Goal: Task Accomplishment & Management: Manage account settings

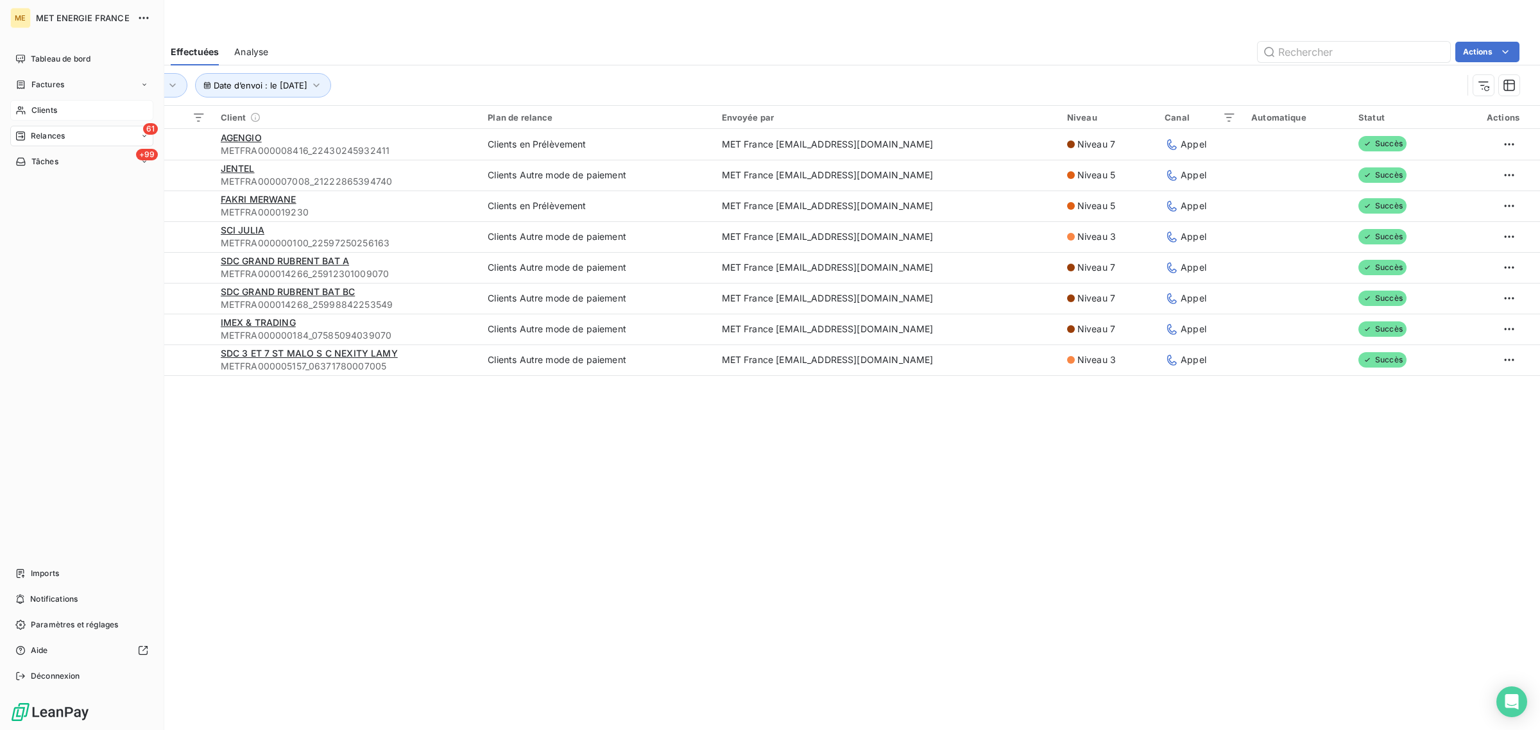
click at [23, 107] on icon at bounding box center [20, 110] width 11 height 10
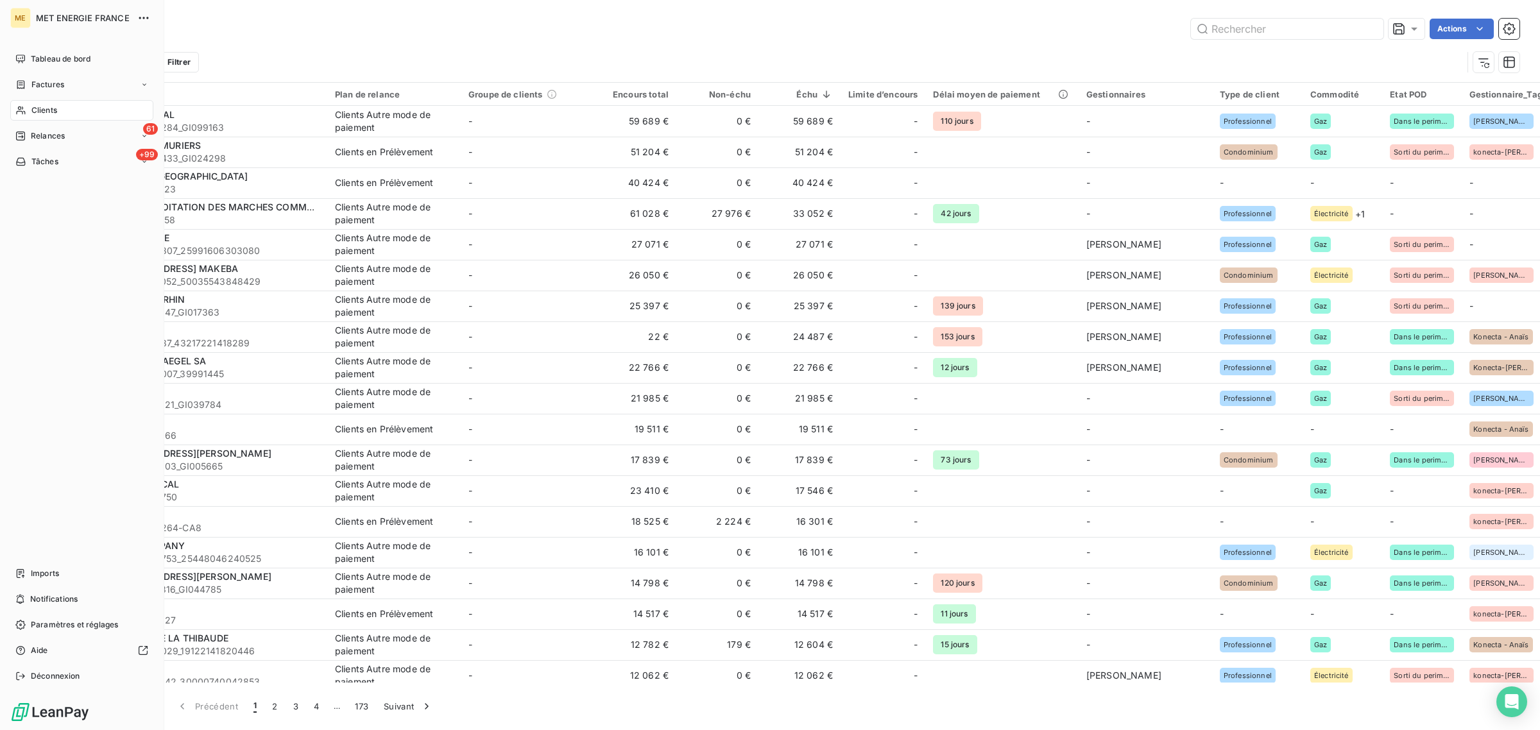
click at [19, 109] on icon at bounding box center [20, 111] width 9 height 8
click at [45, 110] on span "Clients" at bounding box center [44, 111] width 26 height 12
click at [1316, 19] on input "text" at bounding box center [1287, 29] width 193 height 21
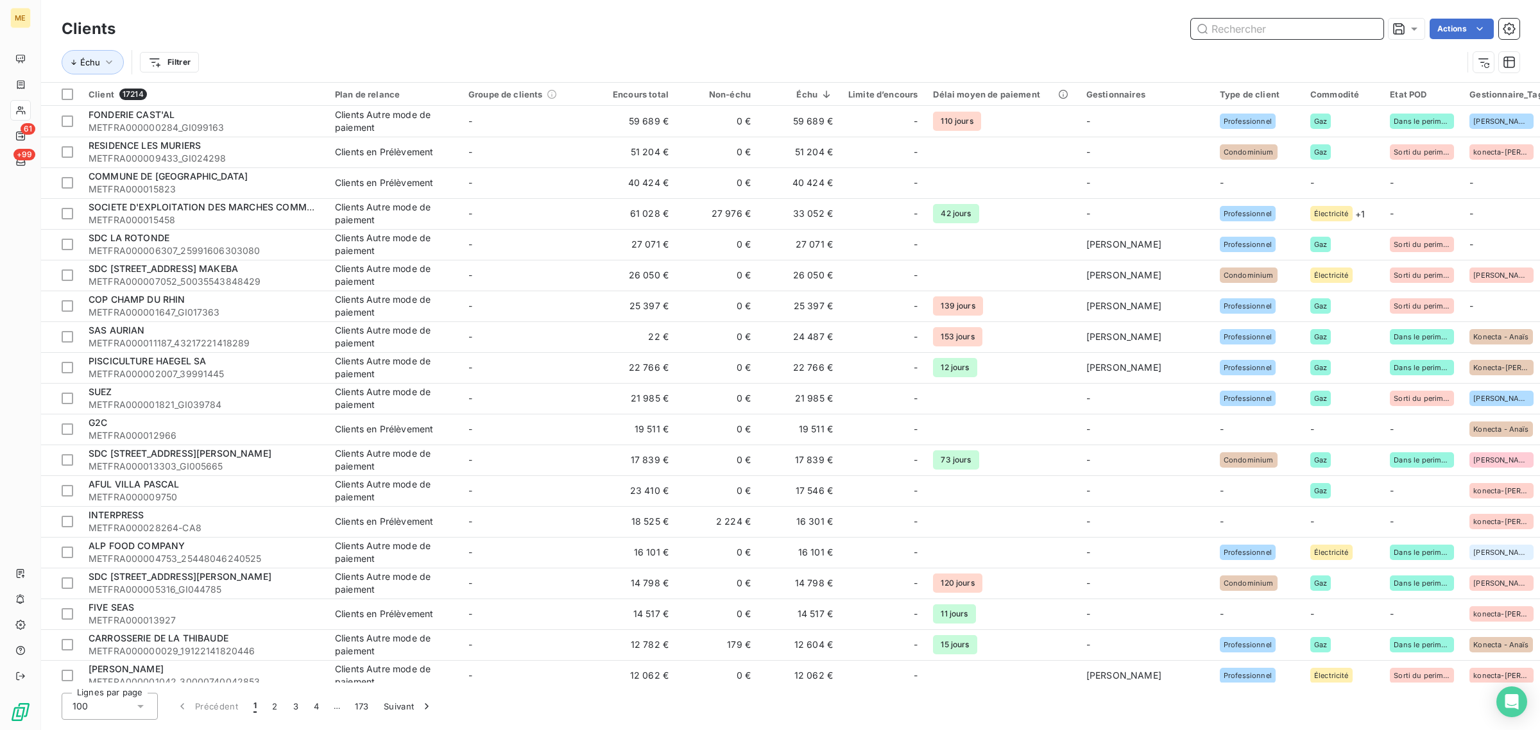
paste input "METFRA000003790_07173082474789"
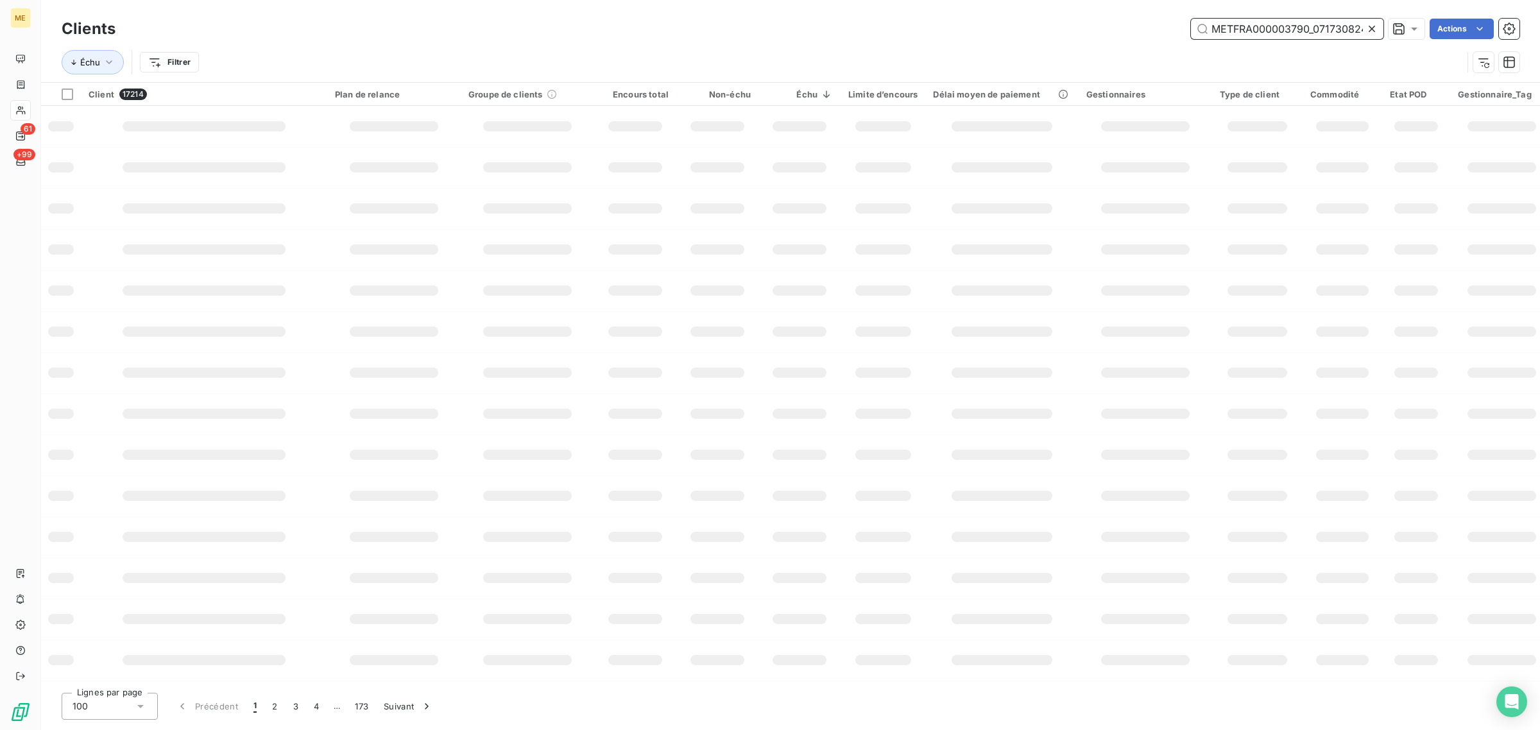
scroll to position [0, 35]
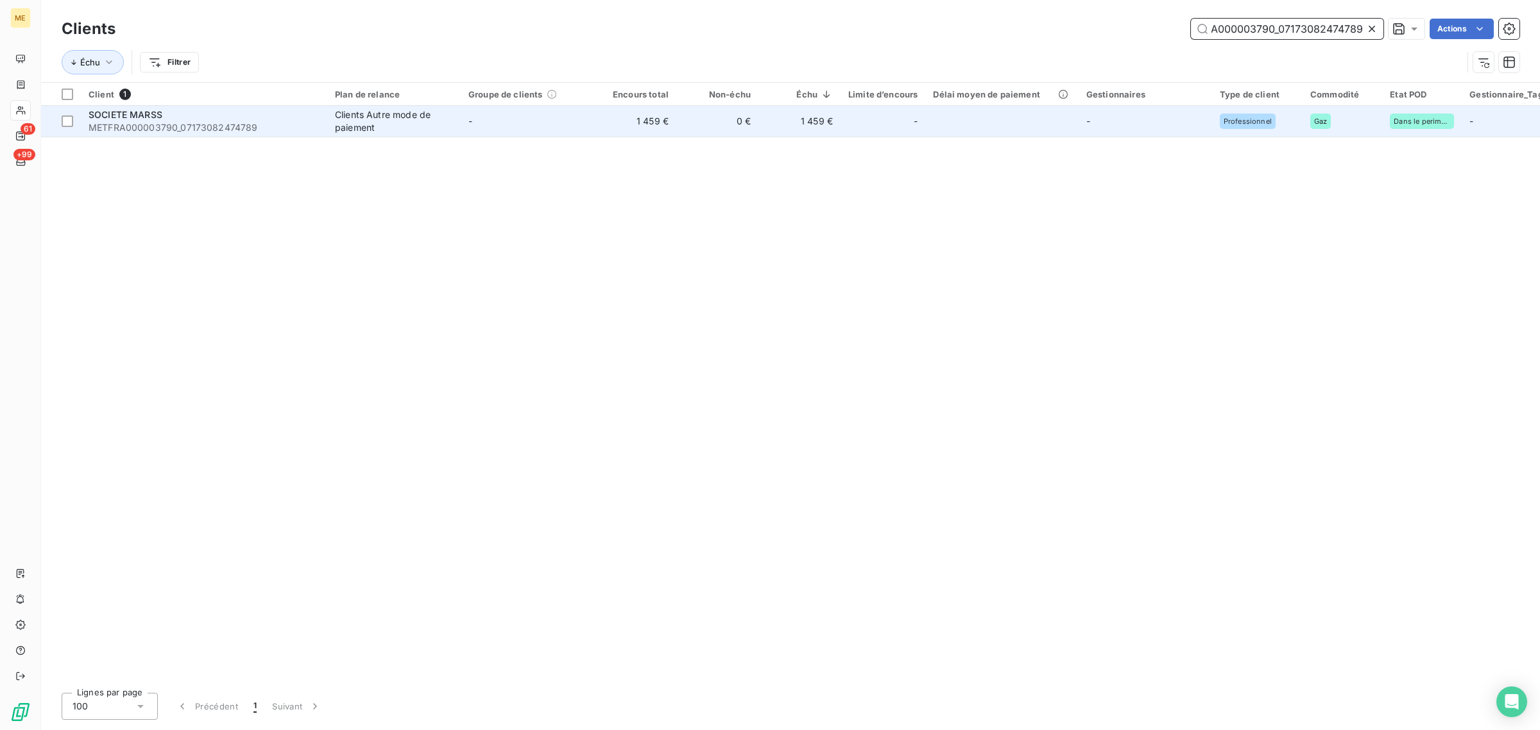
type input "METFRA000003790_07173082474789"
click at [541, 127] on td "-" at bounding box center [527, 121] width 133 height 31
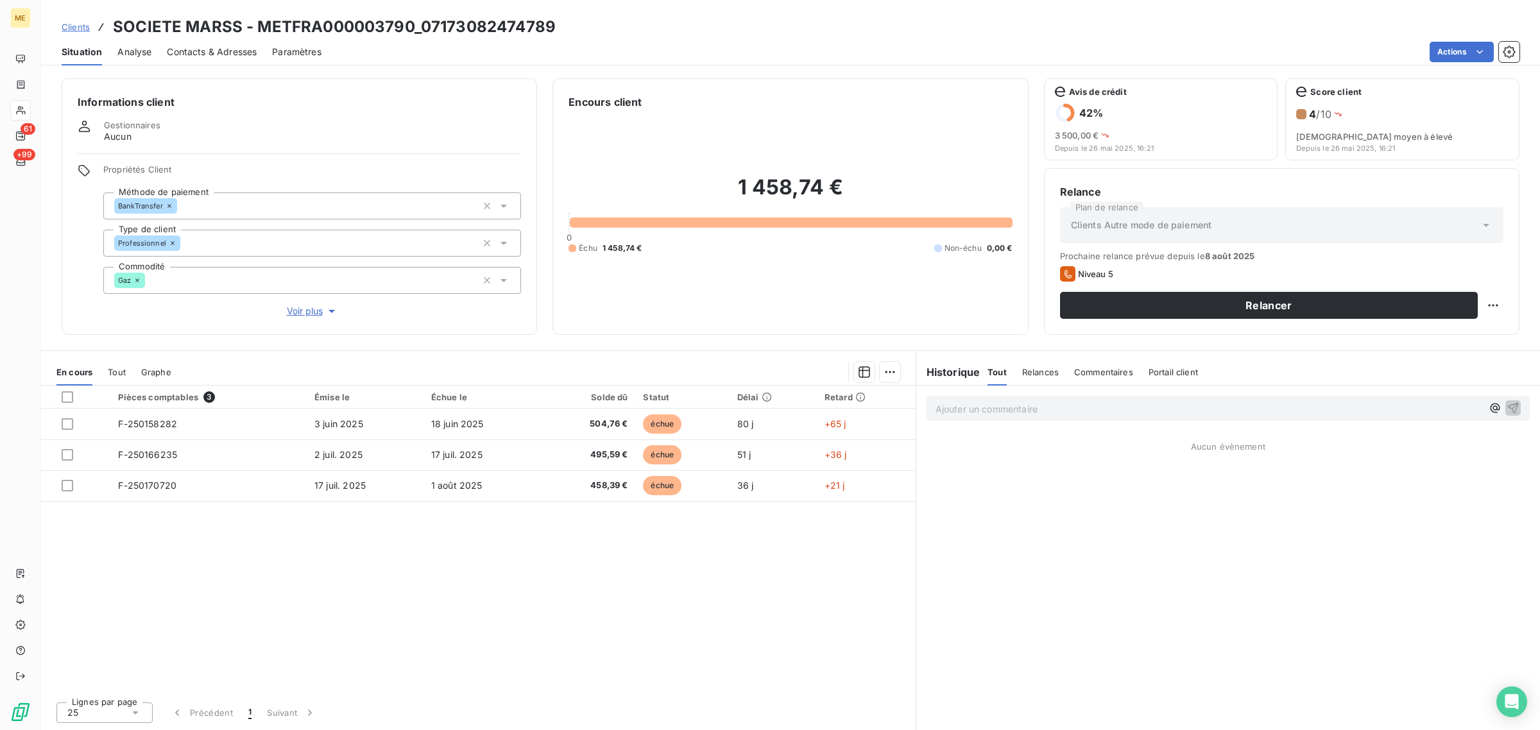
click at [309, 312] on span "Voir plus" at bounding box center [312, 311] width 51 height 13
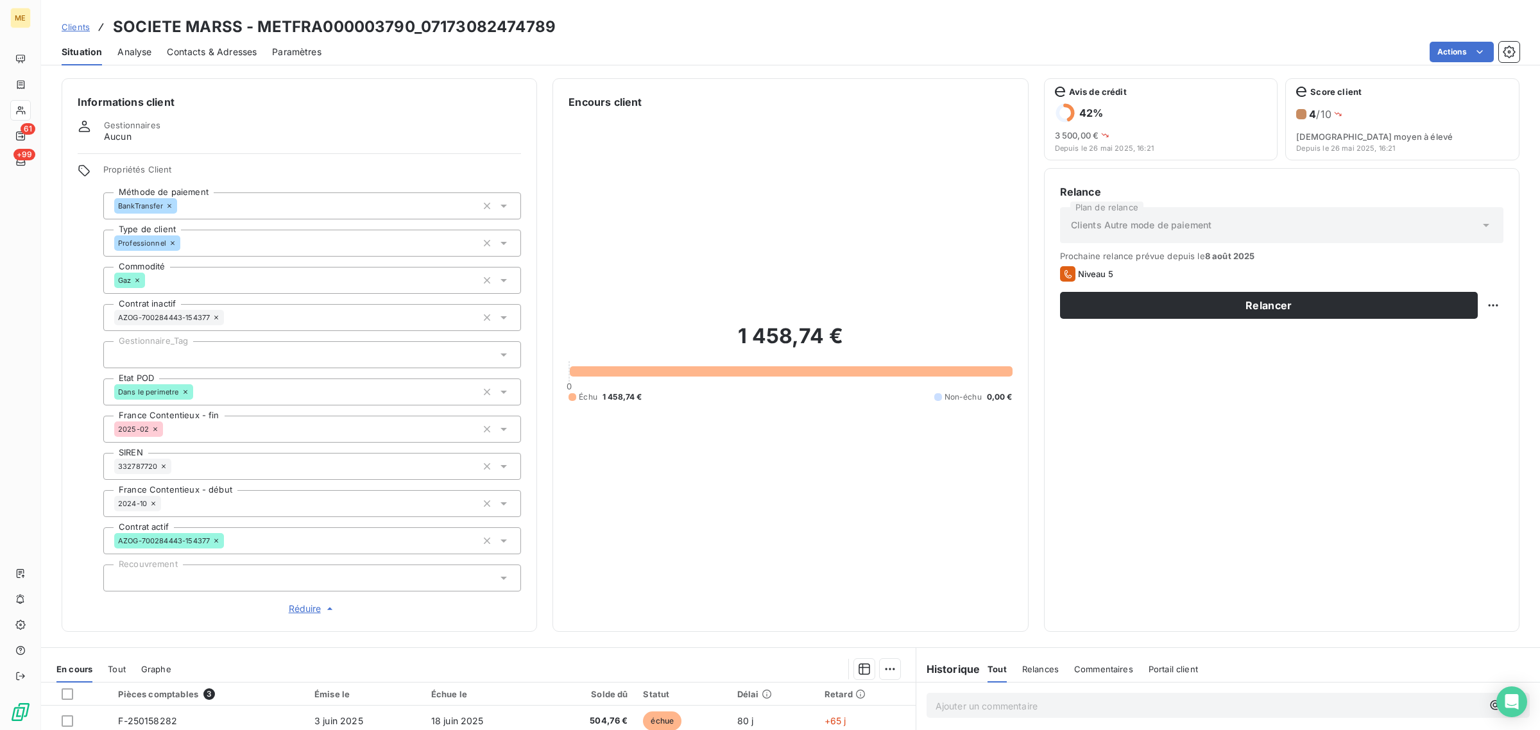
click at [191, 350] on div at bounding box center [312, 354] width 418 height 27
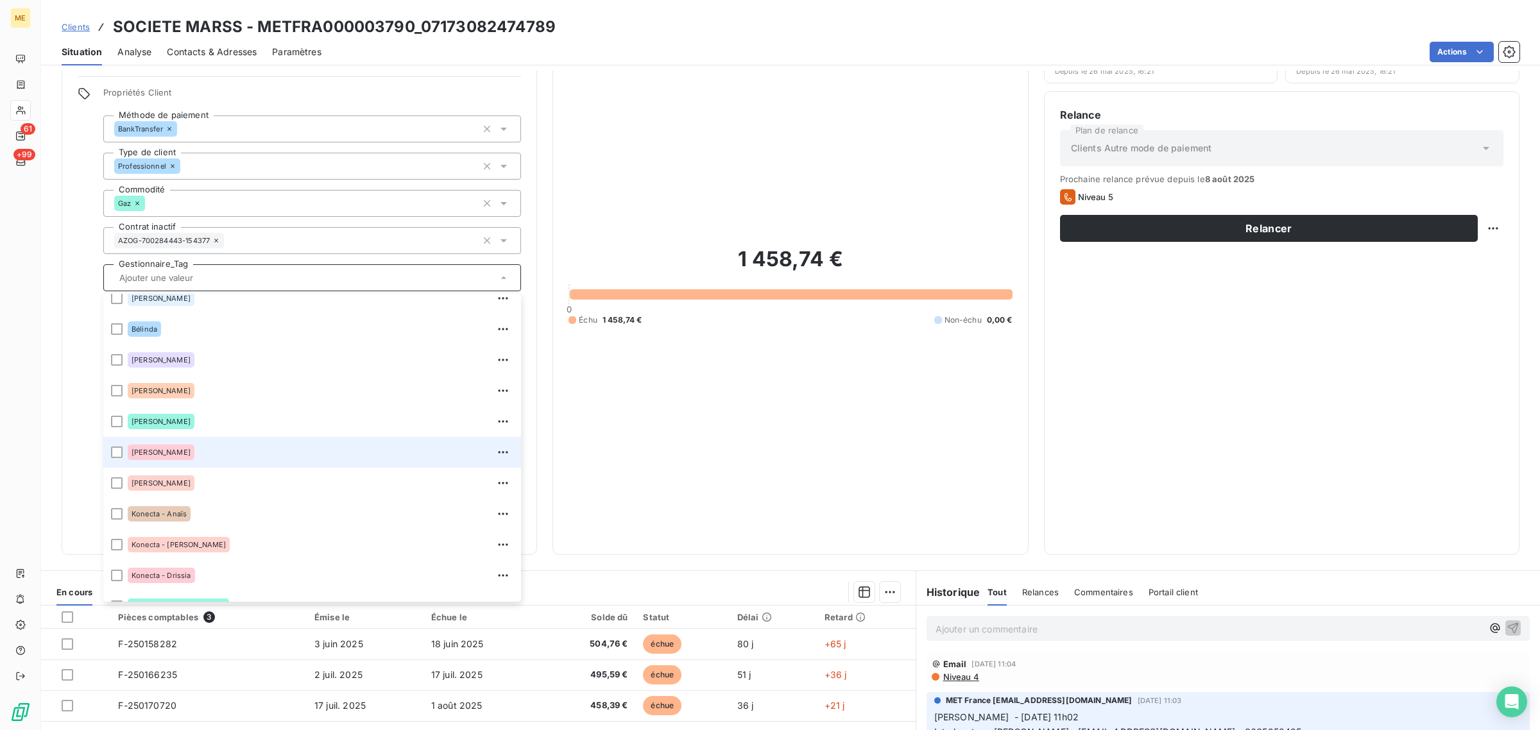
scroll to position [160, 0]
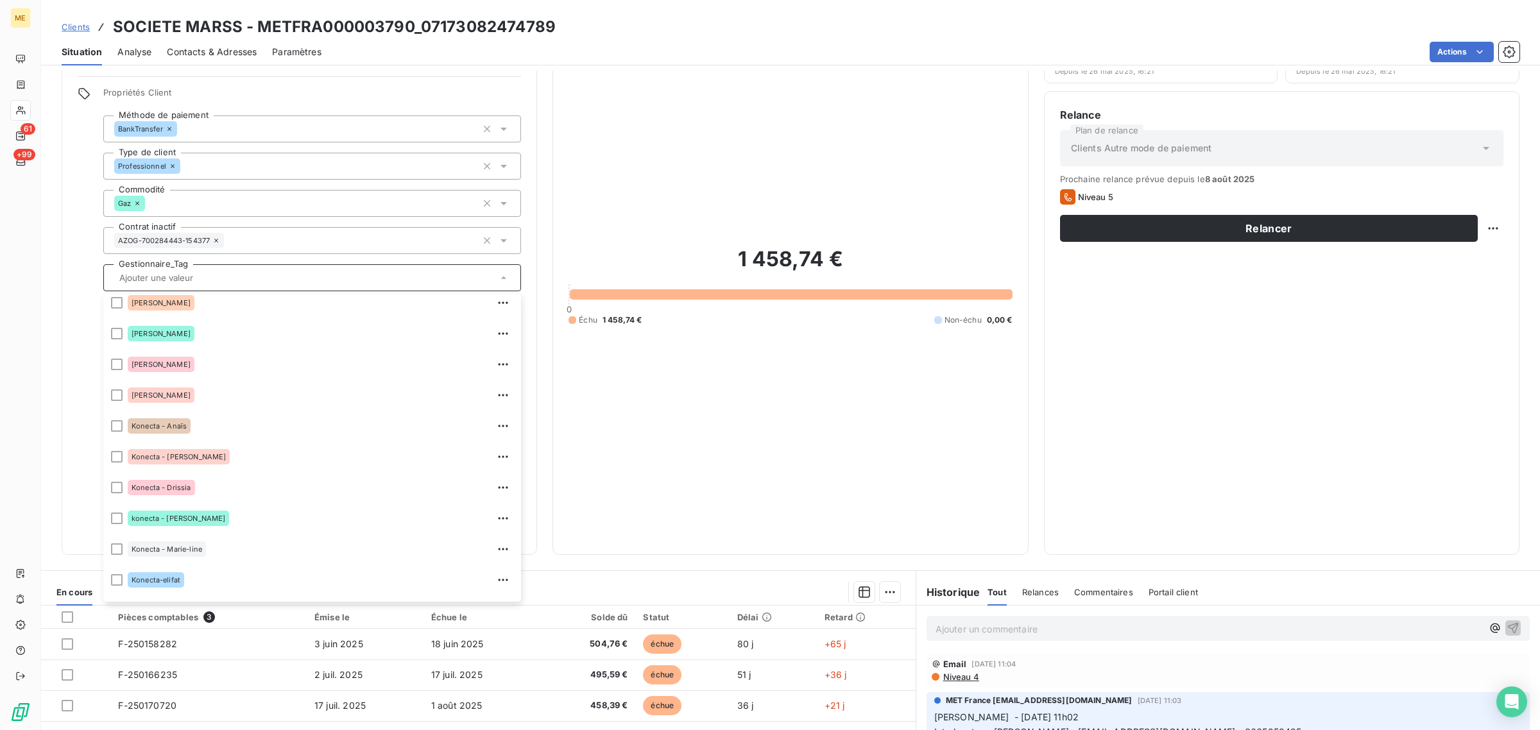
click at [688, 456] on div "1 458,74 € 0 Échu 1 458,74 € Non-échu 0,00 €" at bounding box center [790, 286] width 443 height 506
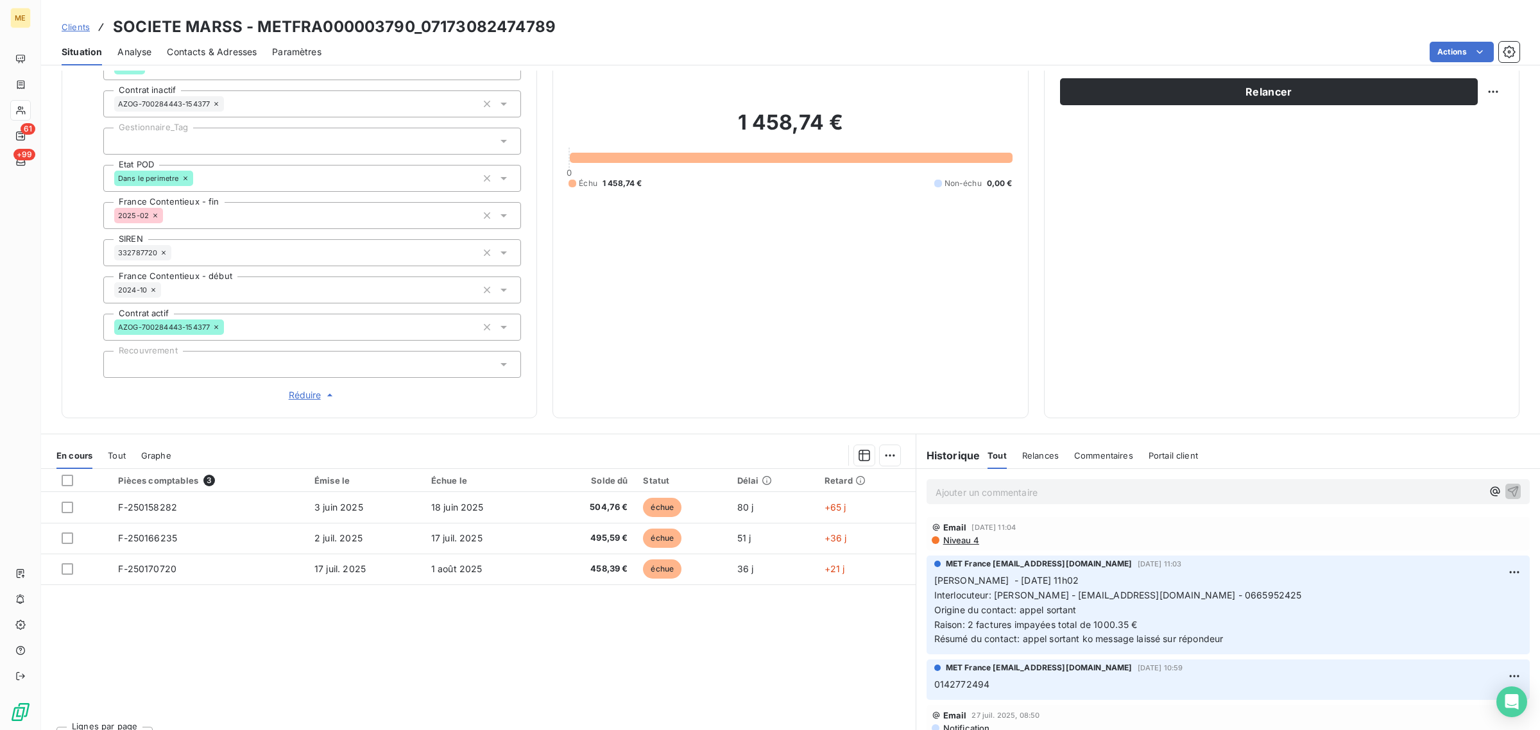
scroll to position [237, 0]
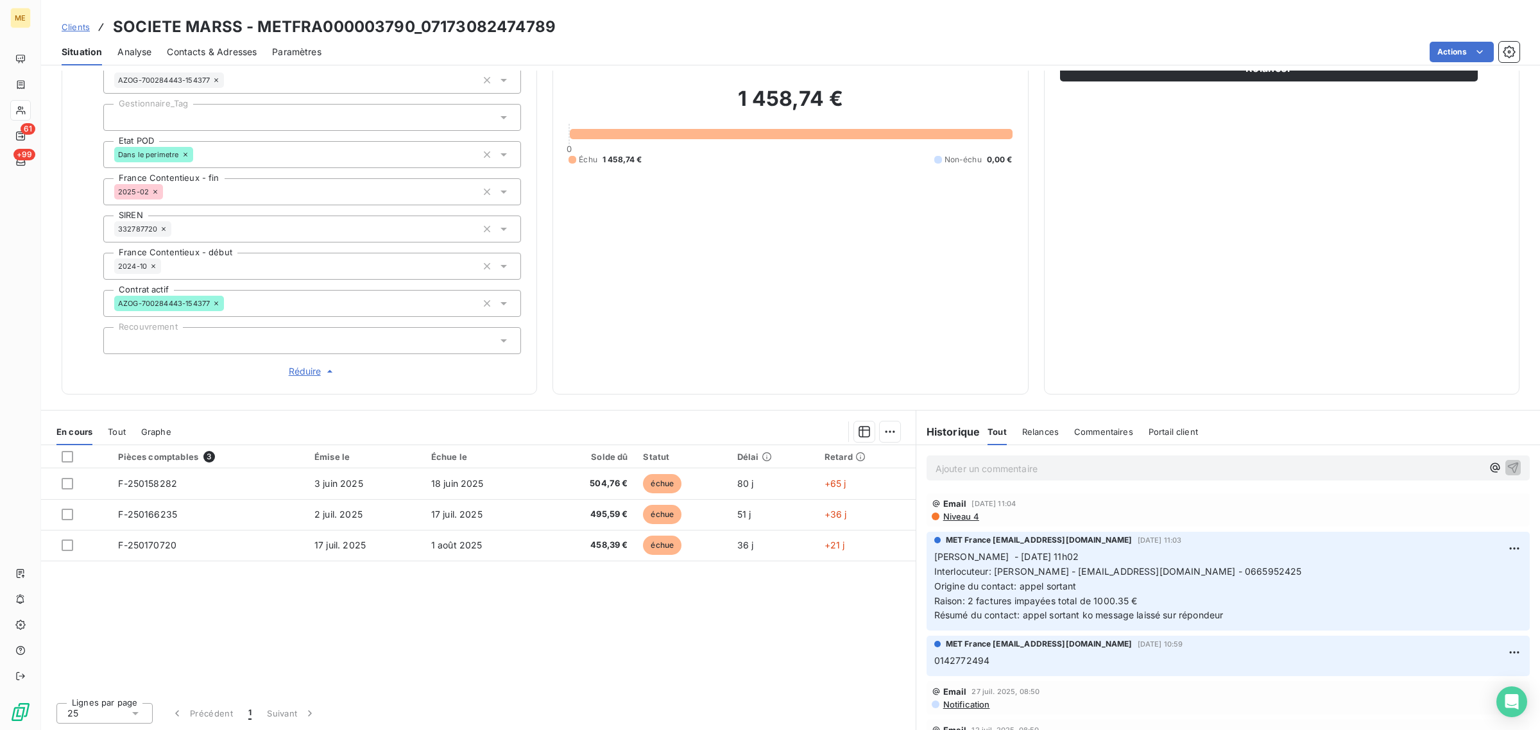
click at [236, 120] on div at bounding box center [312, 117] width 418 height 27
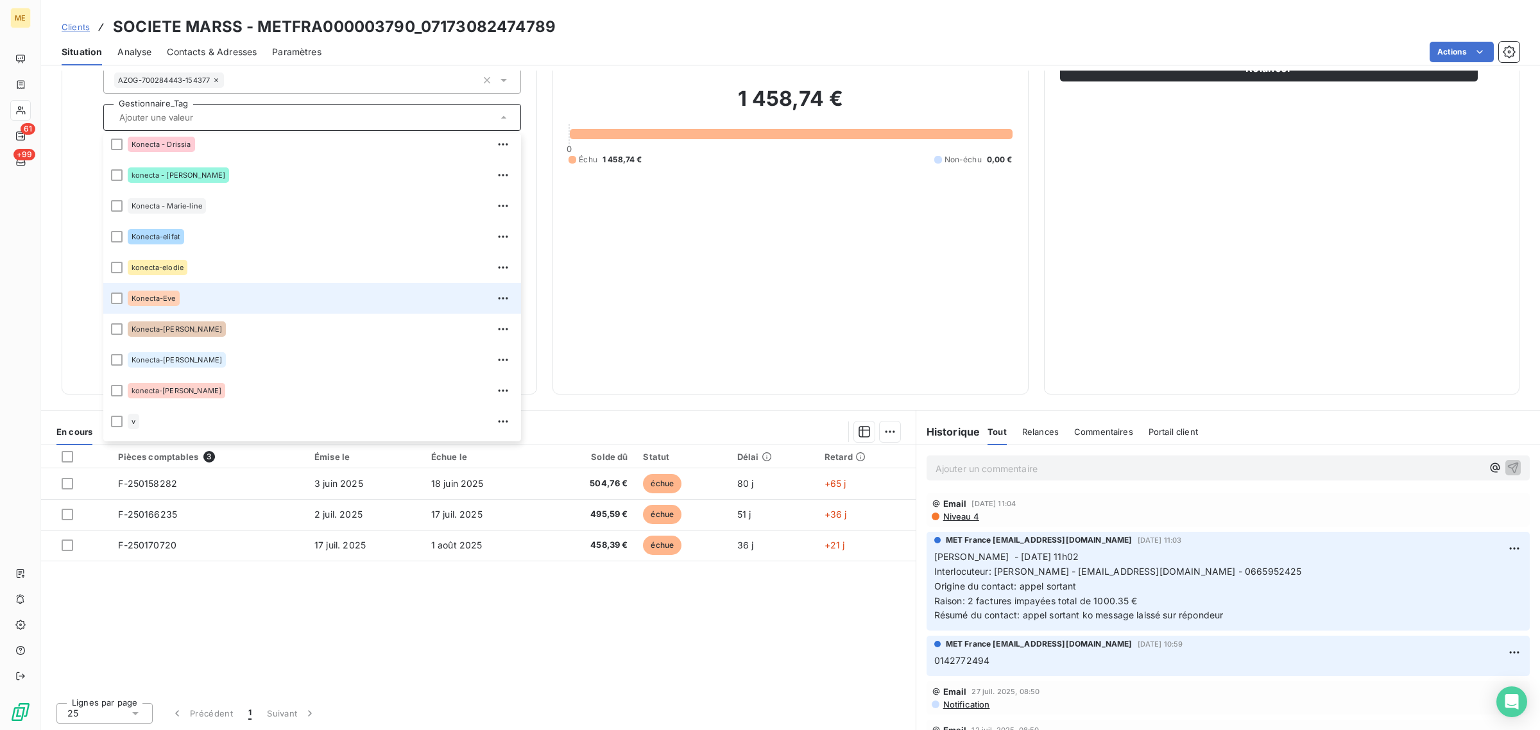
scroll to position [369, 0]
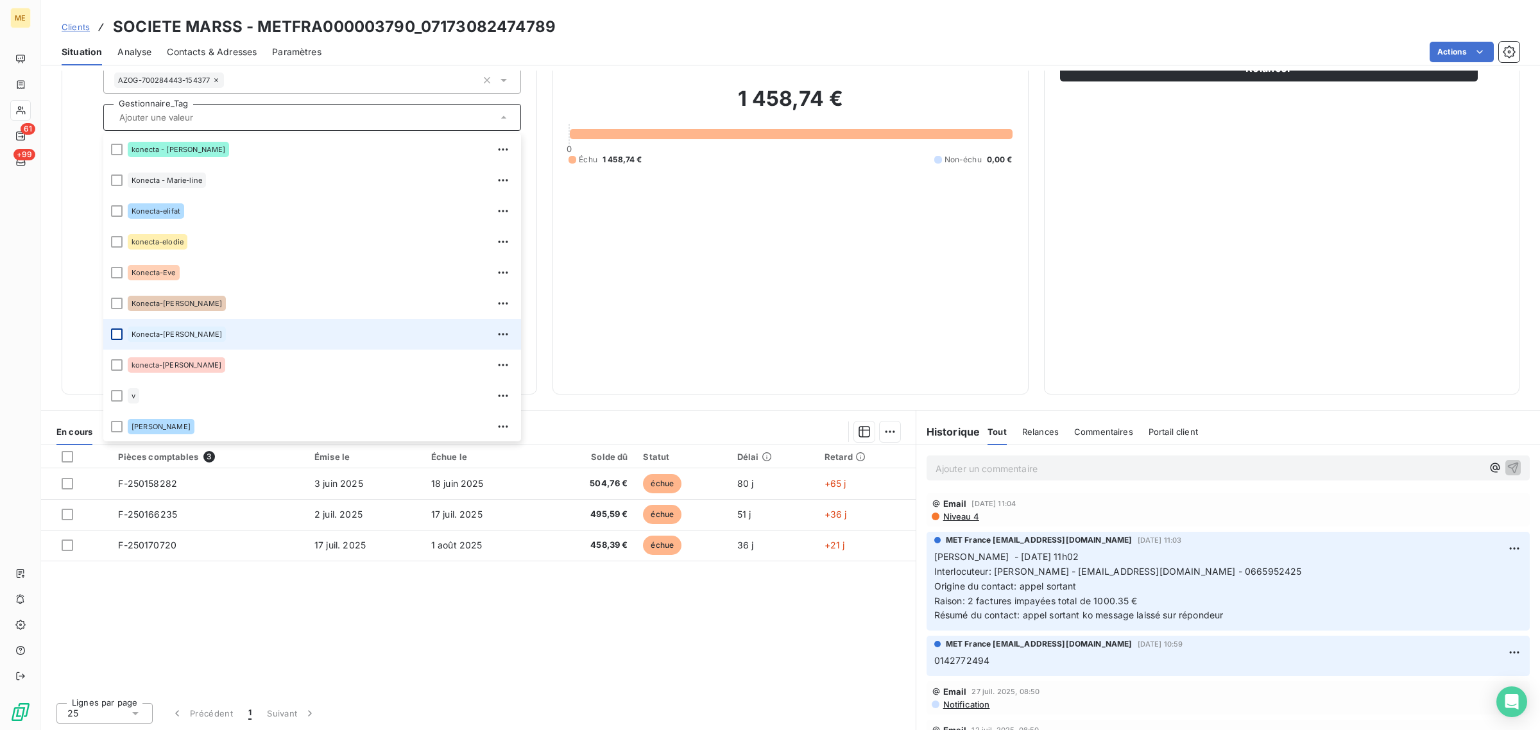
click at [113, 334] on div at bounding box center [117, 335] width 12 height 12
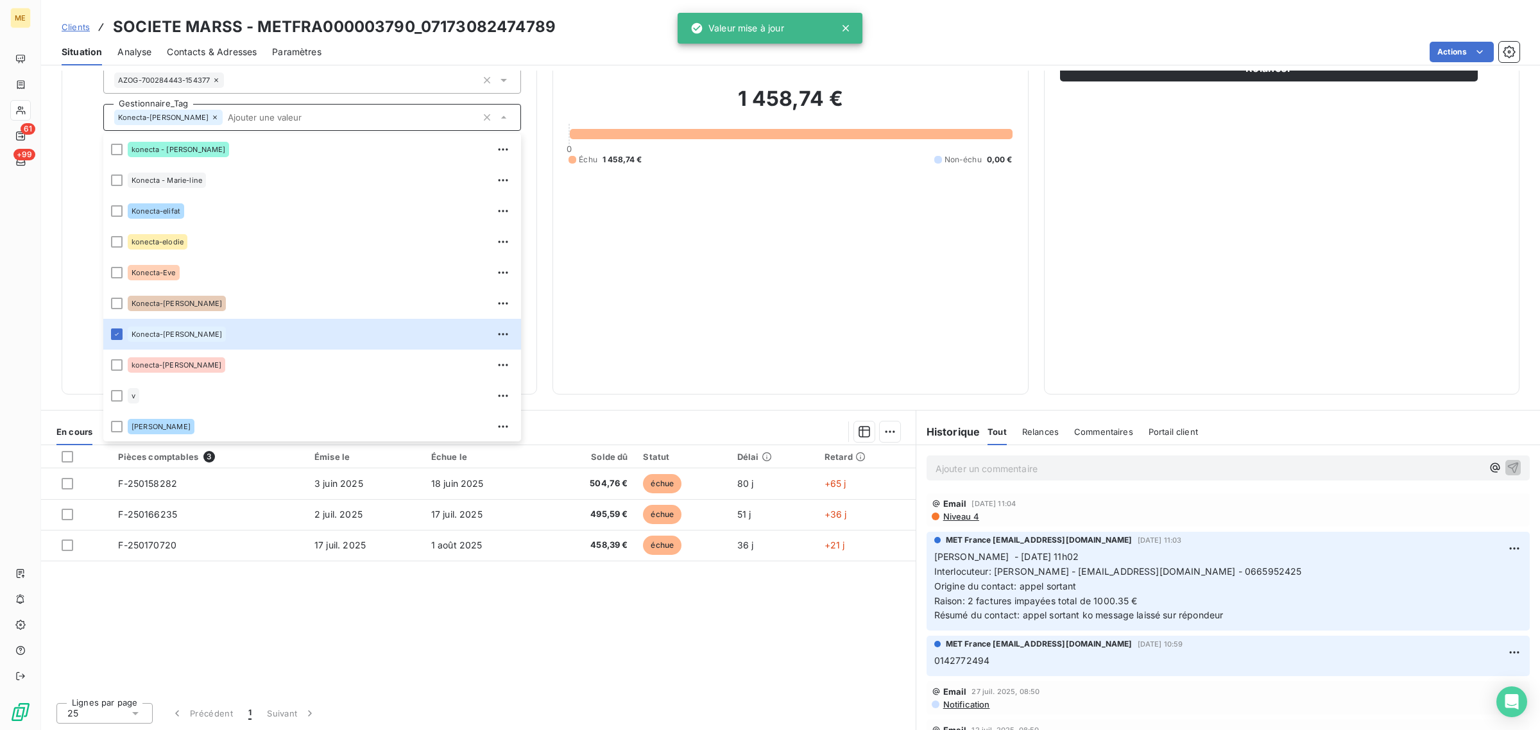
scroll to position [77, 0]
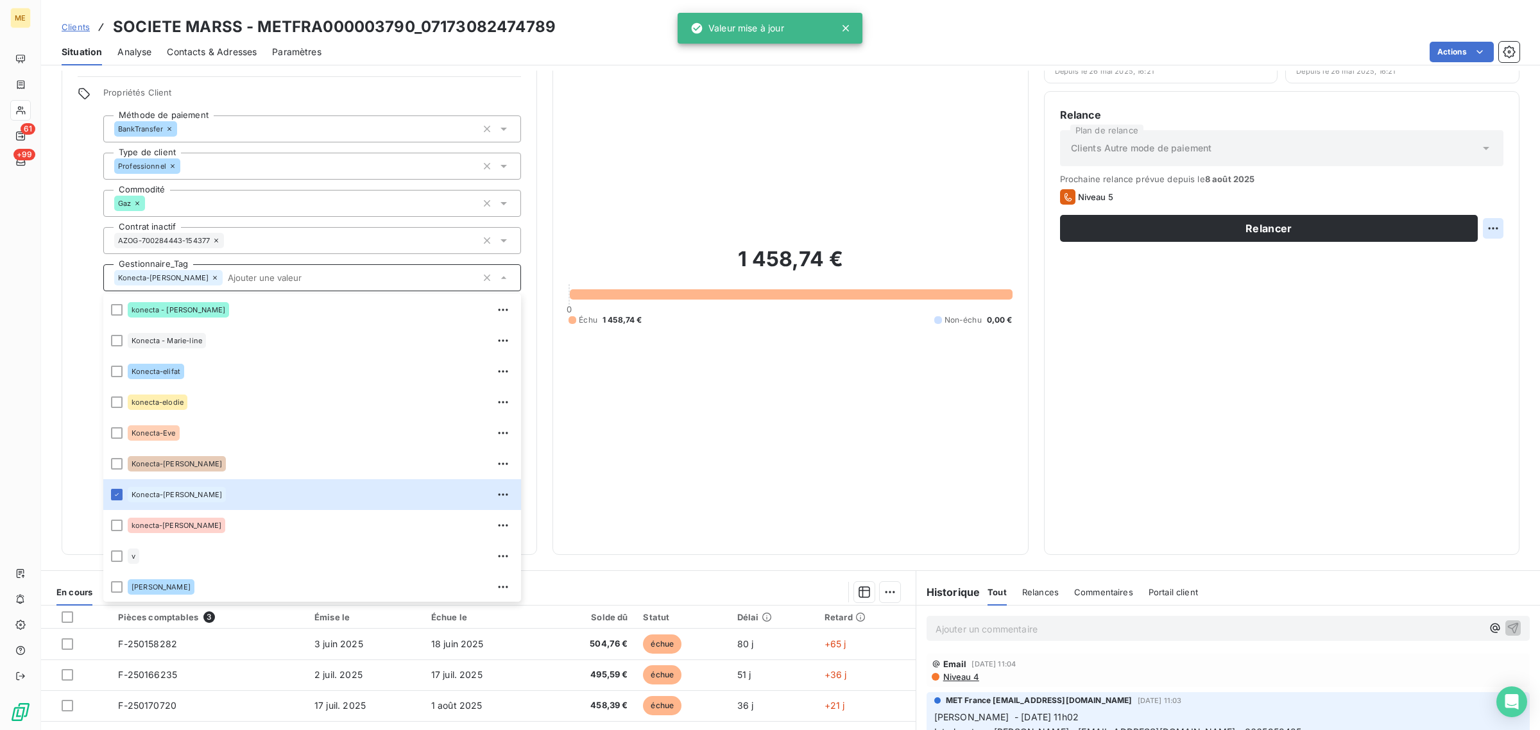
click at [1481, 232] on html "ME 61 +99 Clients SOCIETE MARSS - METFRA000003790_07173082474789 Situation Anal…" at bounding box center [770, 365] width 1540 height 730
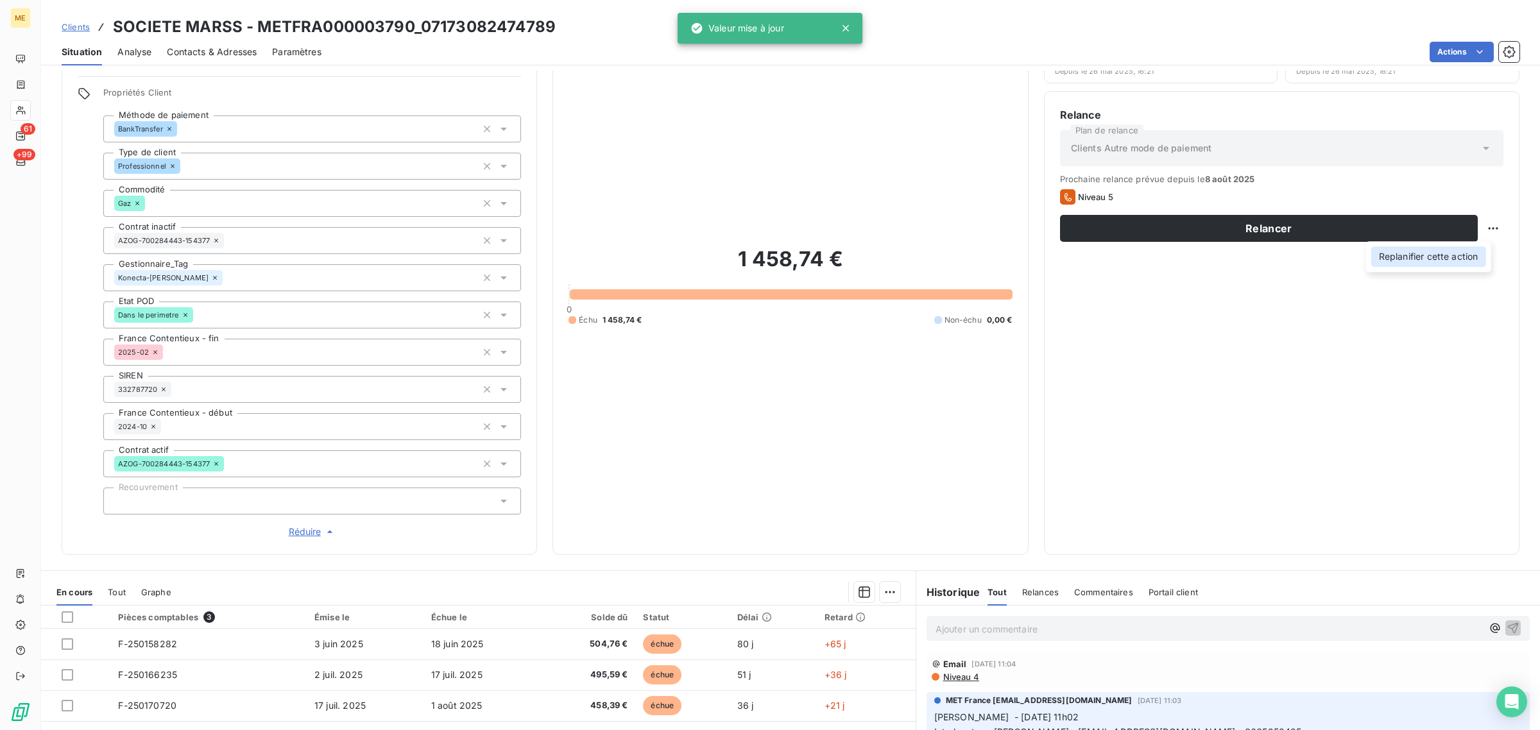
click at [1455, 264] on div "Replanifier cette action" at bounding box center [1428, 256] width 115 height 21
select select "7"
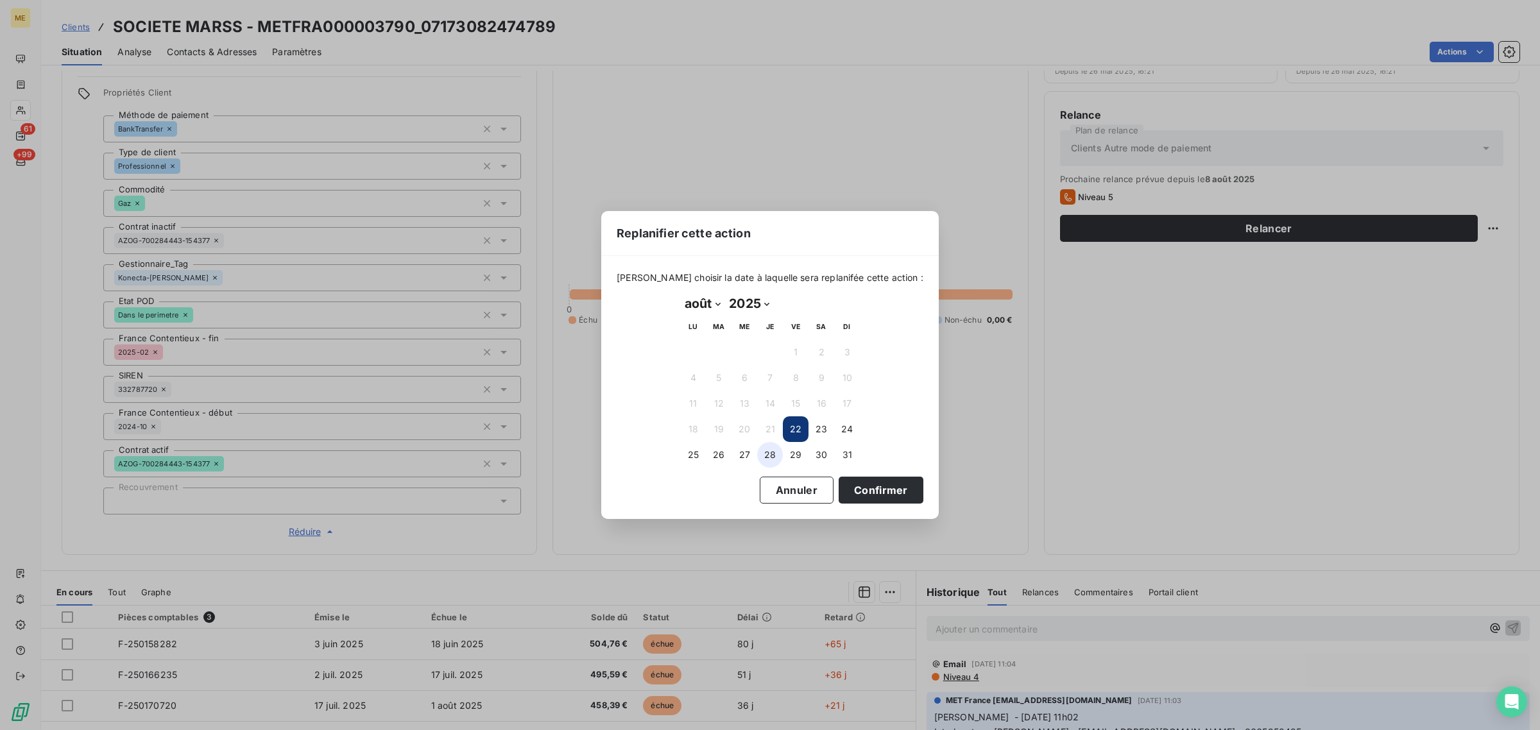
click at [775, 454] on button "28" at bounding box center [770, 455] width 26 height 26
click at [863, 486] on button "Confirmer" at bounding box center [881, 490] width 85 height 27
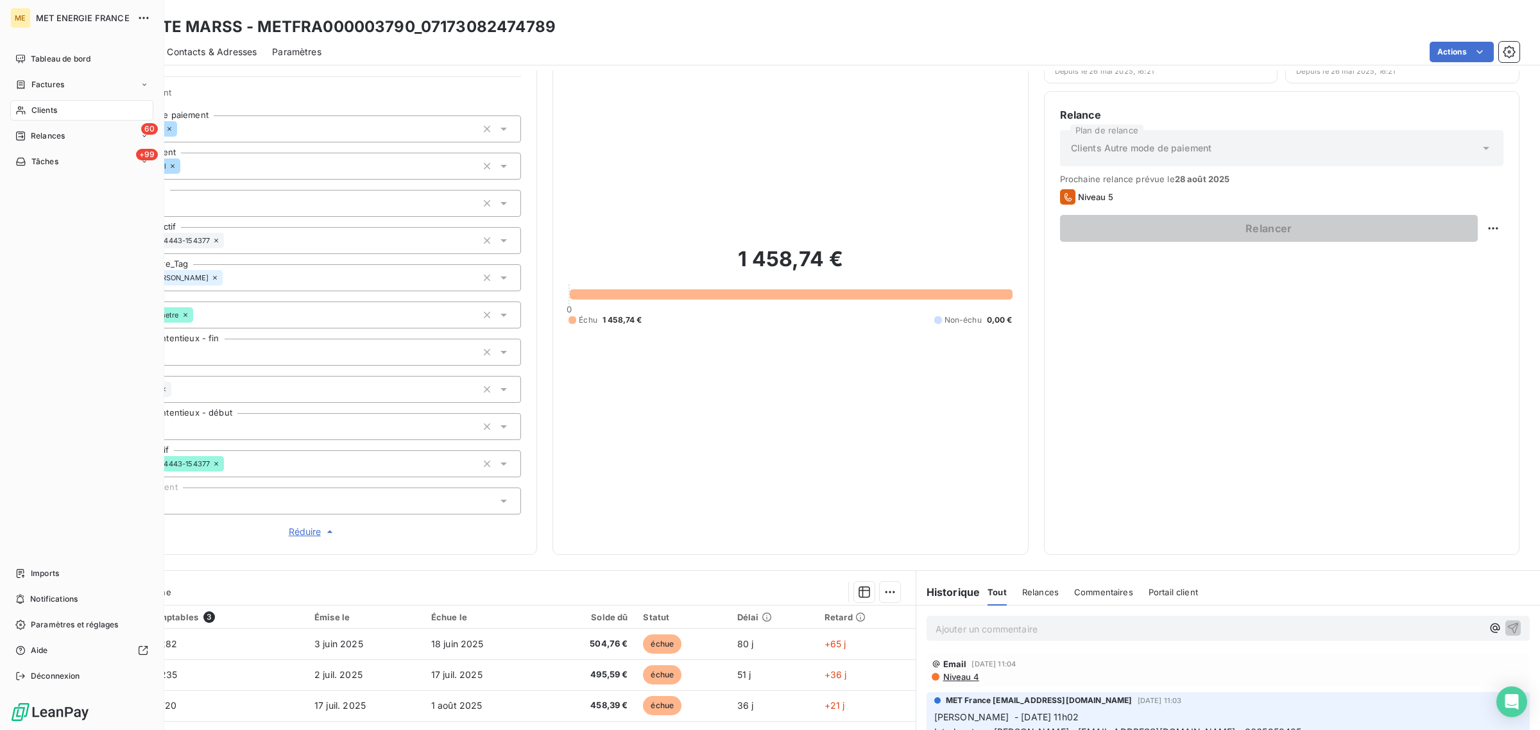
click at [12, 109] on div "Clients" at bounding box center [81, 110] width 143 height 21
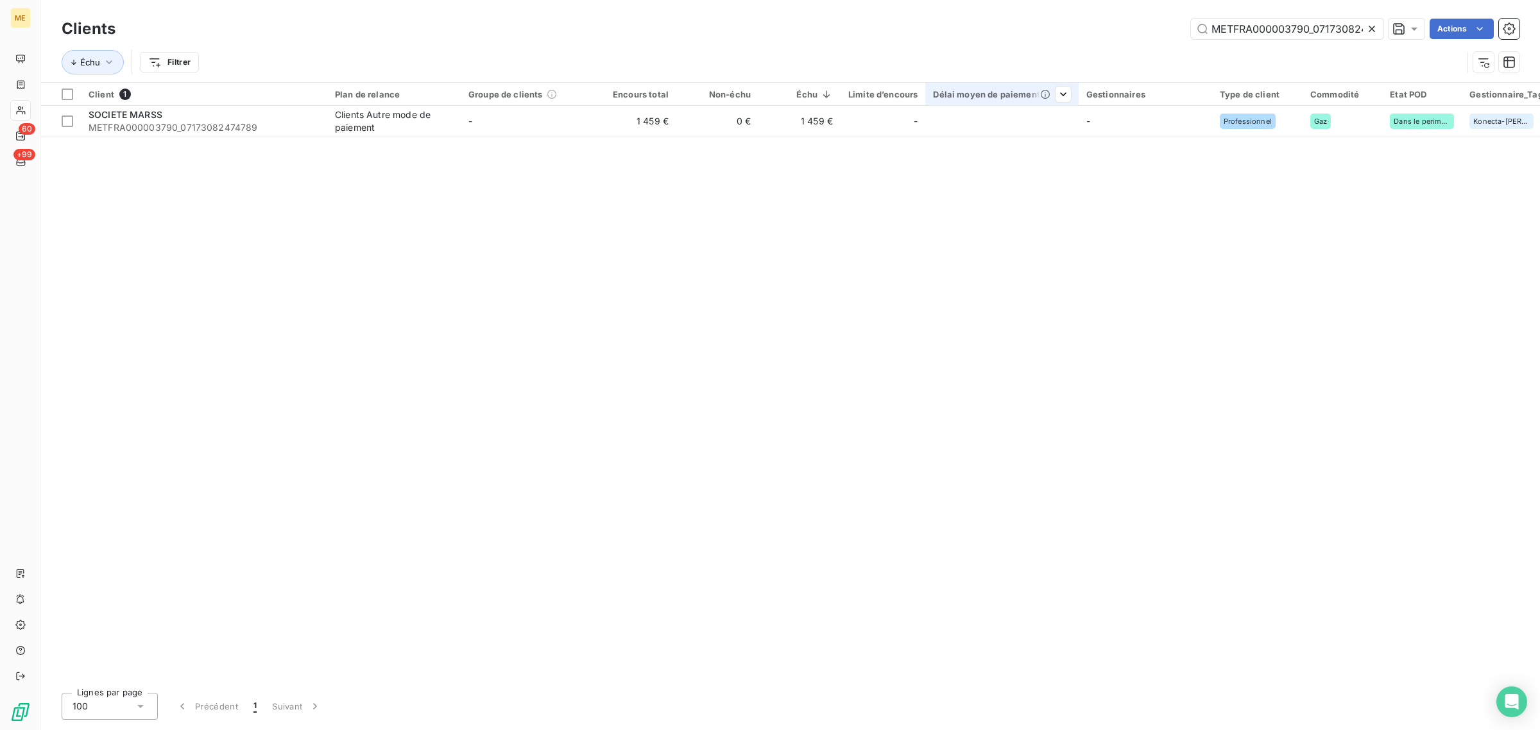
scroll to position [0, 35]
click at [1374, 28] on icon at bounding box center [1372, 28] width 13 height 13
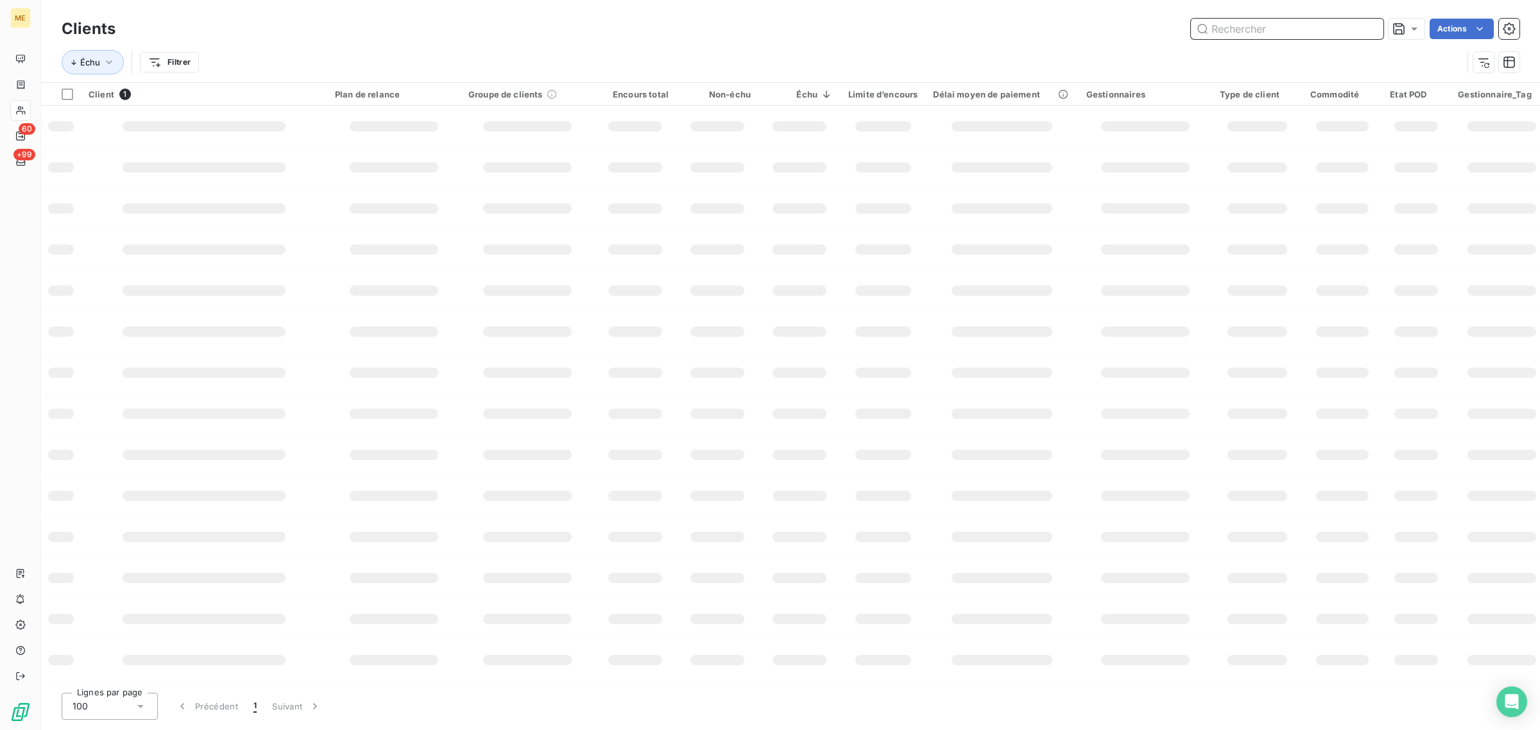
click at [1289, 27] on input "text" at bounding box center [1287, 29] width 193 height 21
paste input "METFRA000005567_GI034875"
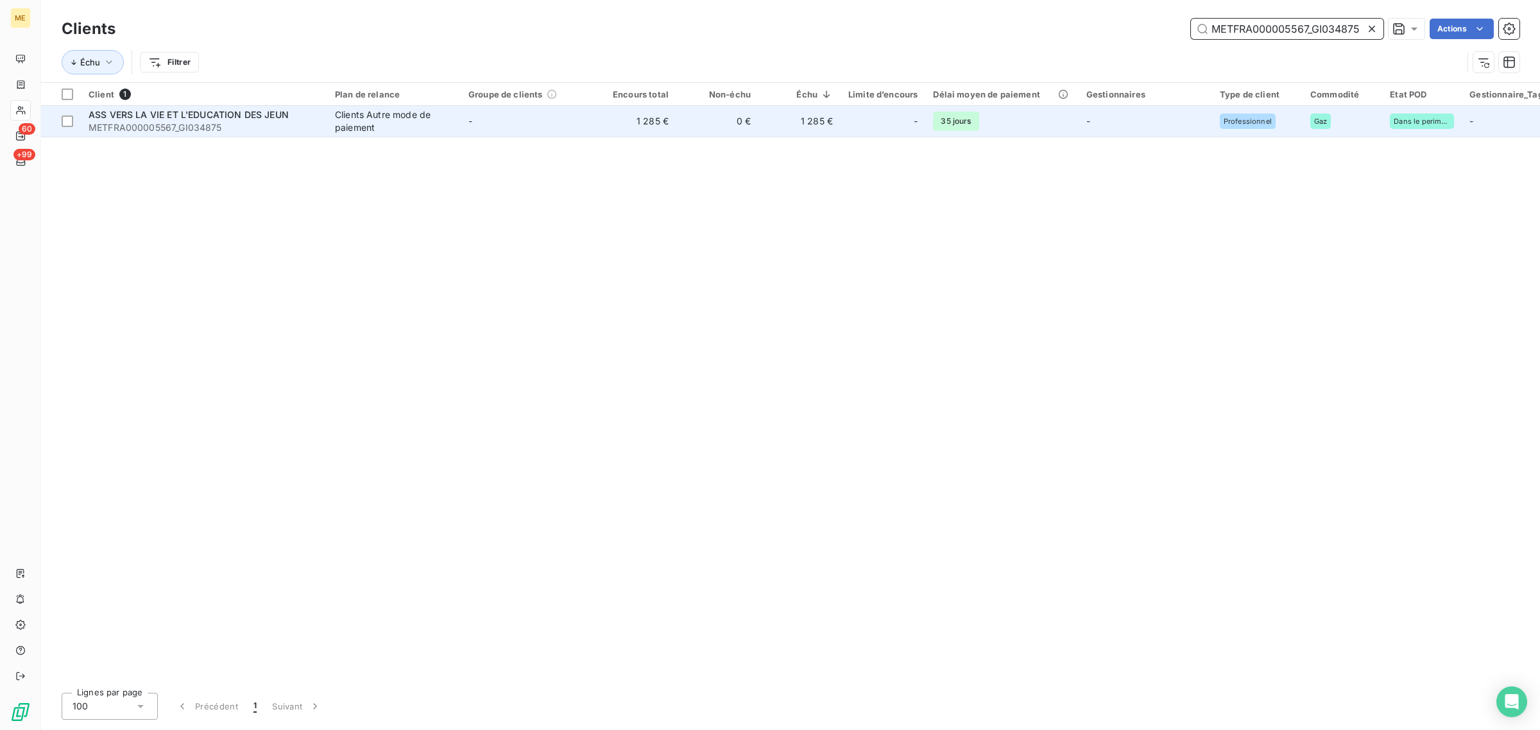
type input "METFRA000005567_GI034875"
click at [550, 121] on td "-" at bounding box center [527, 121] width 133 height 31
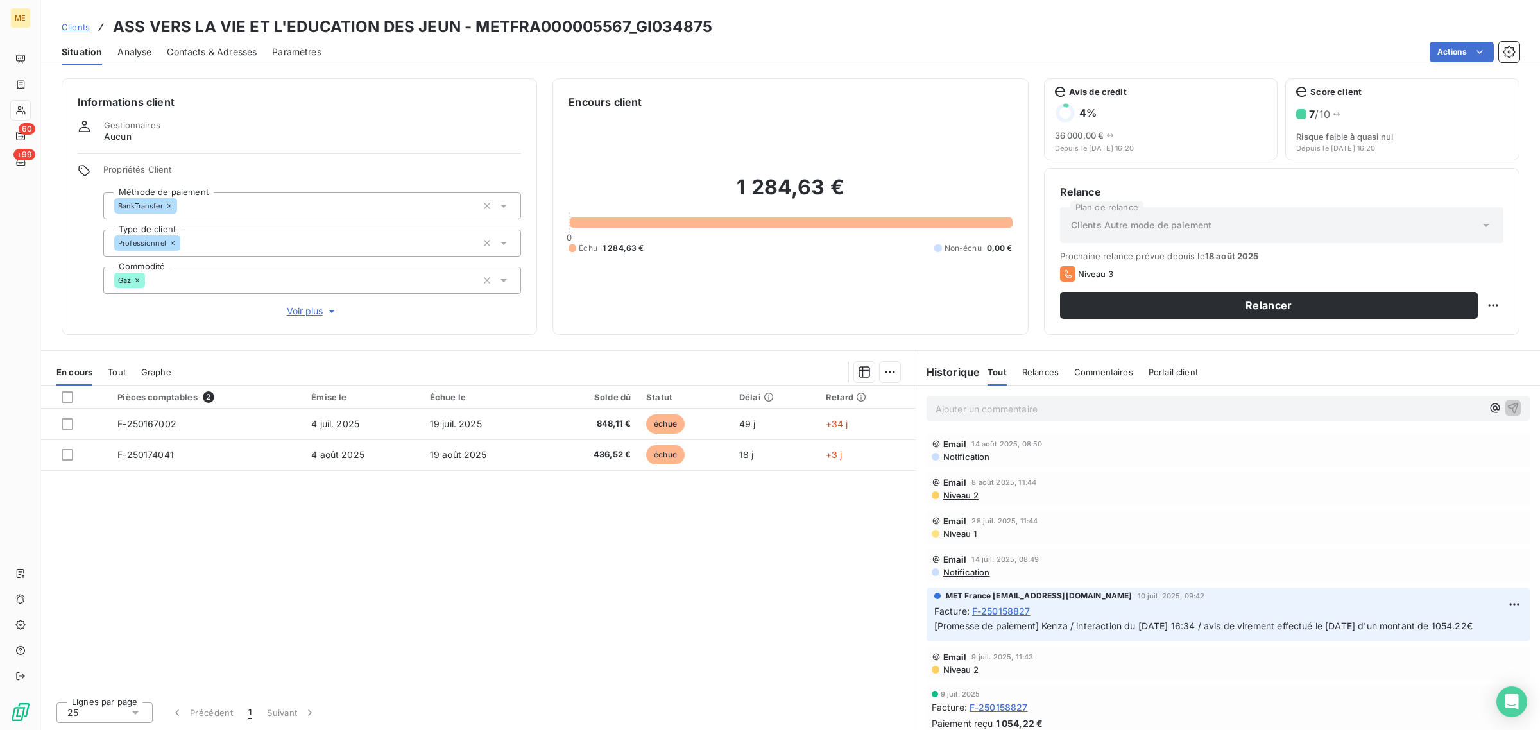
click at [315, 308] on span "Voir plus" at bounding box center [312, 311] width 51 height 13
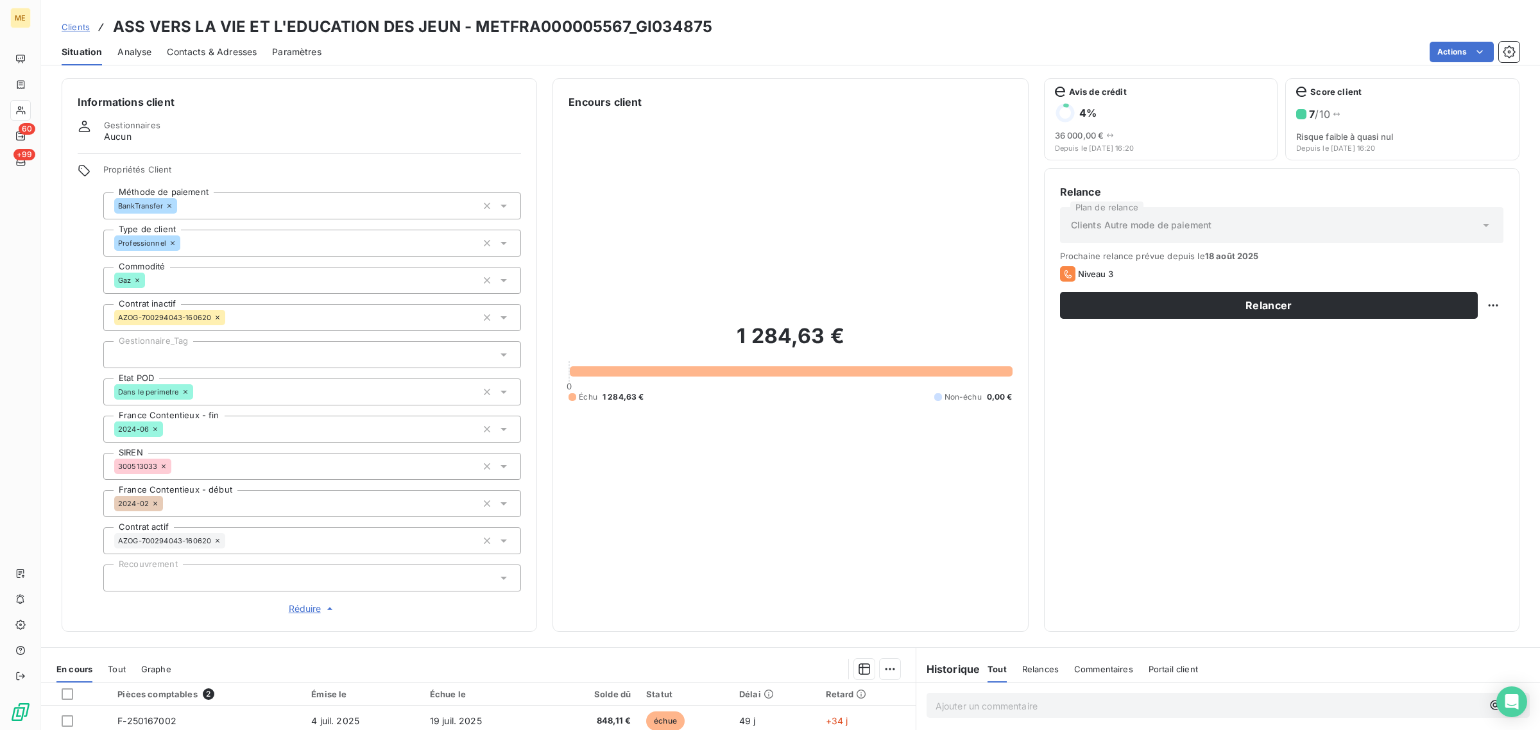
click at [164, 354] on div at bounding box center [312, 354] width 418 height 27
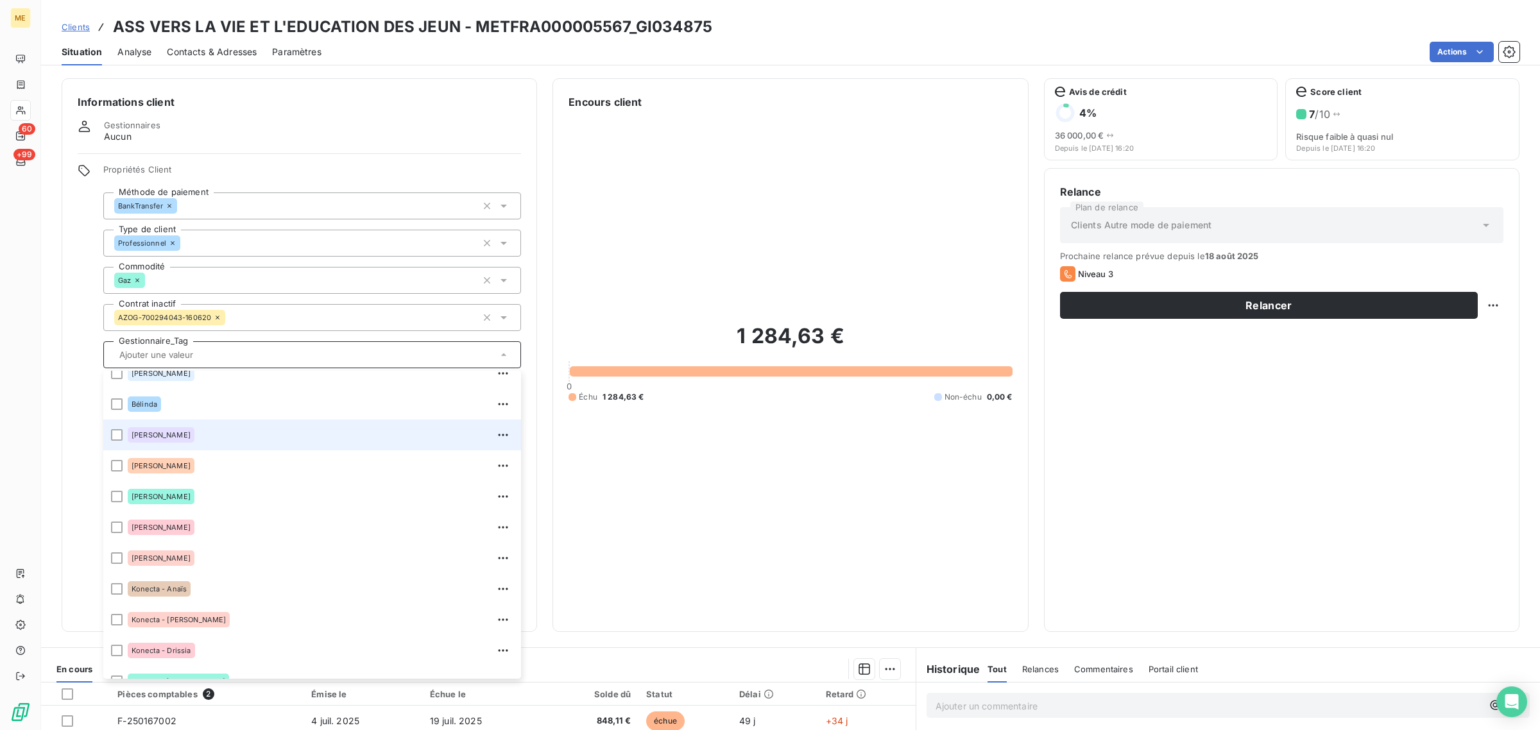
scroll to position [160, 0]
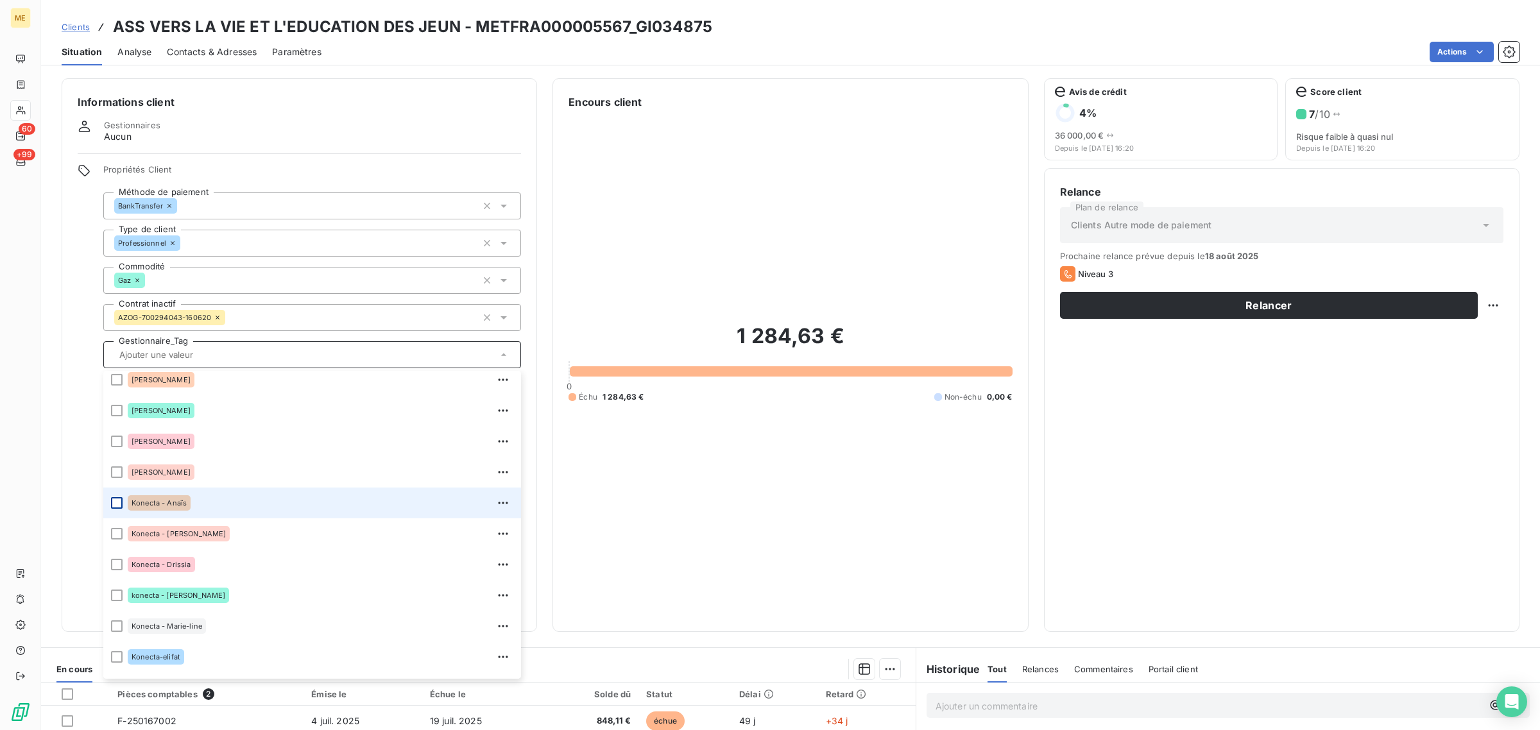
click at [116, 501] on div at bounding box center [117, 503] width 12 height 12
click at [1481, 306] on html "ME 60 +99 Clients ASS VERS LA VIE ET L'EDUCATION DES JEUN - METFRA000005567_GI0…" at bounding box center [770, 365] width 1540 height 730
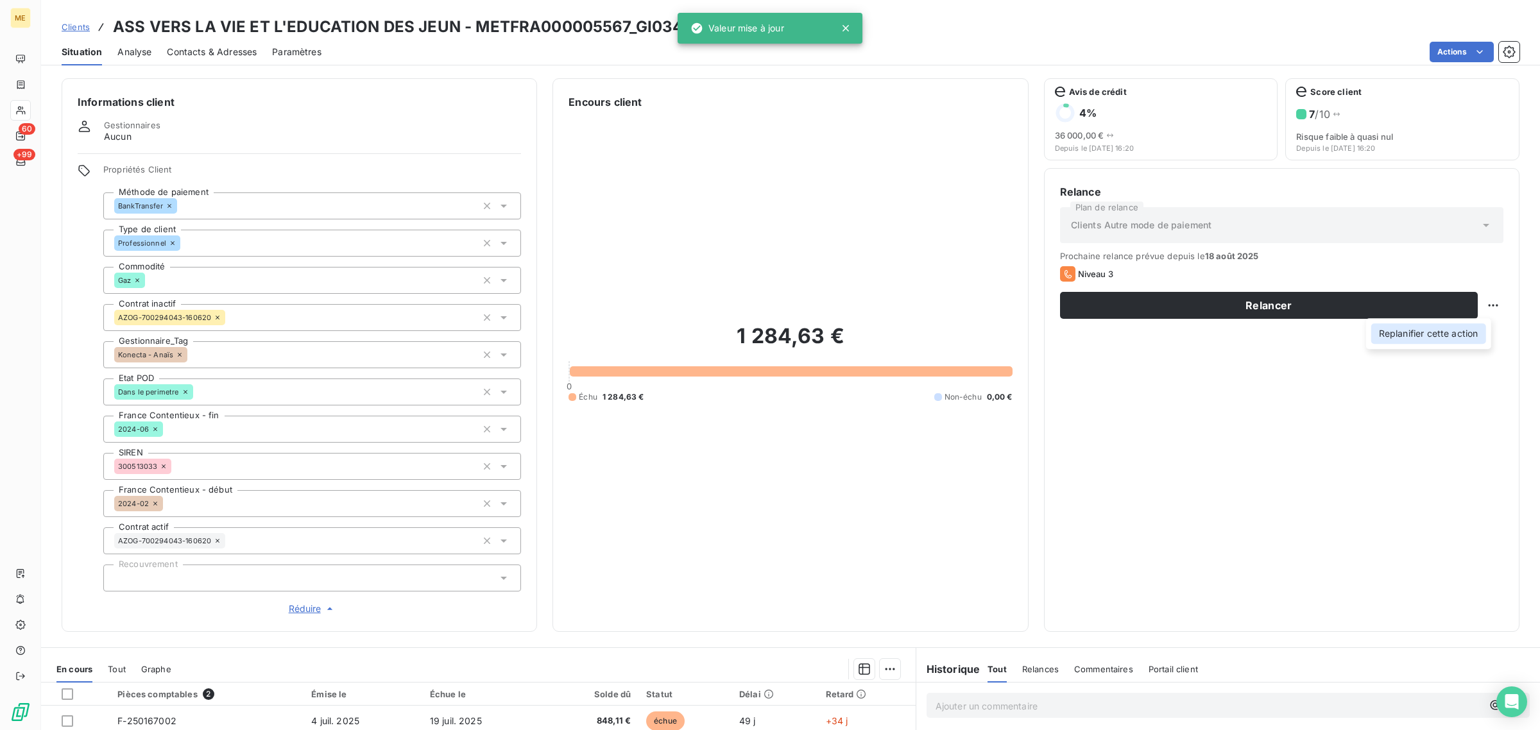
click at [1449, 329] on div "Replanifier cette action" at bounding box center [1428, 333] width 115 height 21
select select "7"
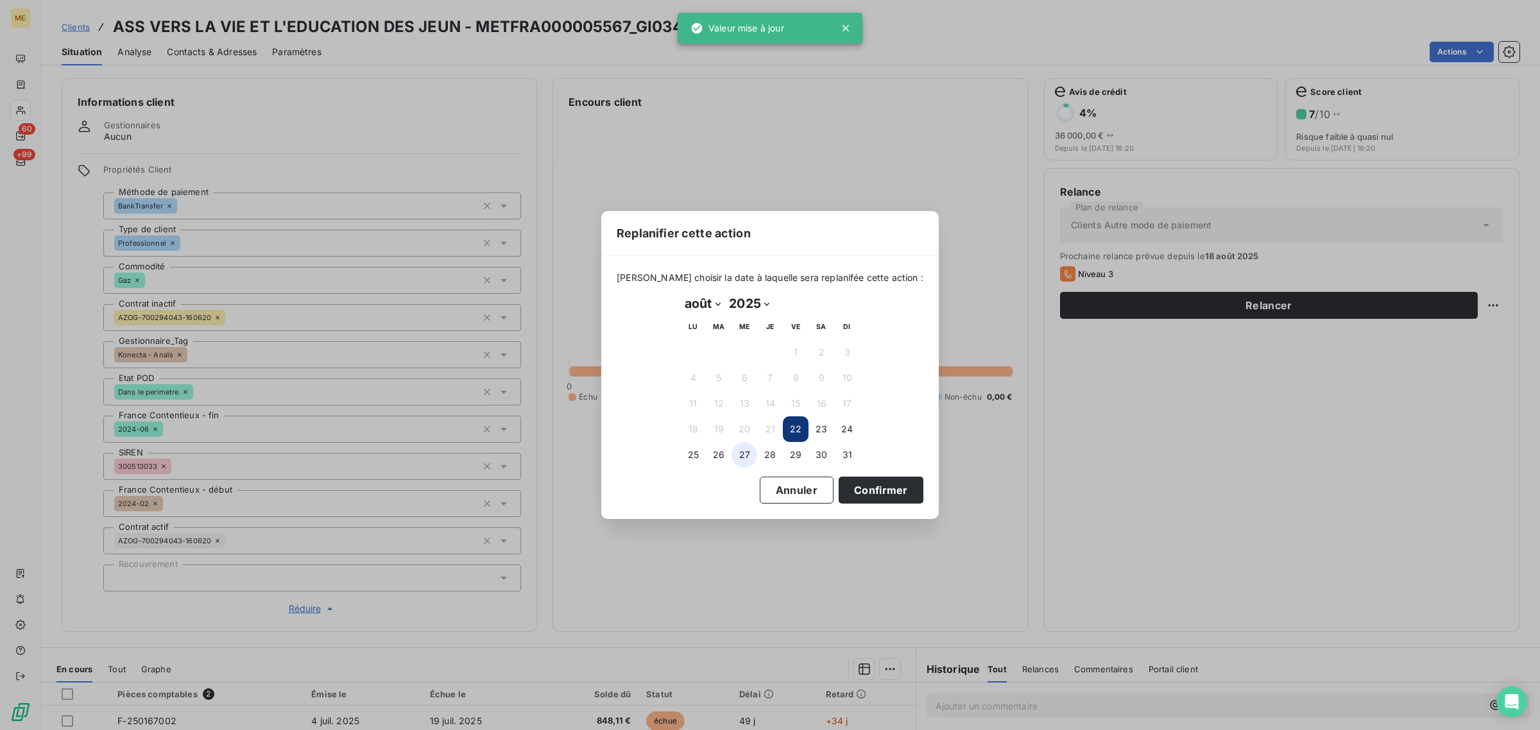
click at [744, 456] on button "27" at bounding box center [745, 455] width 26 height 26
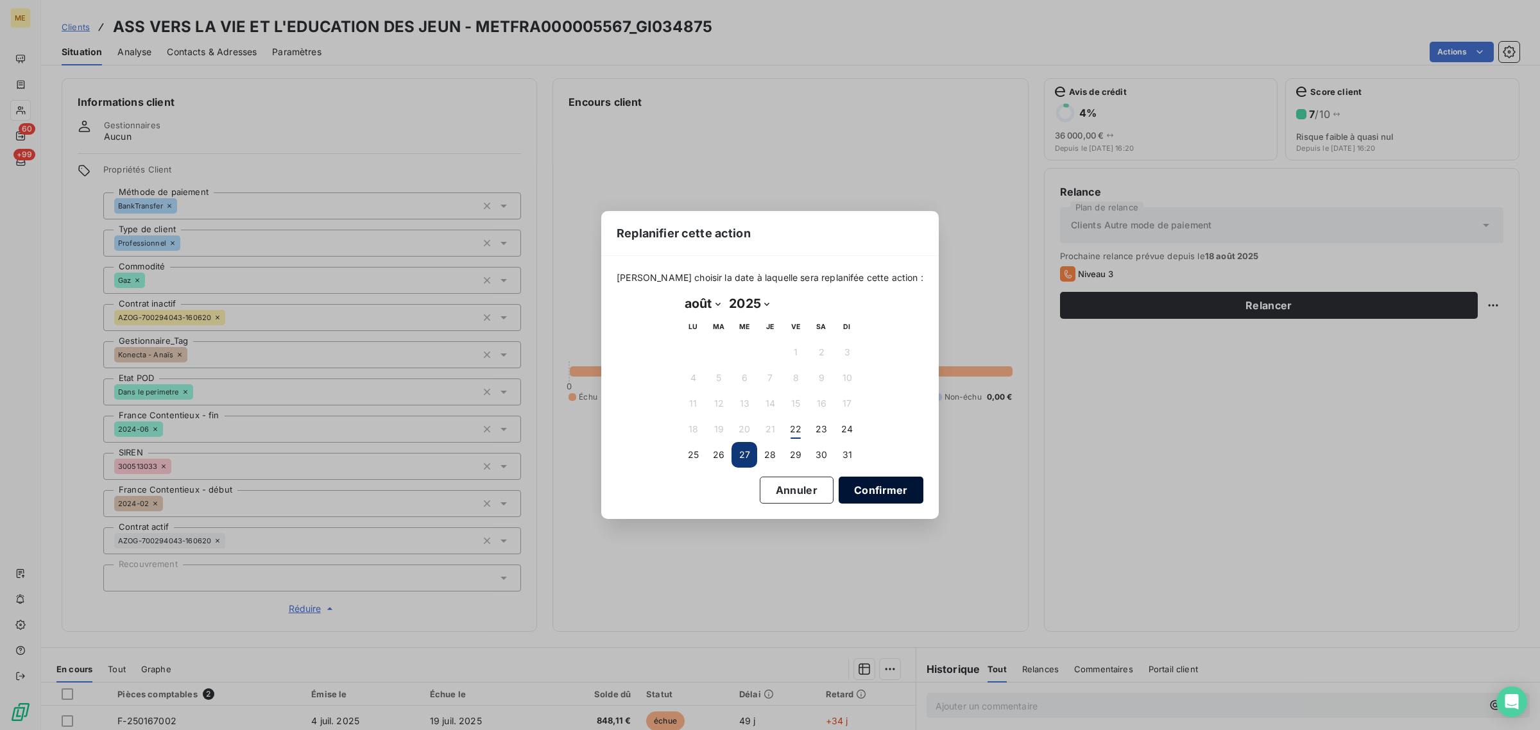
click at [845, 499] on button "Confirmer" at bounding box center [881, 490] width 85 height 27
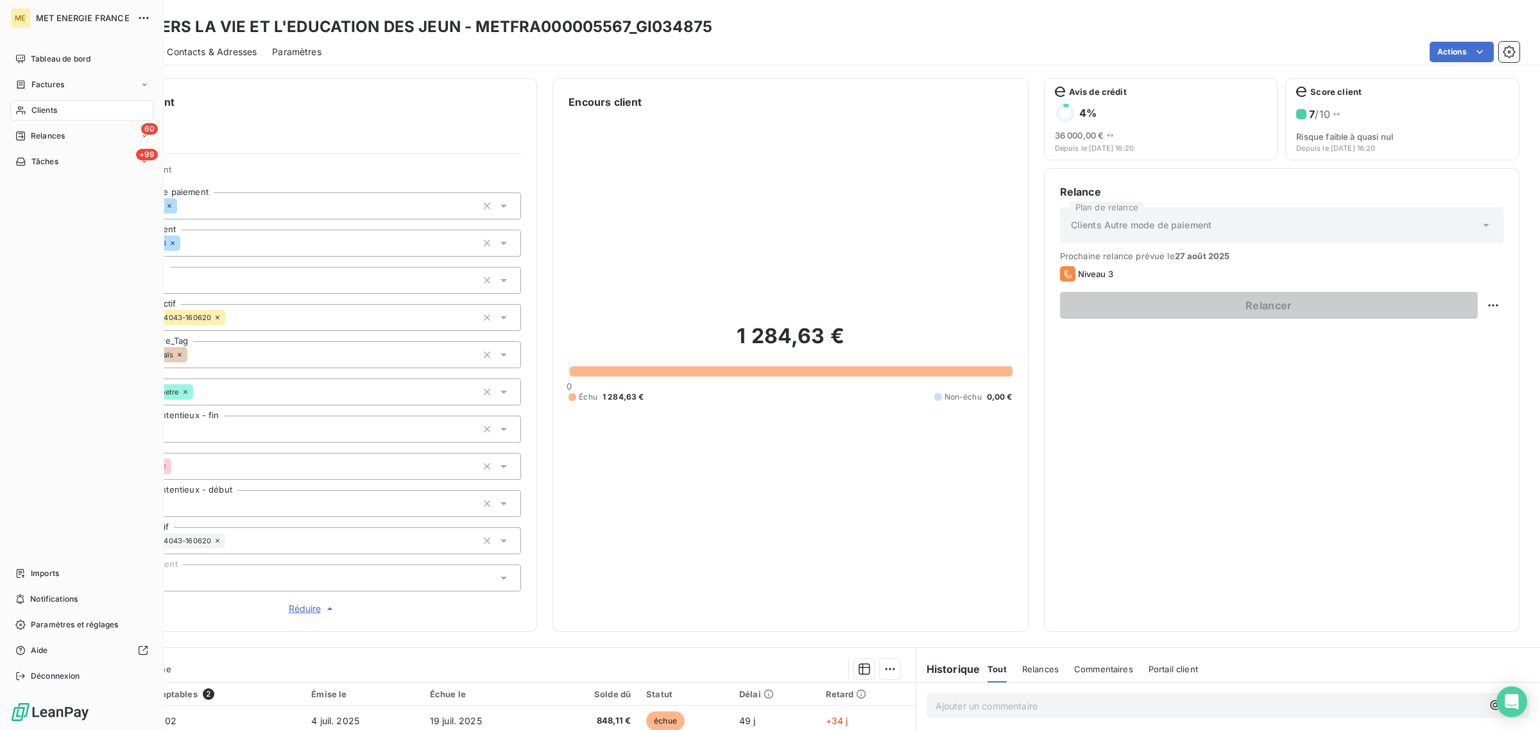
click at [33, 106] on span "Clients" at bounding box center [44, 111] width 26 height 12
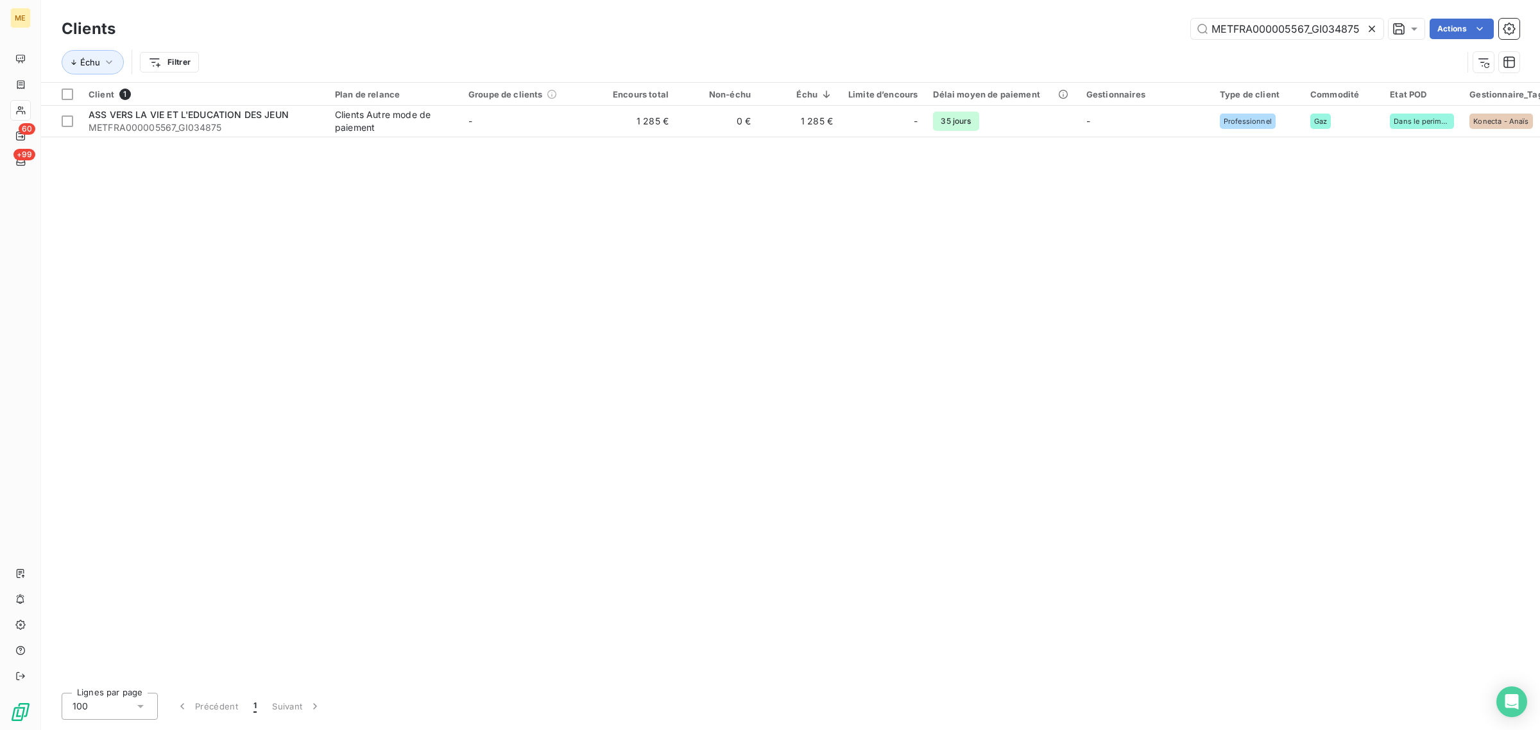
click at [1367, 27] on icon at bounding box center [1372, 28] width 13 height 13
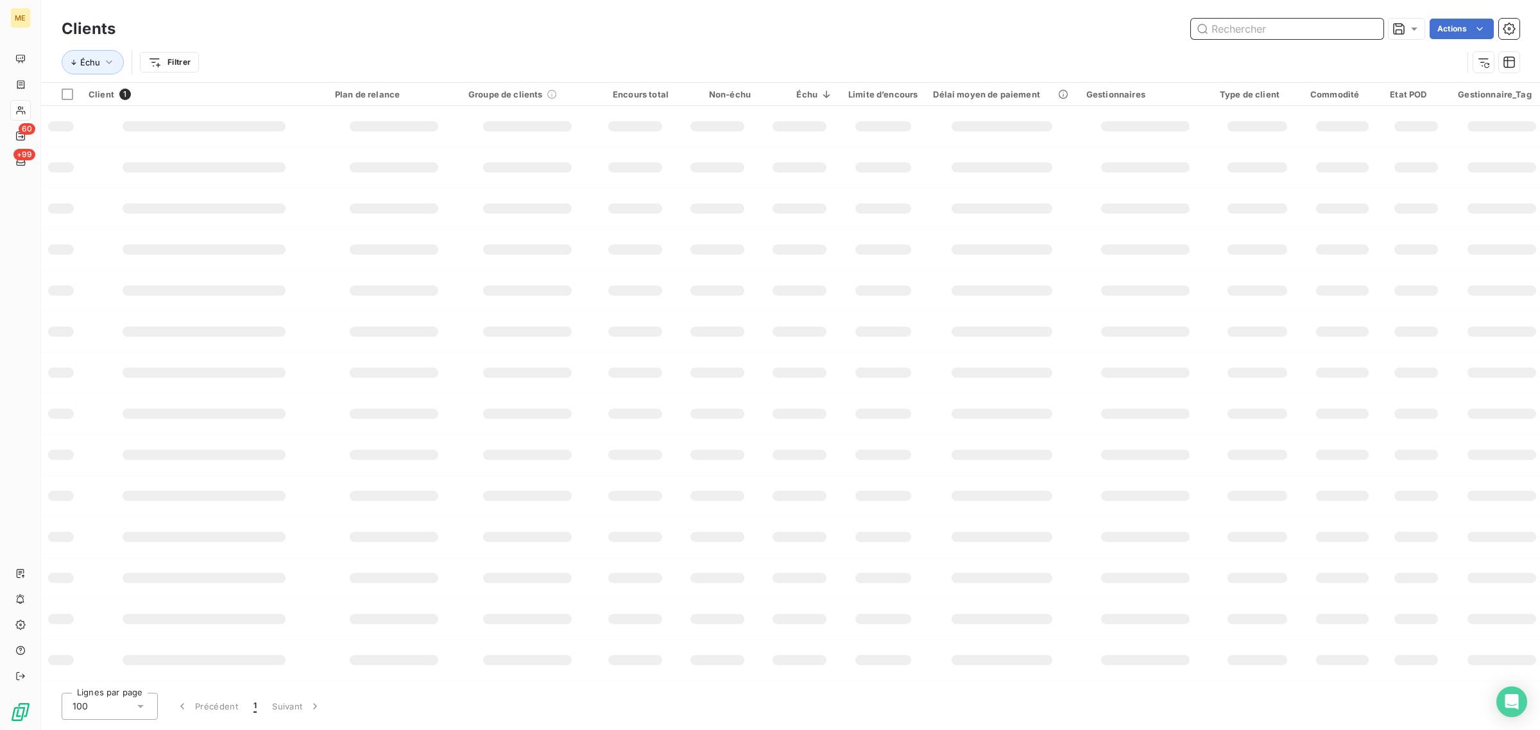
click at [1325, 28] on input "text" at bounding box center [1287, 29] width 193 height 21
paste input "METFRA000018414_50073157707406"
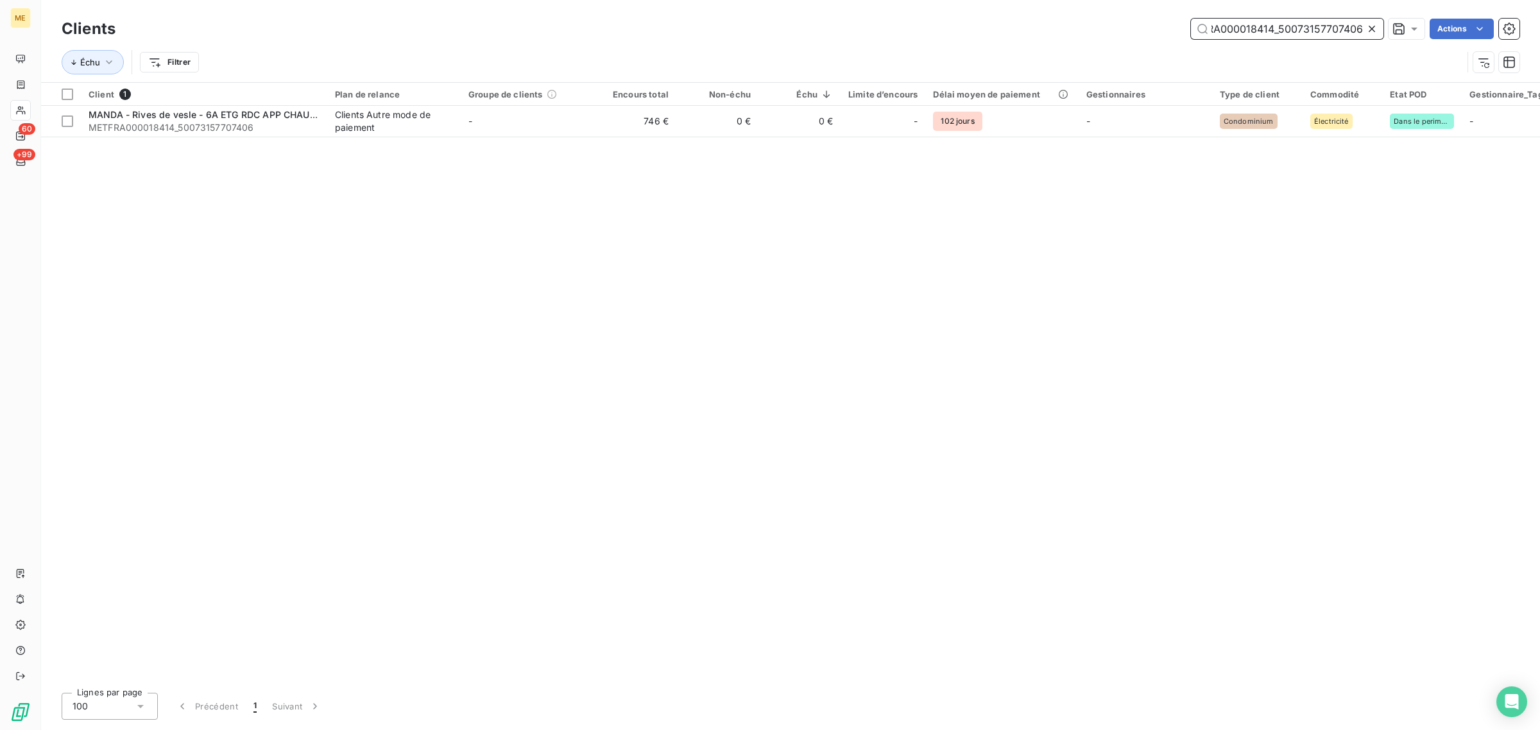
type input "METFRA000018414_50073157707406"
click at [519, 138] on div "Client 1 Plan de relance Groupe de clients Encours total Non-échu Échu Limite d…" at bounding box center [790, 383] width 1499 height 600
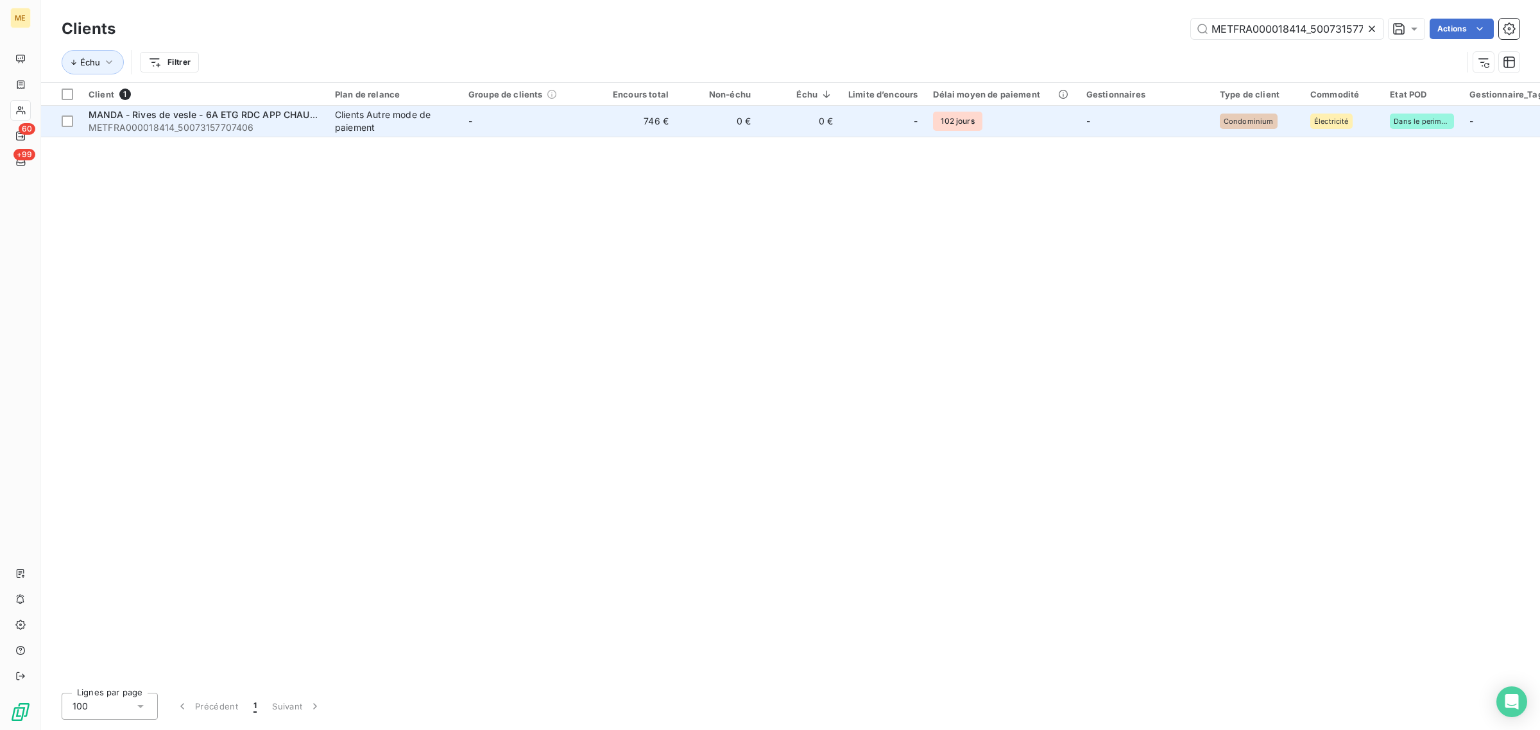
click at [538, 132] on td "-" at bounding box center [527, 121] width 133 height 31
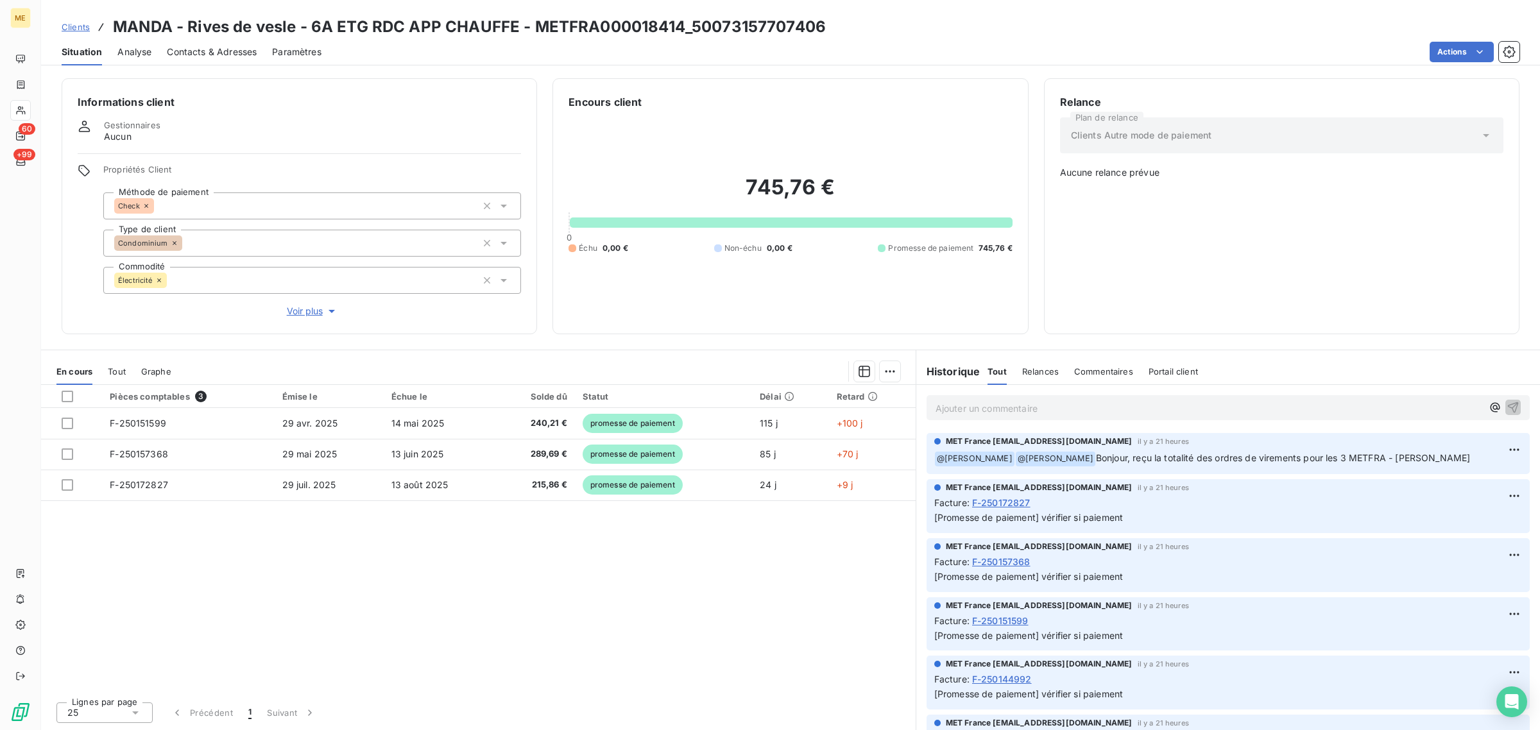
click at [292, 309] on span "Voir plus" at bounding box center [312, 311] width 51 height 13
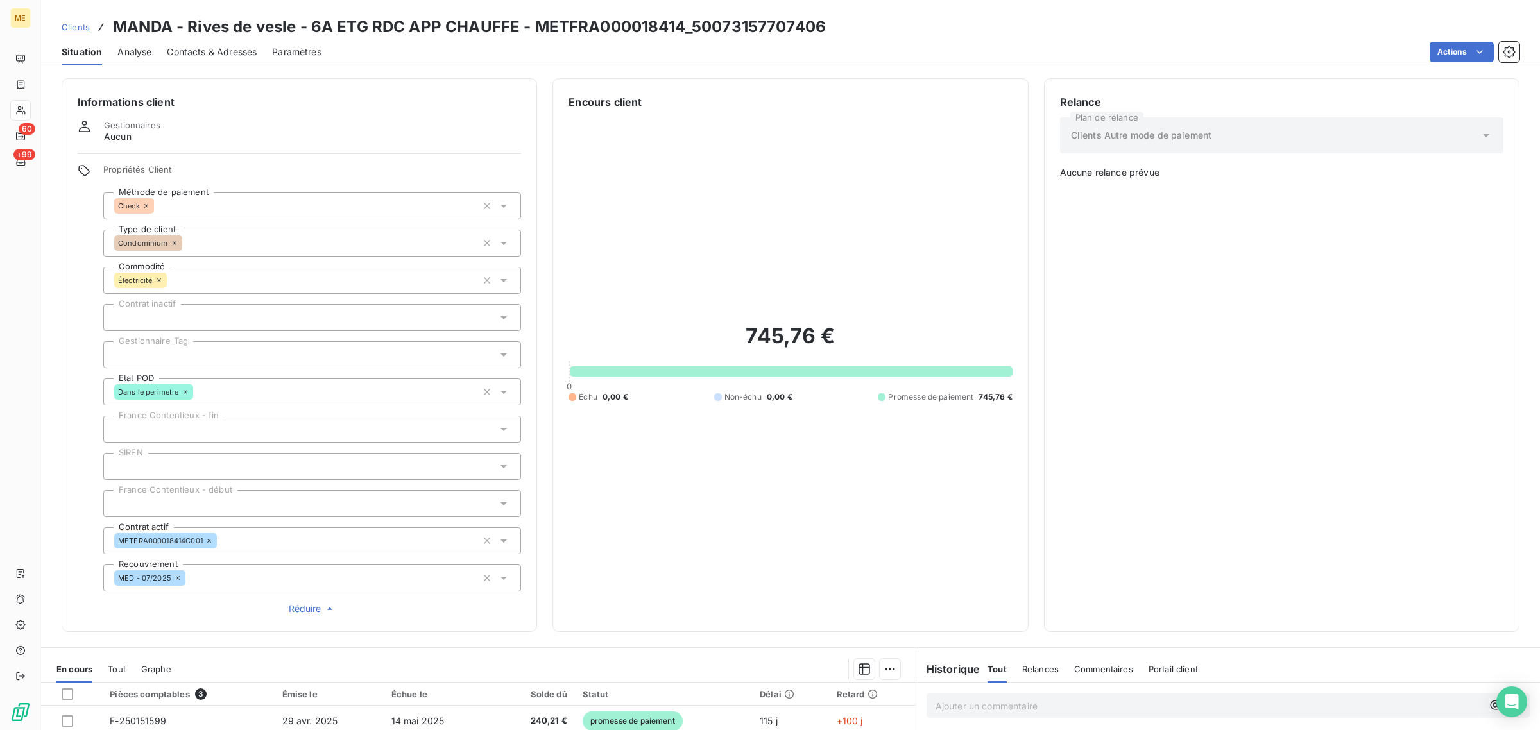
click at [193, 350] on div at bounding box center [312, 354] width 418 height 27
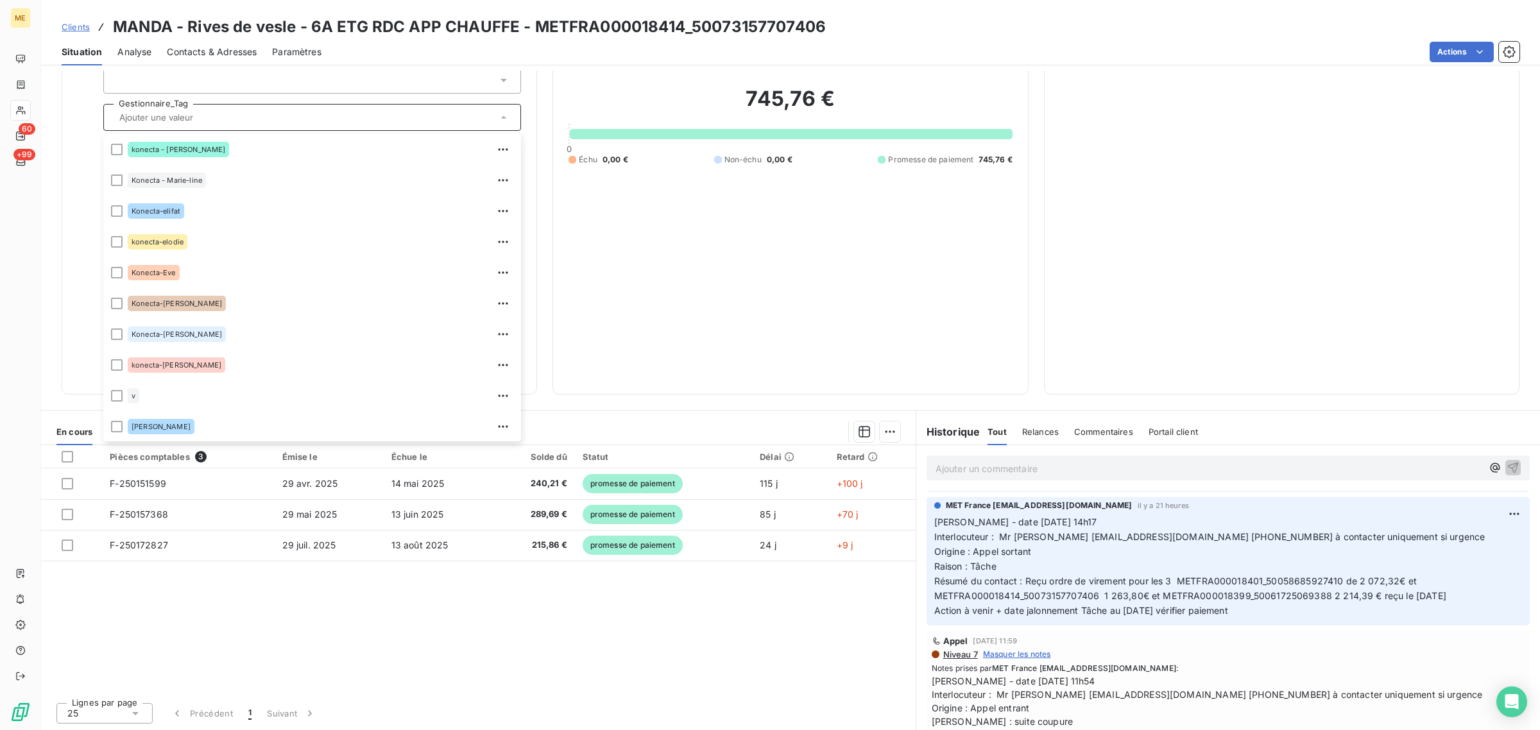
scroll to position [241, 0]
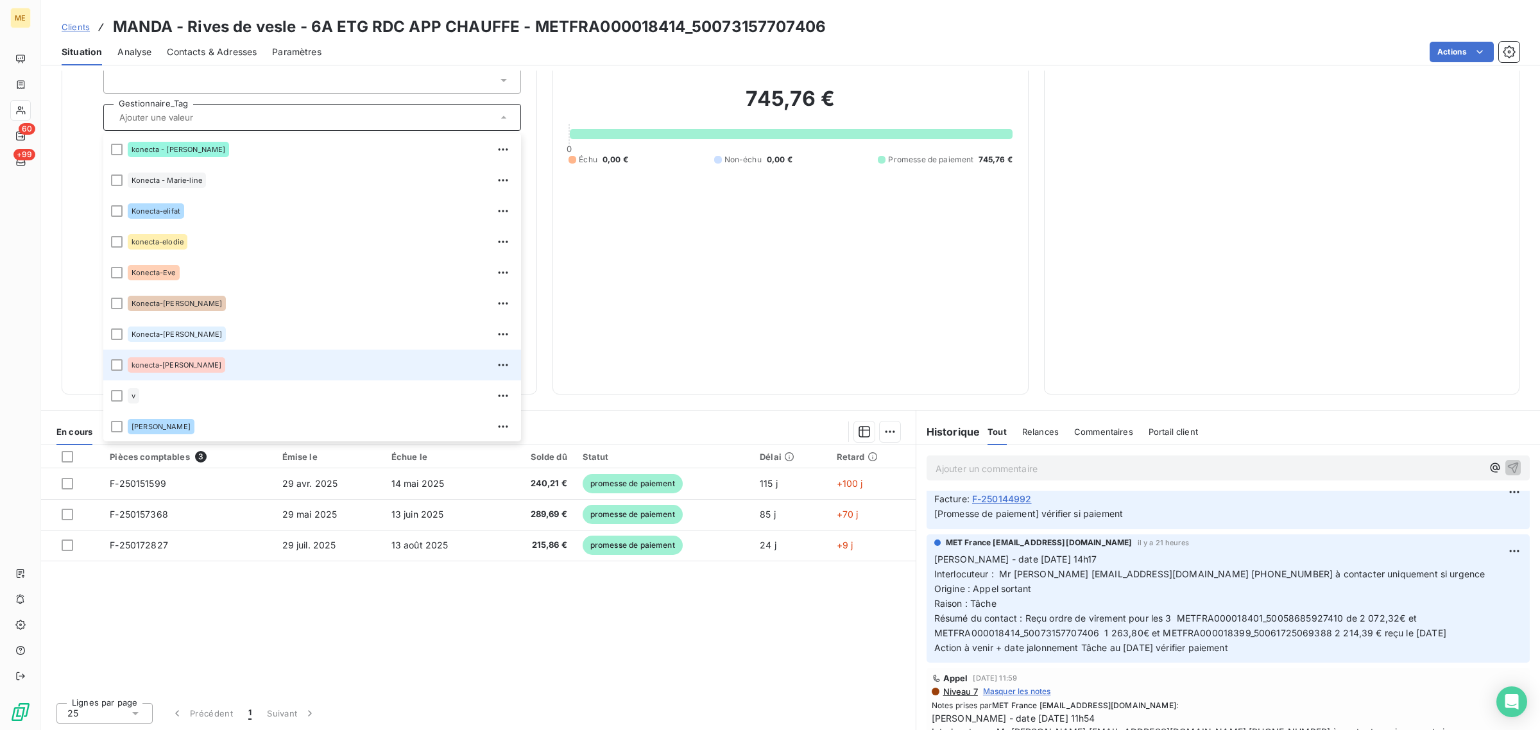
click at [176, 363] on span "konecta-[PERSON_NAME]" at bounding box center [177, 365] width 90 height 8
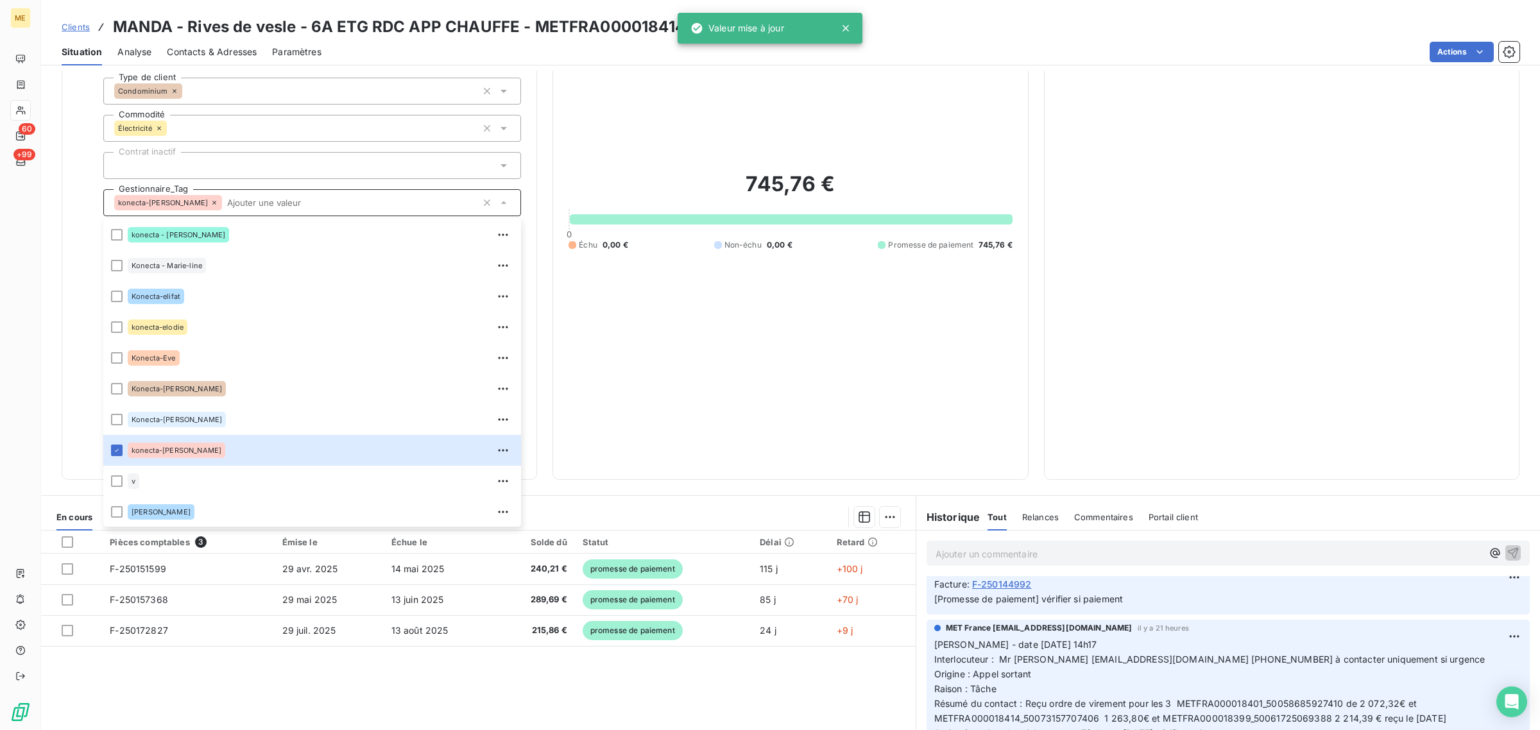
scroll to position [0, 0]
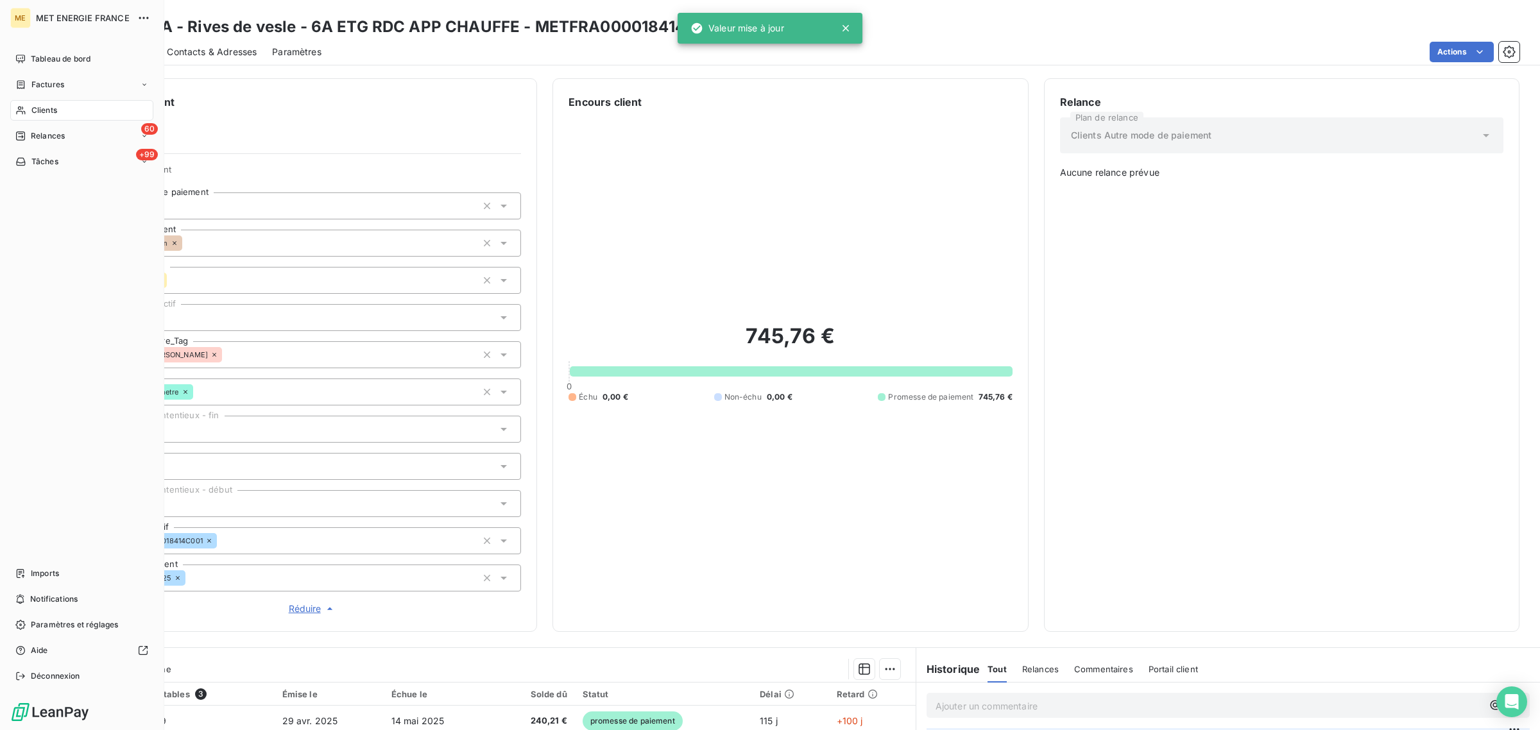
click at [21, 117] on div "Clients" at bounding box center [81, 110] width 143 height 21
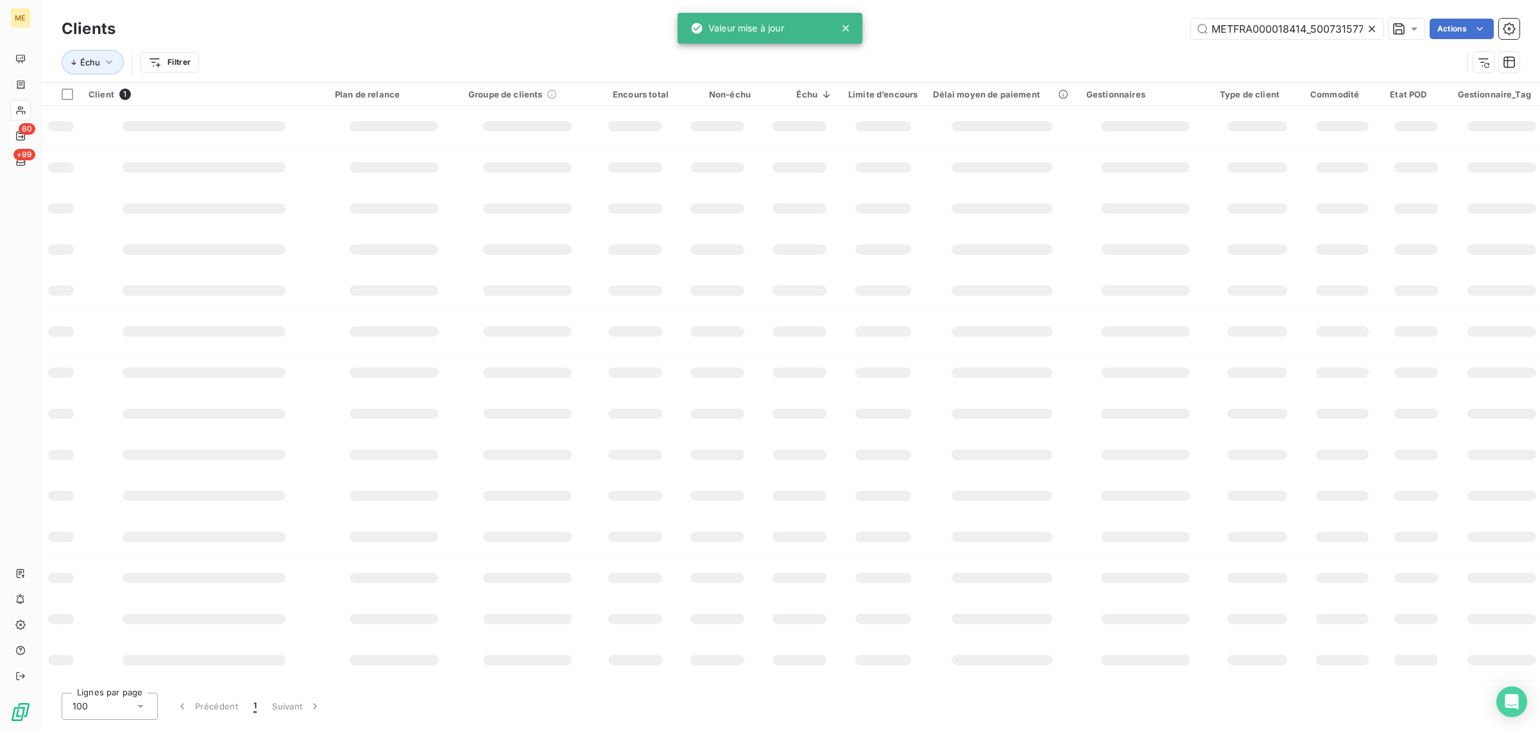
scroll to position [0, 32]
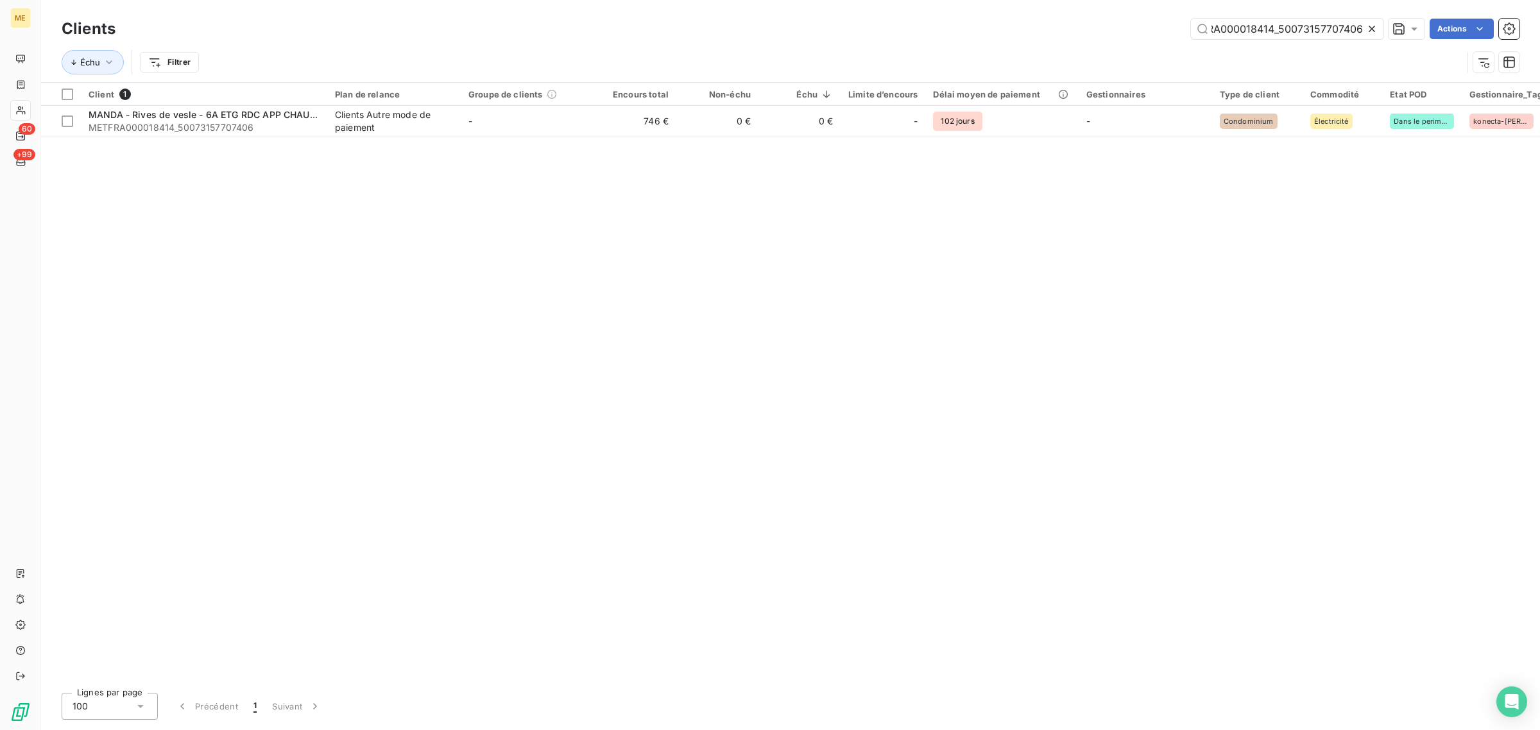
click at [1370, 29] on icon at bounding box center [1372, 28] width 13 height 13
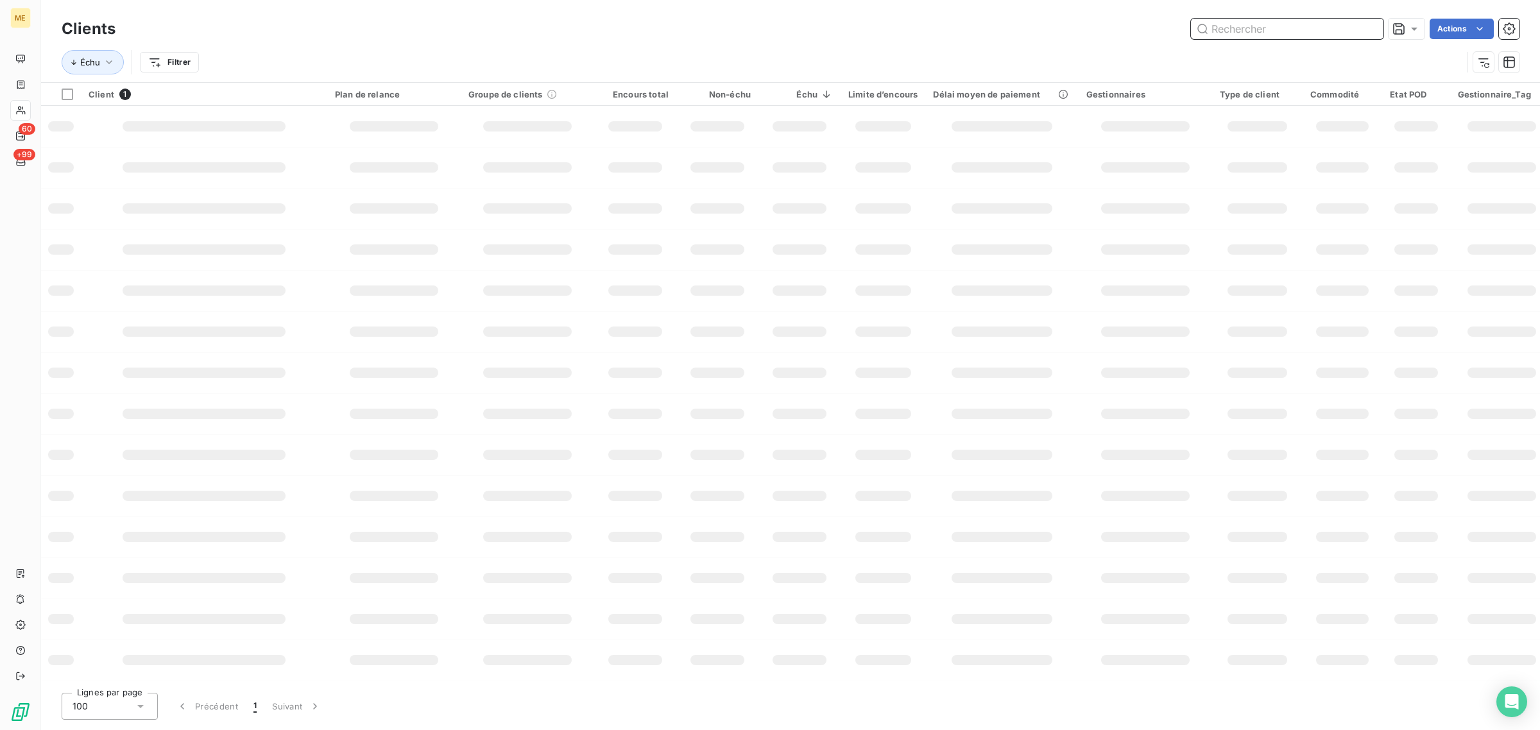
click at [1271, 32] on input "text" at bounding box center [1287, 29] width 193 height 21
paste input "METFRA000004410_06591751071446"
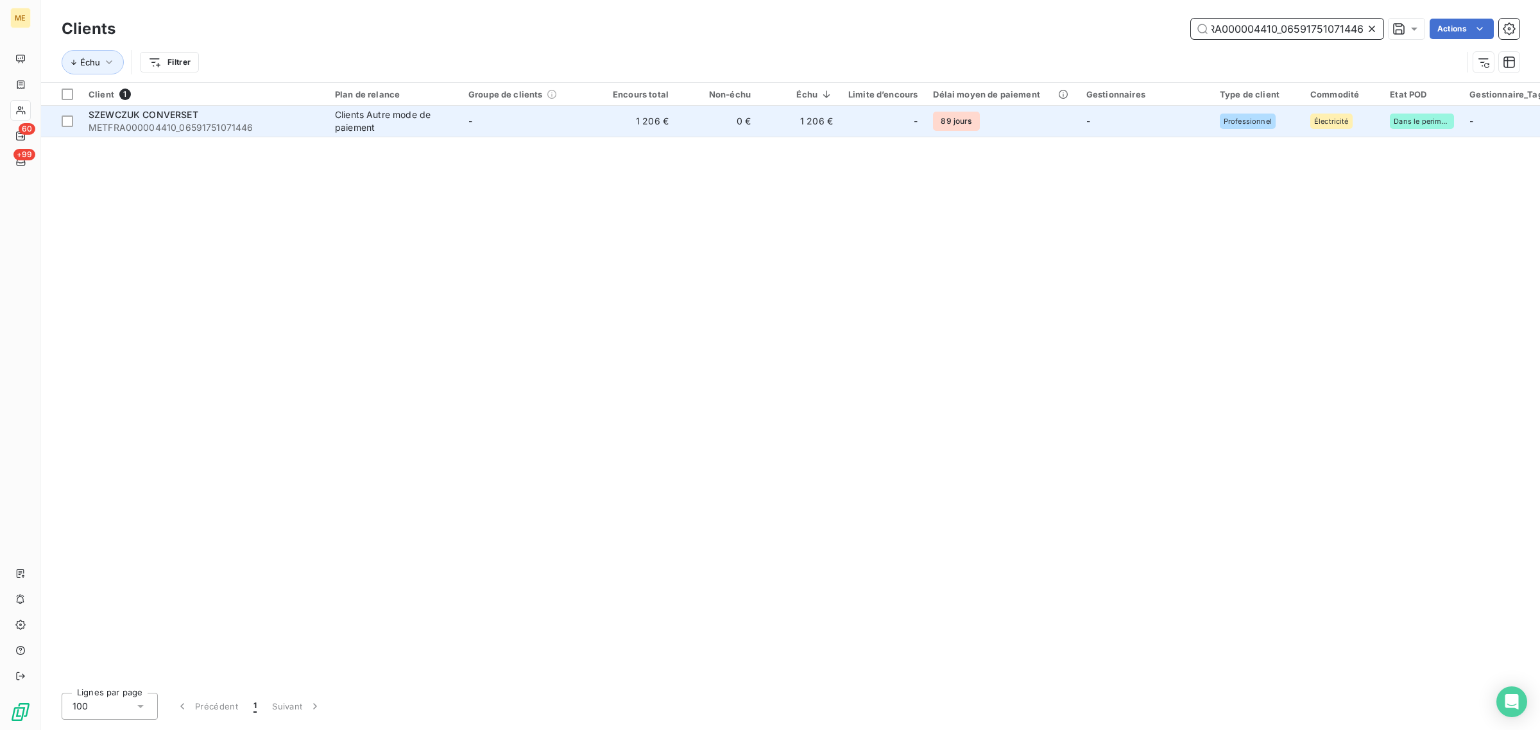
type input "METFRA000004410_06591751071446"
click at [571, 126] on td "-" at bounding box center [527, 121] width 133 height 31
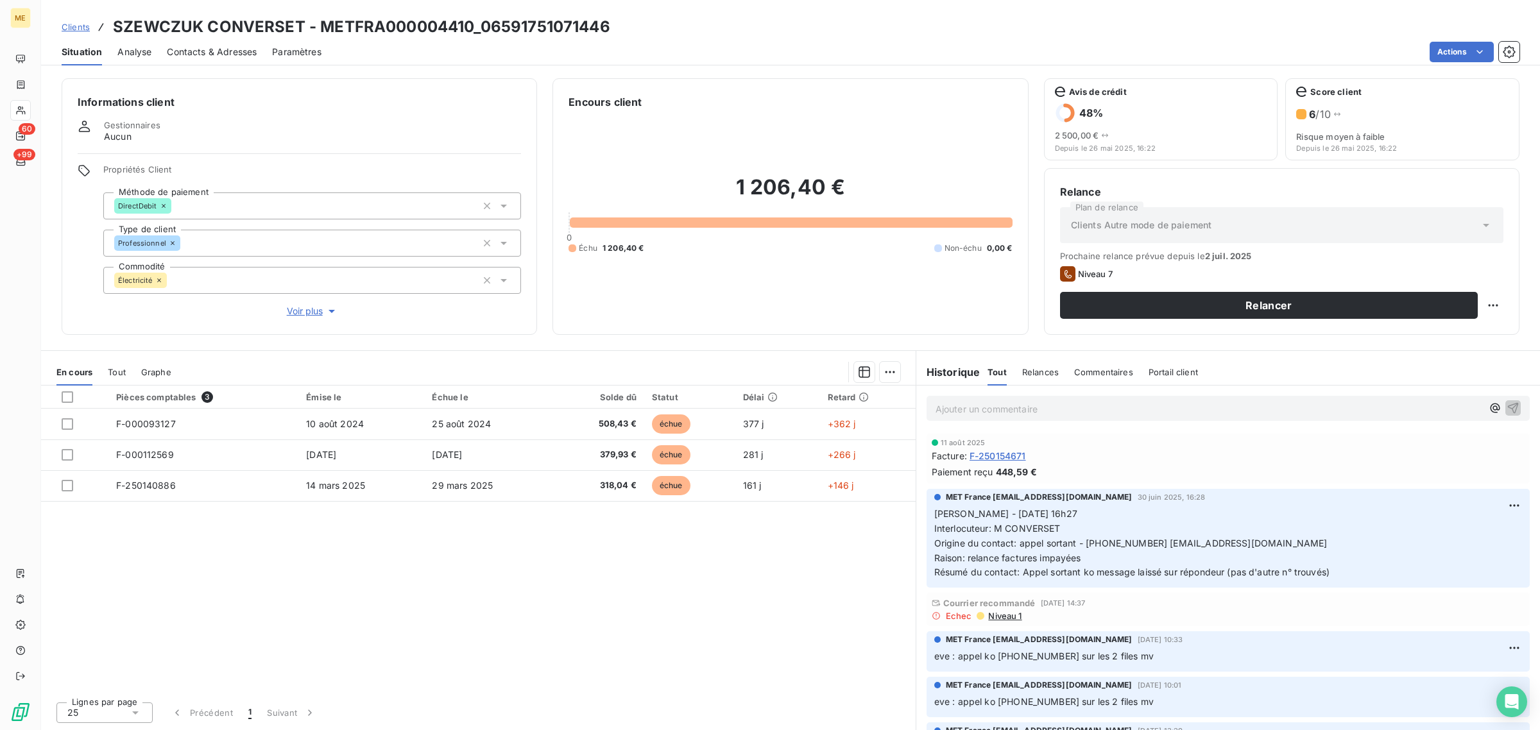
click at [297, 309] on span "Voir plus" at bounding box center [312, 311] width 51 height 13
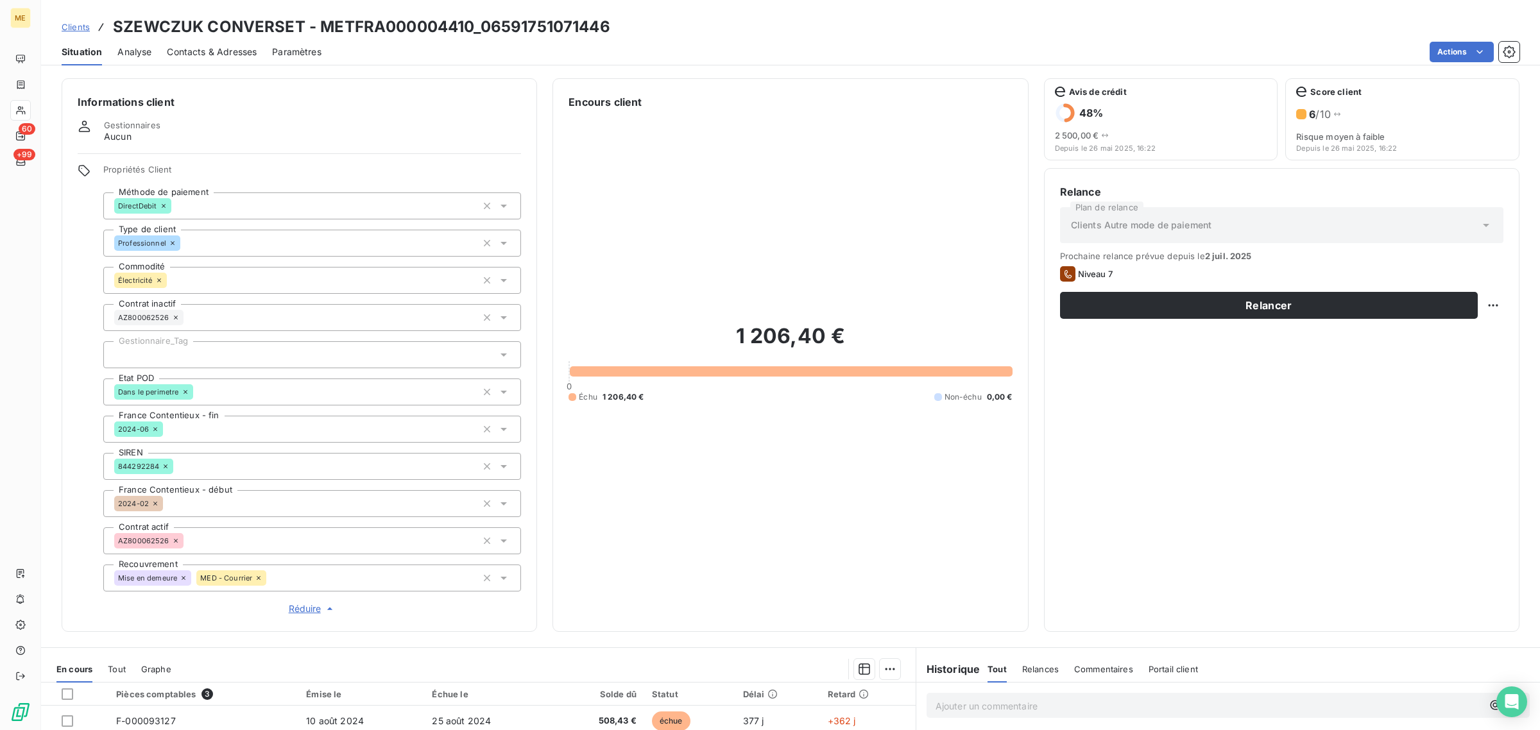
click at [189, 354] on div at bounding box center [312, 354] width 418 height 27
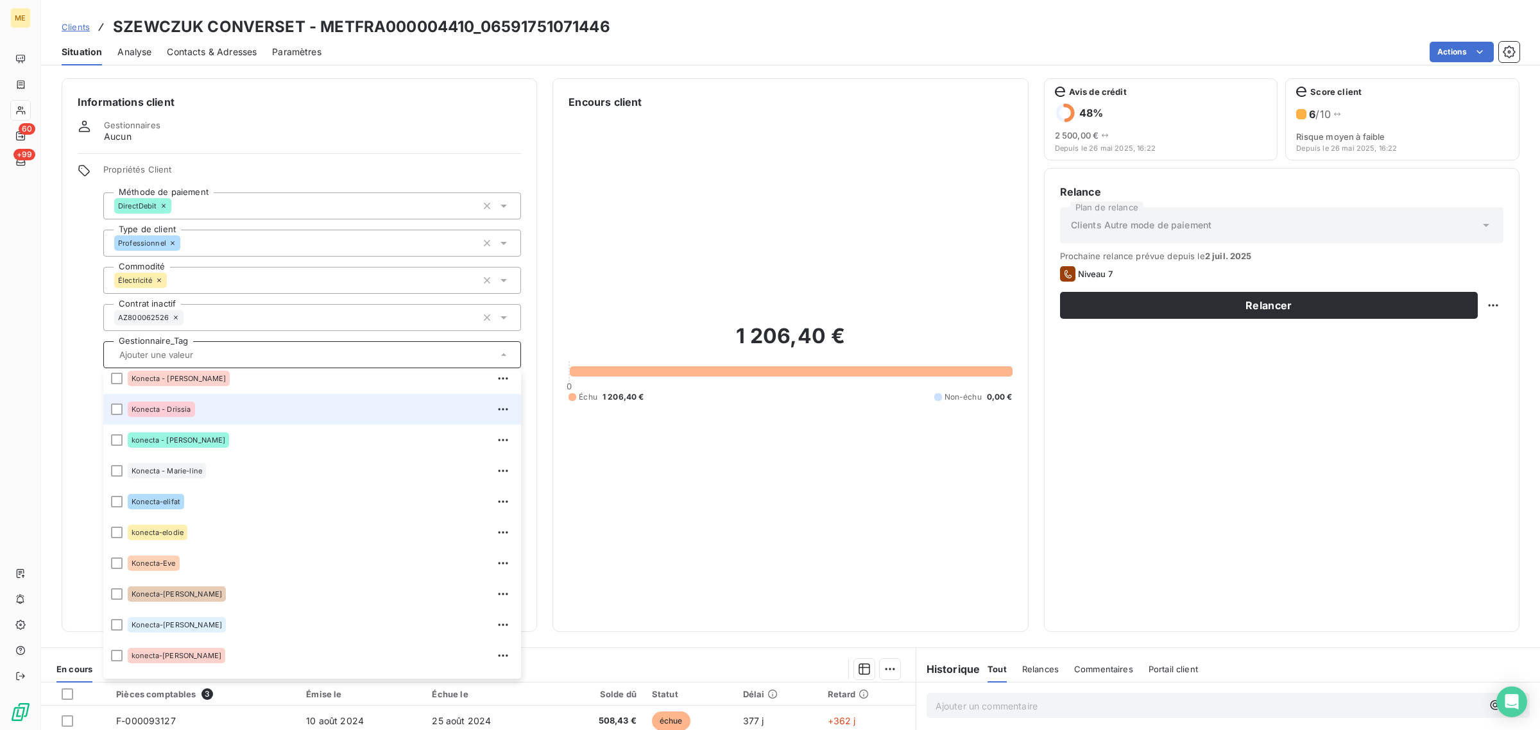
scroll to position [321, 0]
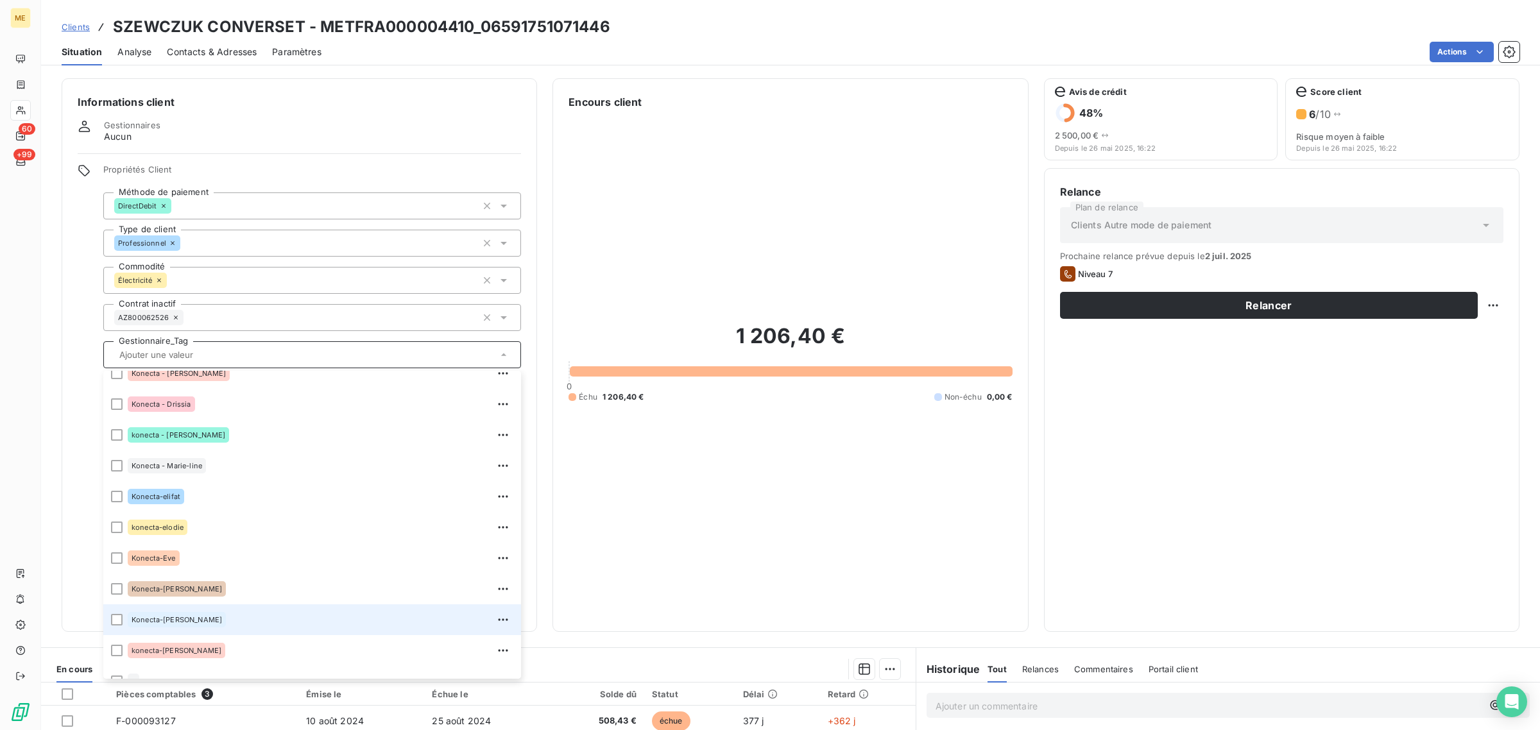
click at [159, 617] on span "Konecta-[PERSON_NAME]" at bounding box center [177, 620] width 90 height 8
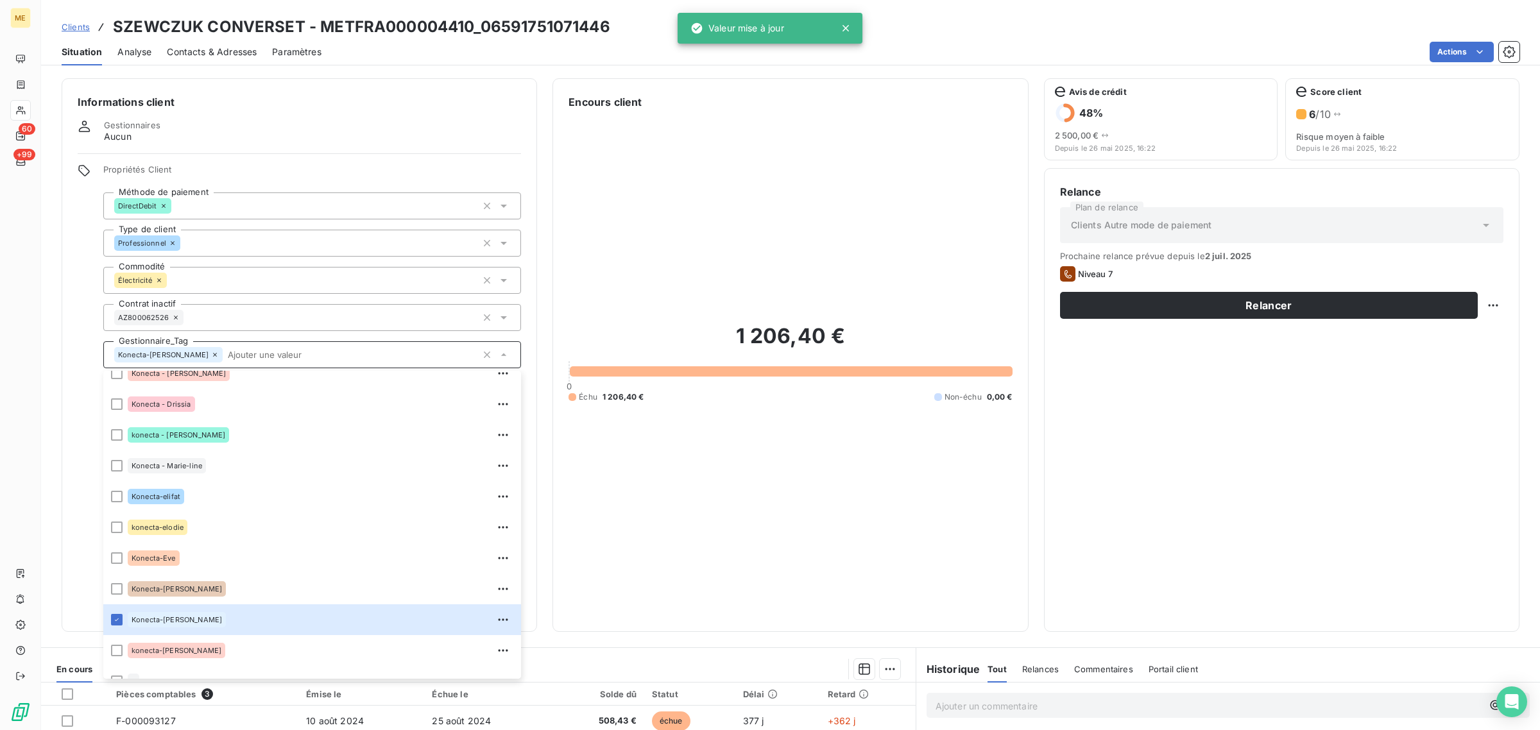
click at [1045, 496] on div "Relance Plan de relance Clients Autre mode de paiement Prochaine relance prévue…" at bounding box center [1282, 400] width 476 height 464
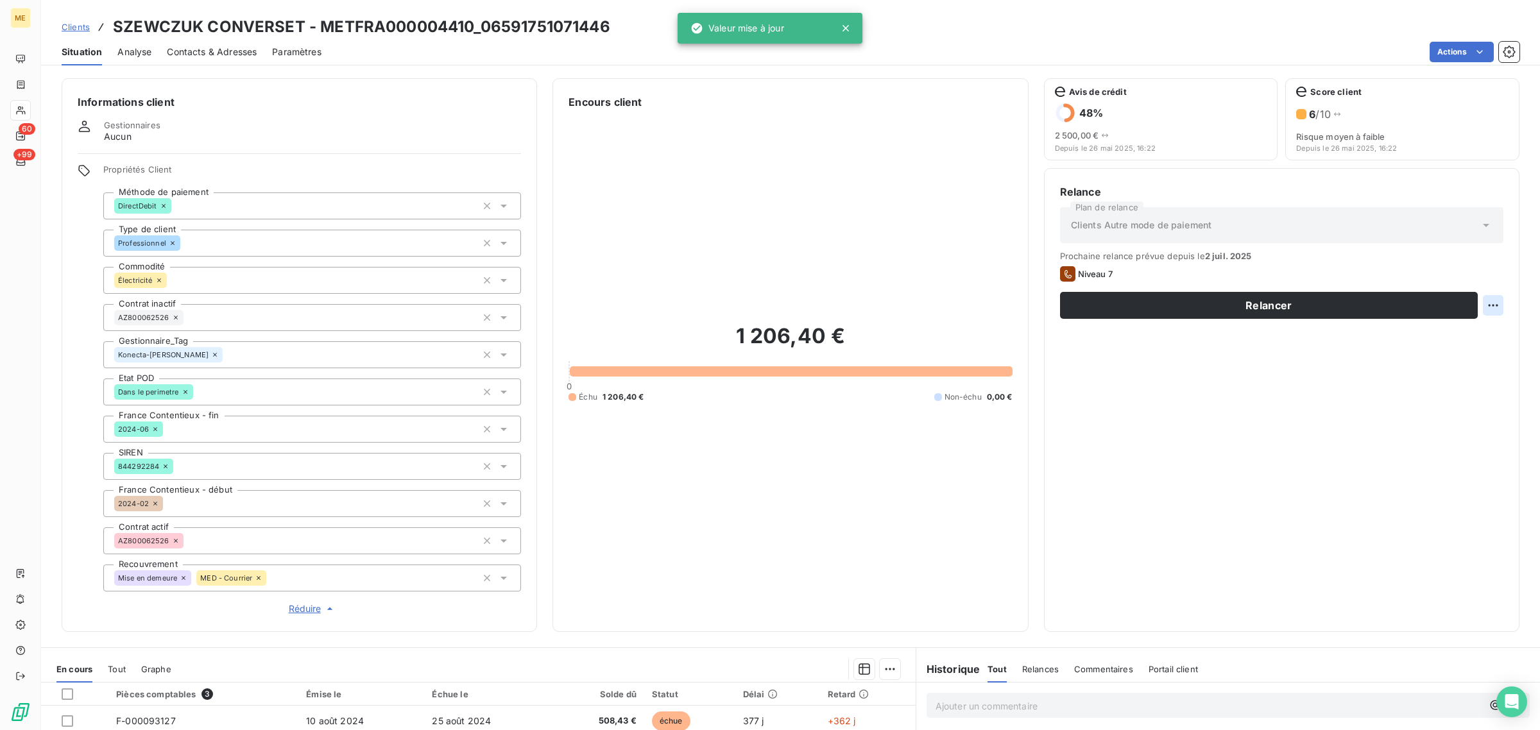
click at [1475, 302] on html "ME 60 +99 Clients SZEWCZUK CONVERSET - METFRA000004410_06591751071446 Situation…" at bounding box center [770, 365] width 1540 height 730
click at [1452, 326] on div "Replanifier cette action" at bounding box center [1428, 333] width 115 height 21
select select "7"
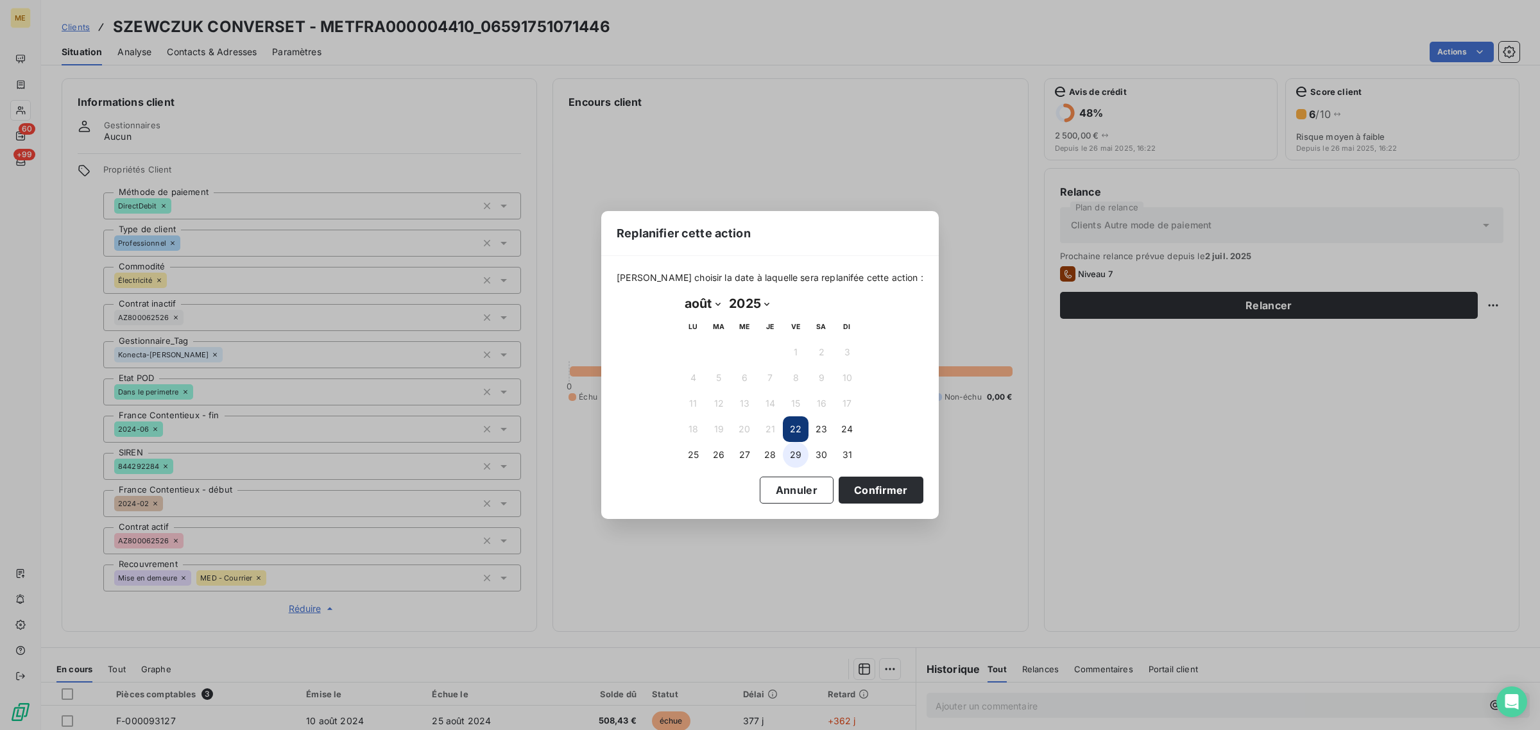
click at [796, 451] on button "29" at bounding box center [796, 455] width 26 height 26
click at [854, 486] on button "Confirmer" at bounding box center [881, 490] width 85 height 27
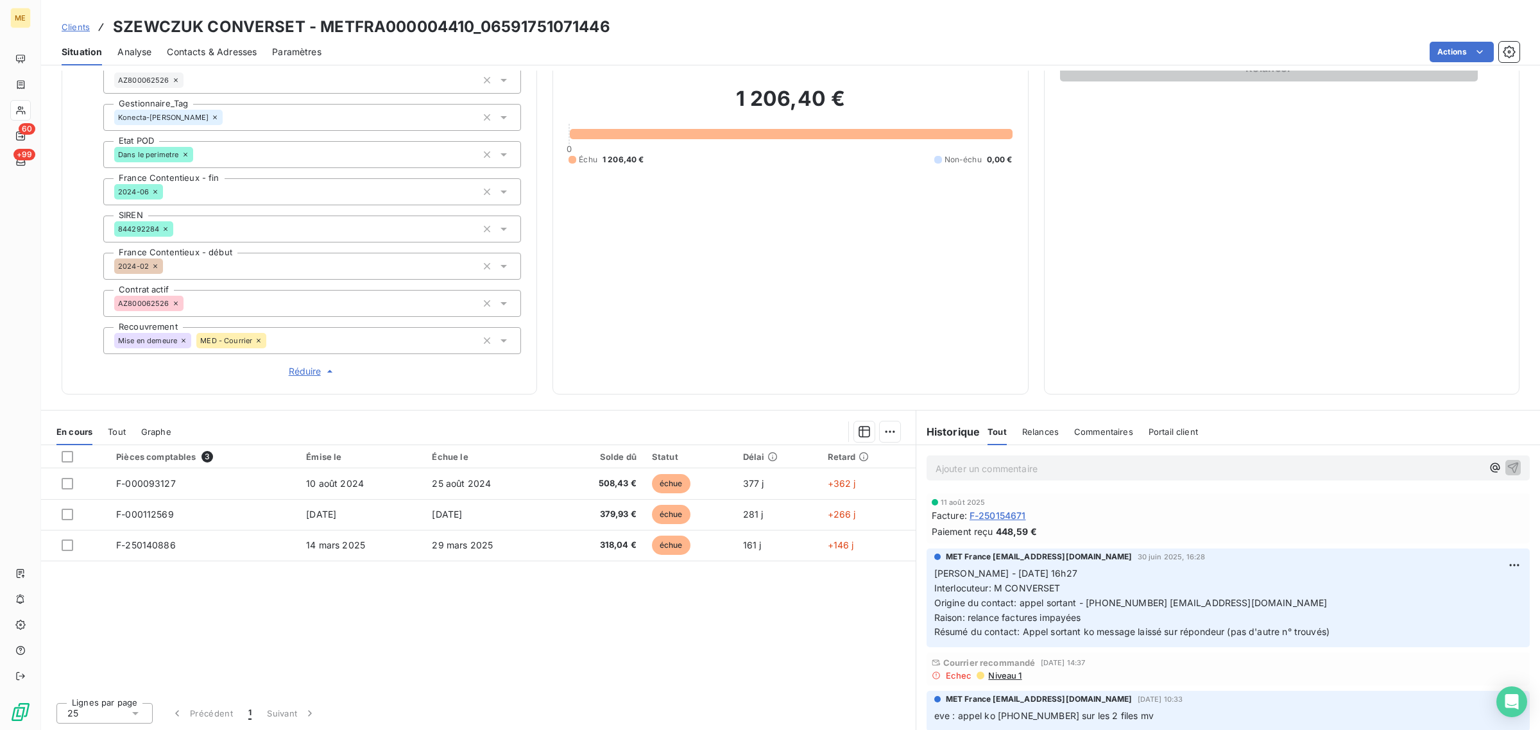
scroll to position [0, 0]
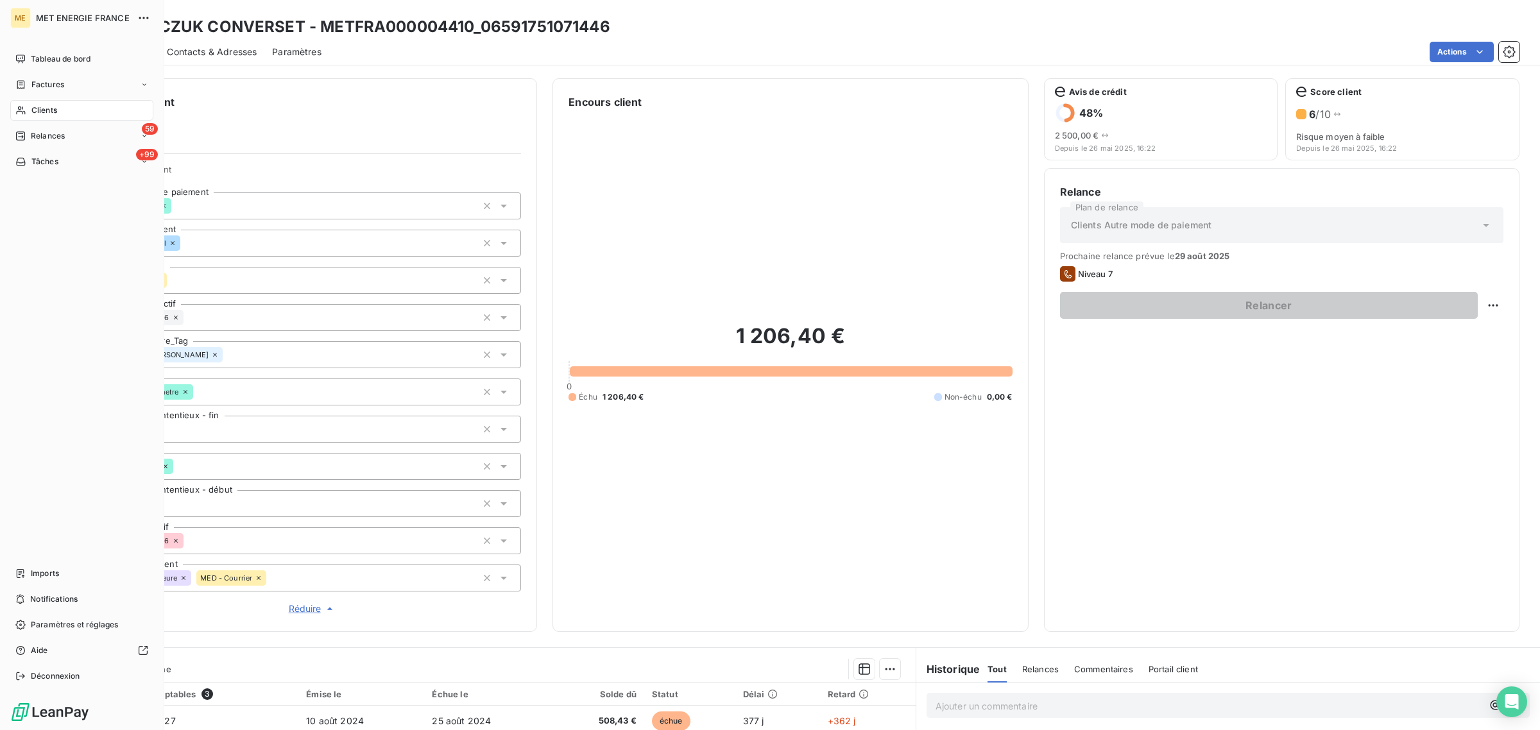
click at [18, 116] on div "Clients" at bounding box center [81, 110] width 143 height 21
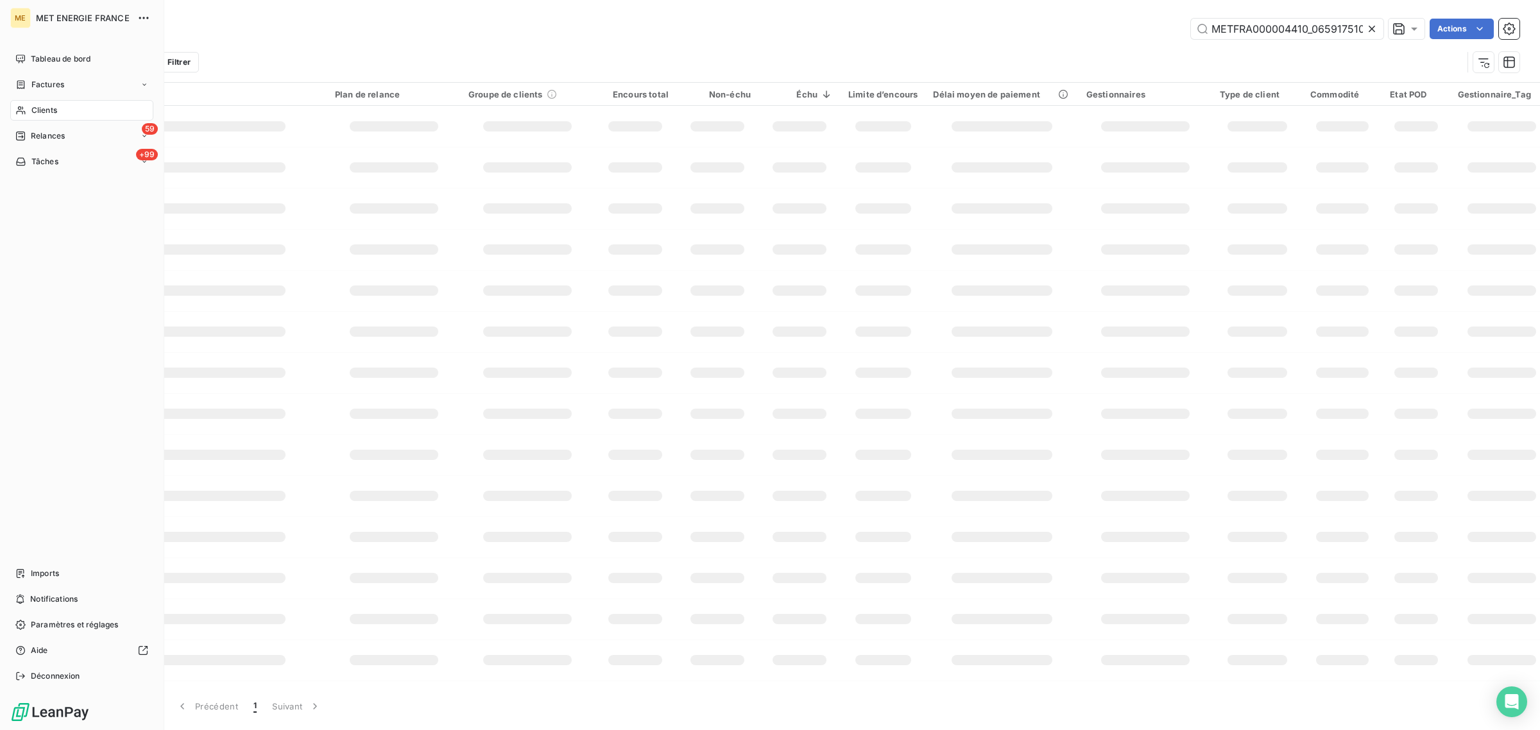
scroll to position [0, 31]
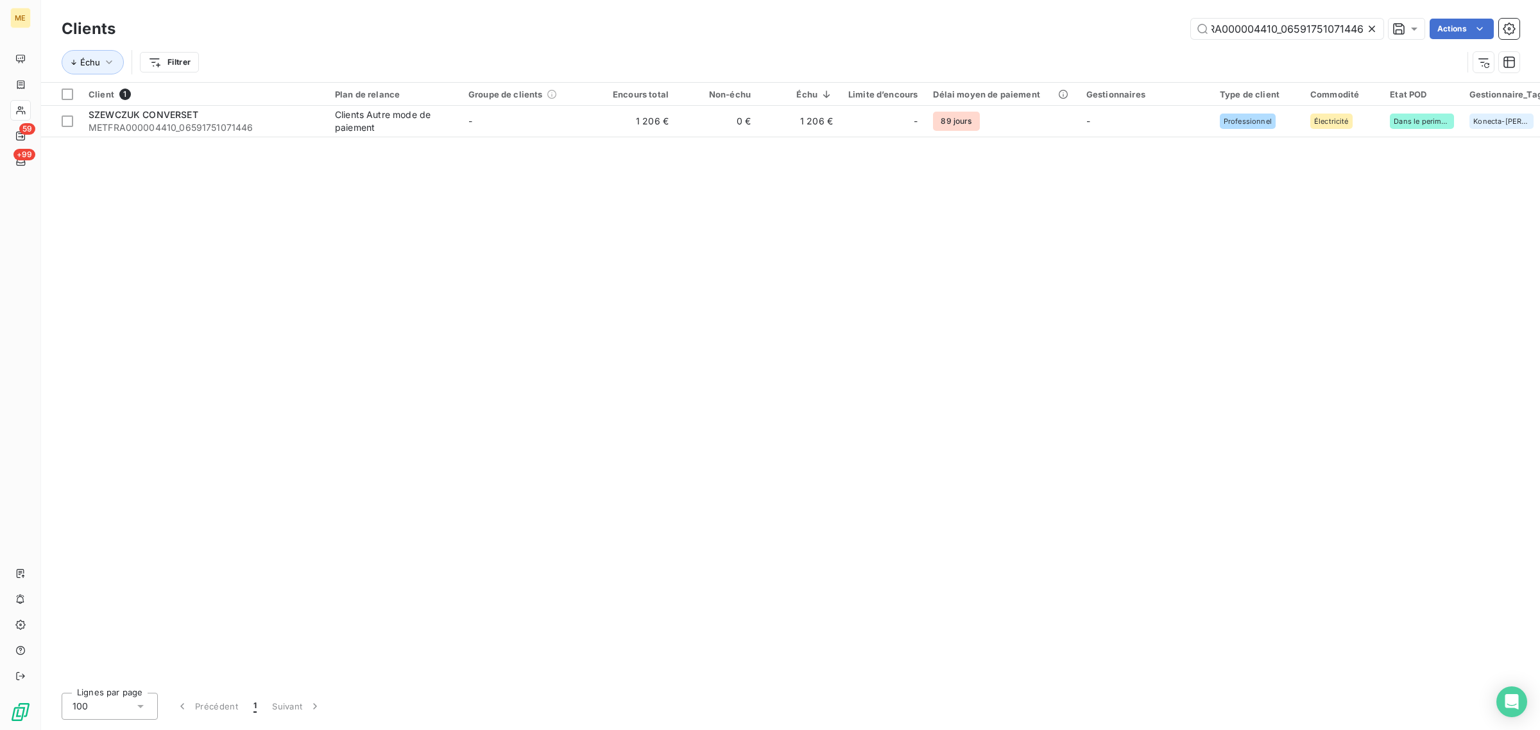
click at [1370, 32] on icon at bounding box center [1372, 28] width 13 height 13
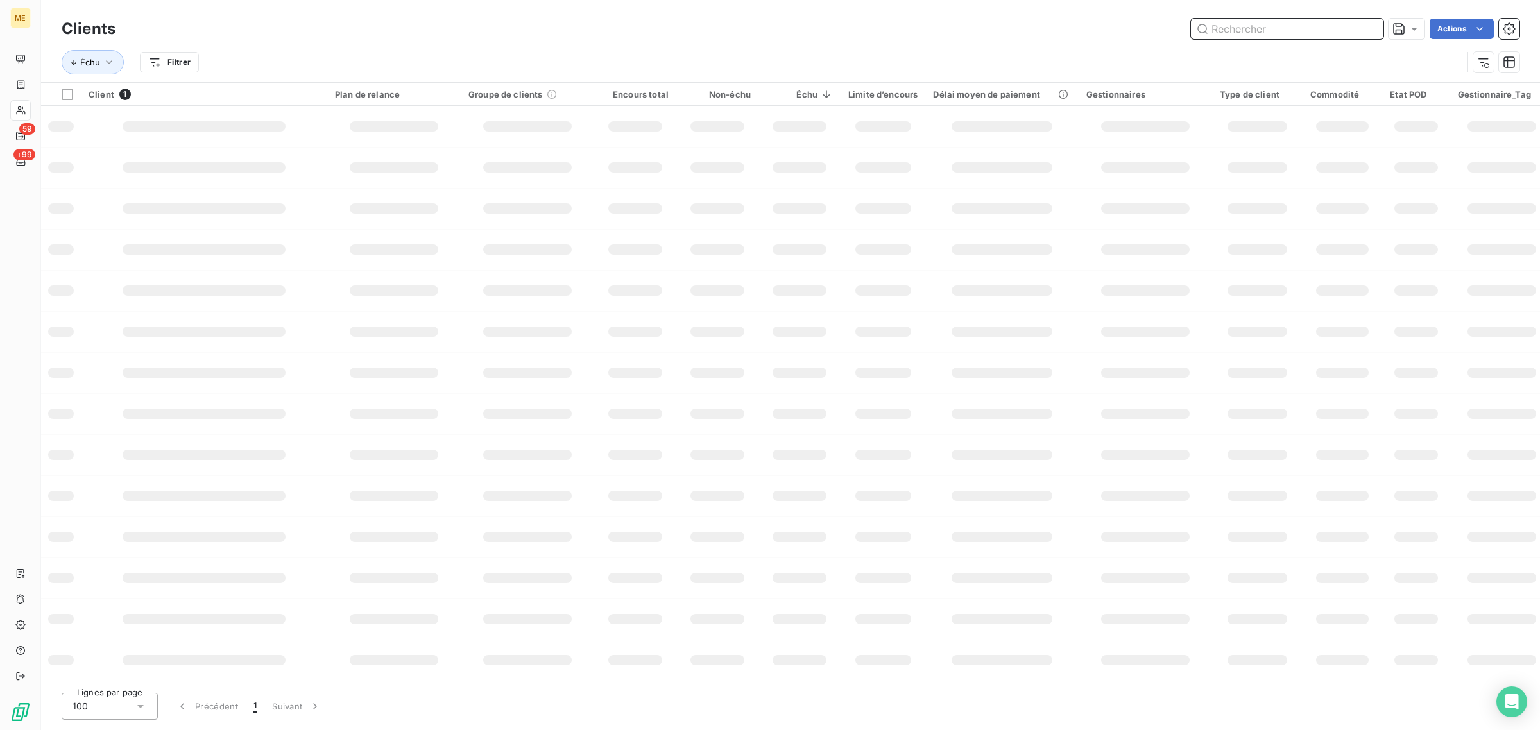
click at [1283, 23] on input "text" at bounding box center [1287, 29] width 193 height 21
paste input "METFRA000027335_22338928942798"
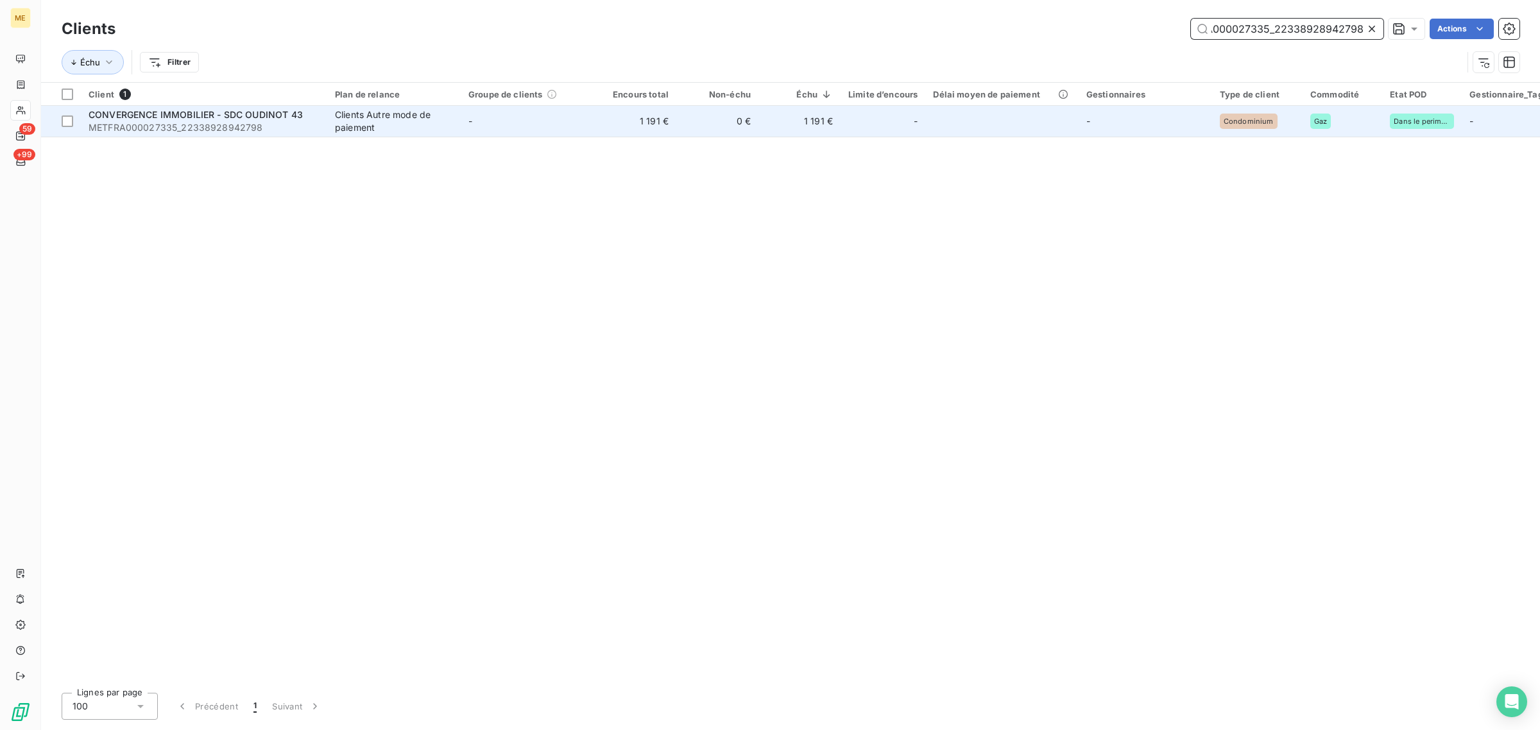
type input "METFRA000027335_22338928942798"
click at [433, 129] on div "Clients Autre mode de paiement" at bounding box center [394, 121] width 118 height 26
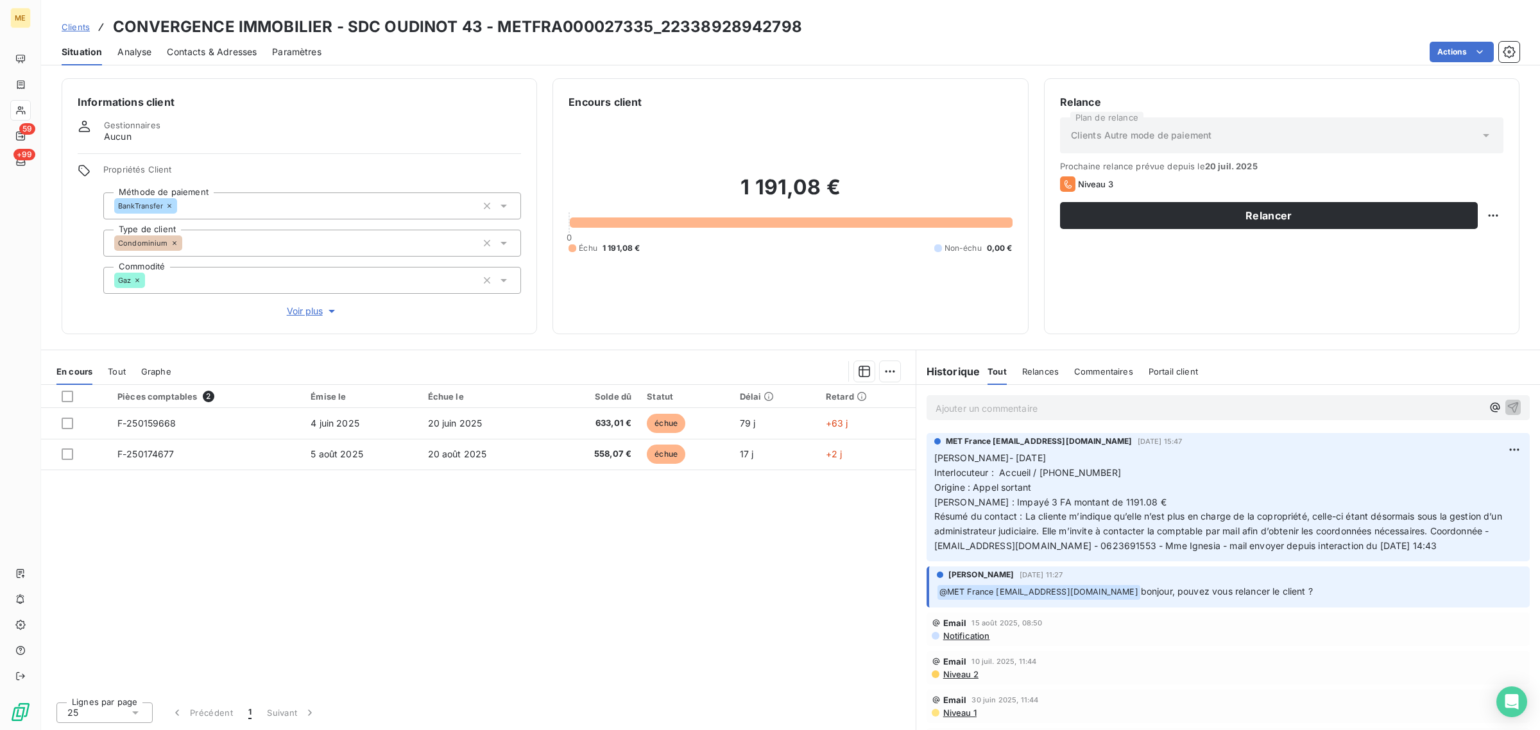
click at [293, 308] on span "Voir plus" at bounding box center [312, 311] width 51 height 13
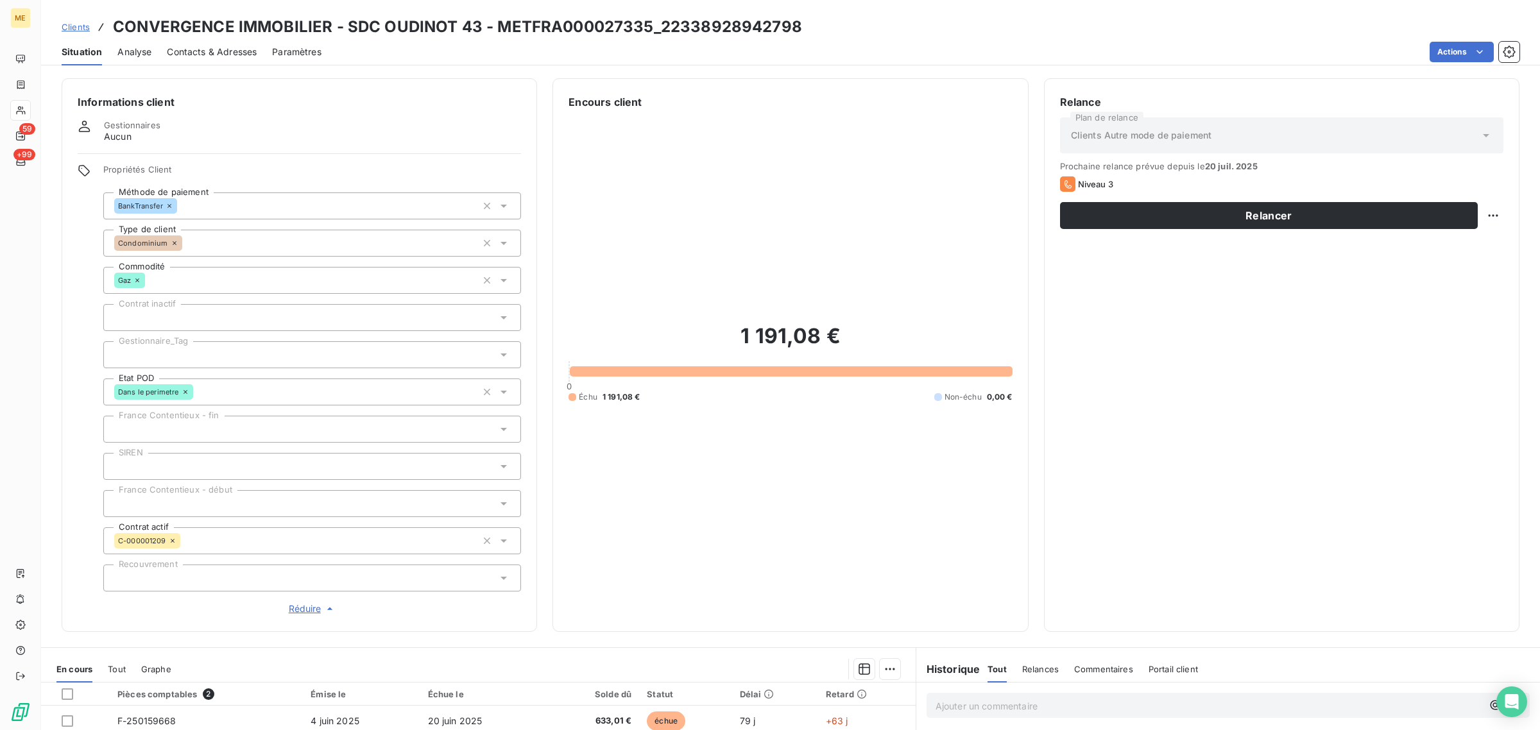
click at [175, 354] on div at bounding box center [312, 354] width 418 height 27
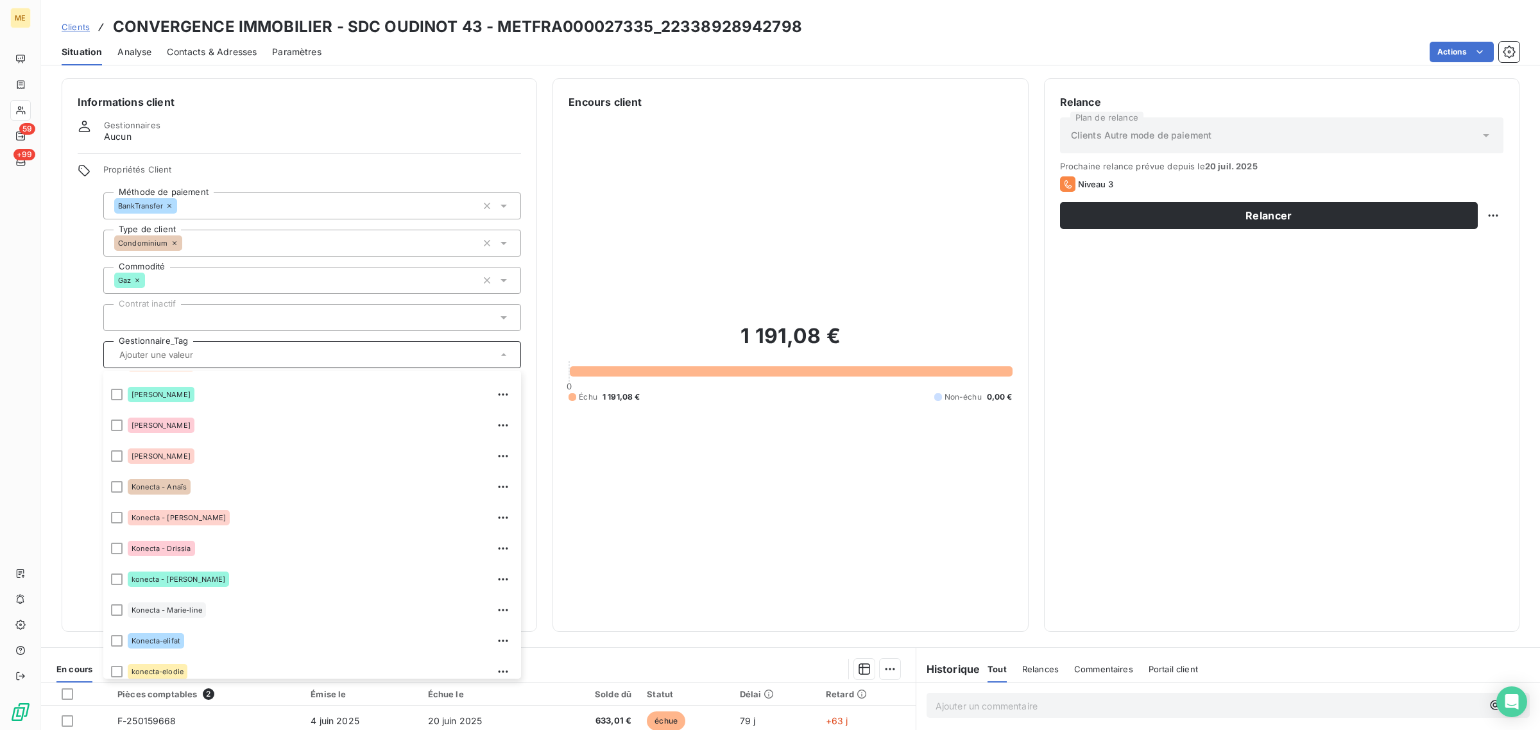
scroll to position [369, 0]
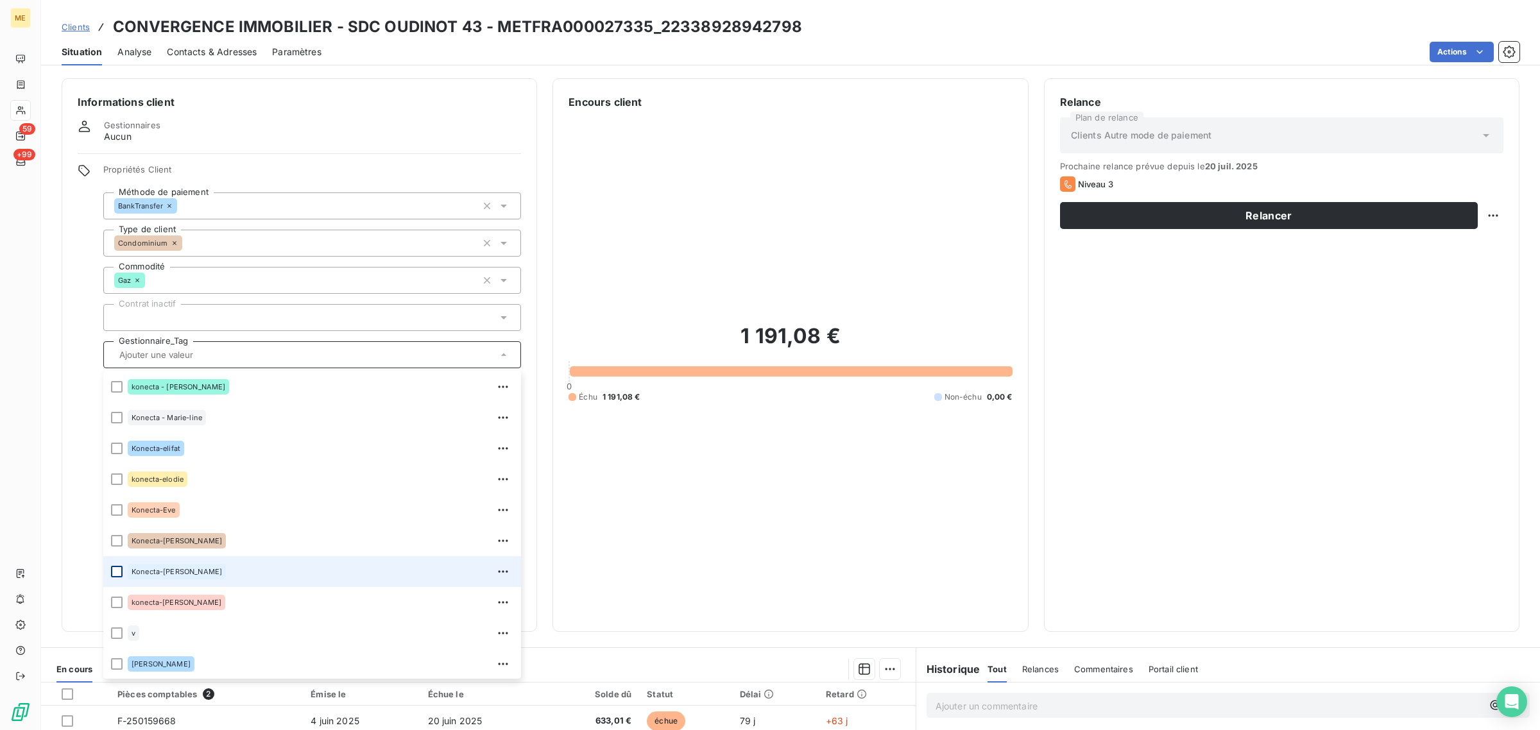
click at [114, 574] on div at bounding box center [117, 572] width 12 height 12
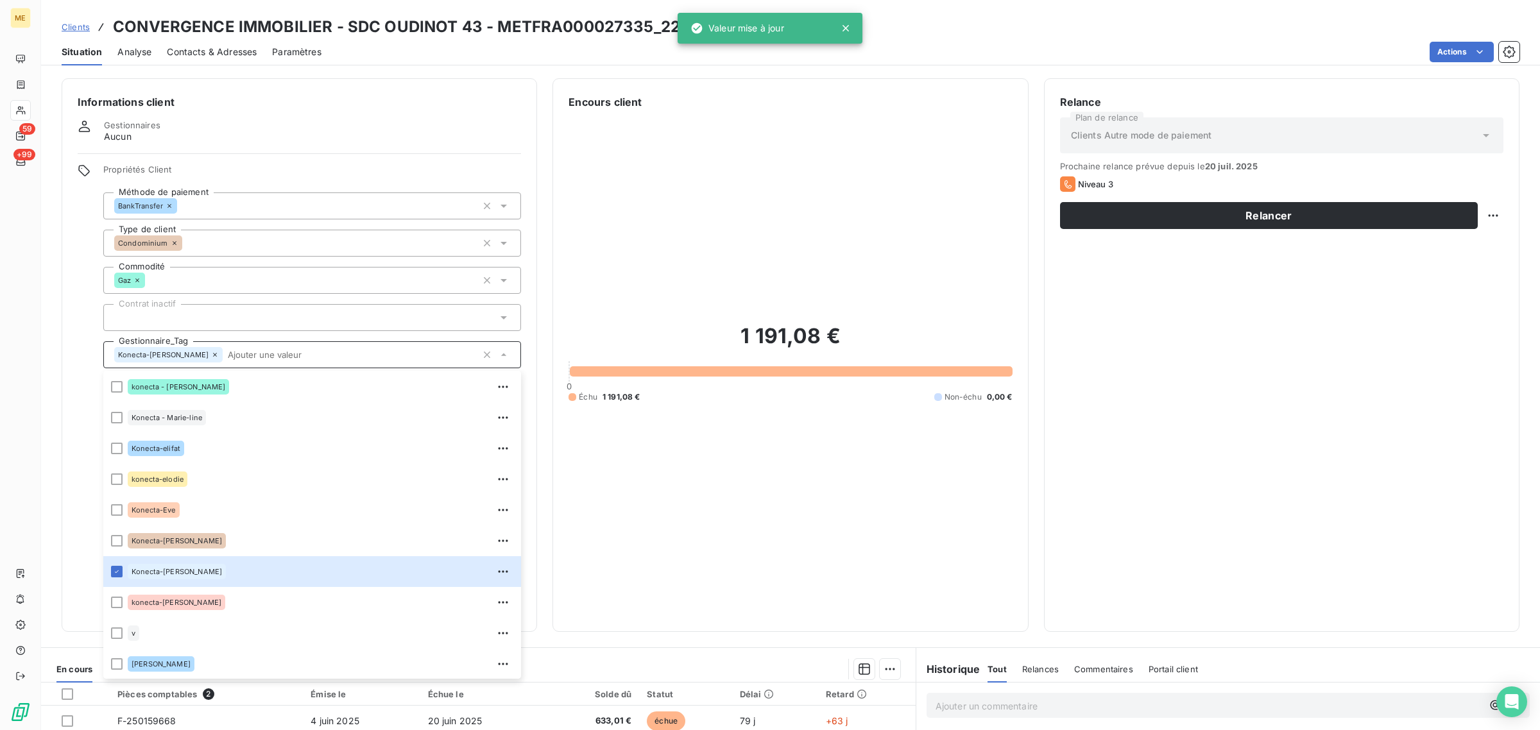
click at [836, 501] on div "1 191,08 € 0 Échu 1 191,08 € Non-échu 0,00 €" at bounding box center [790, 363] width 443 height 506
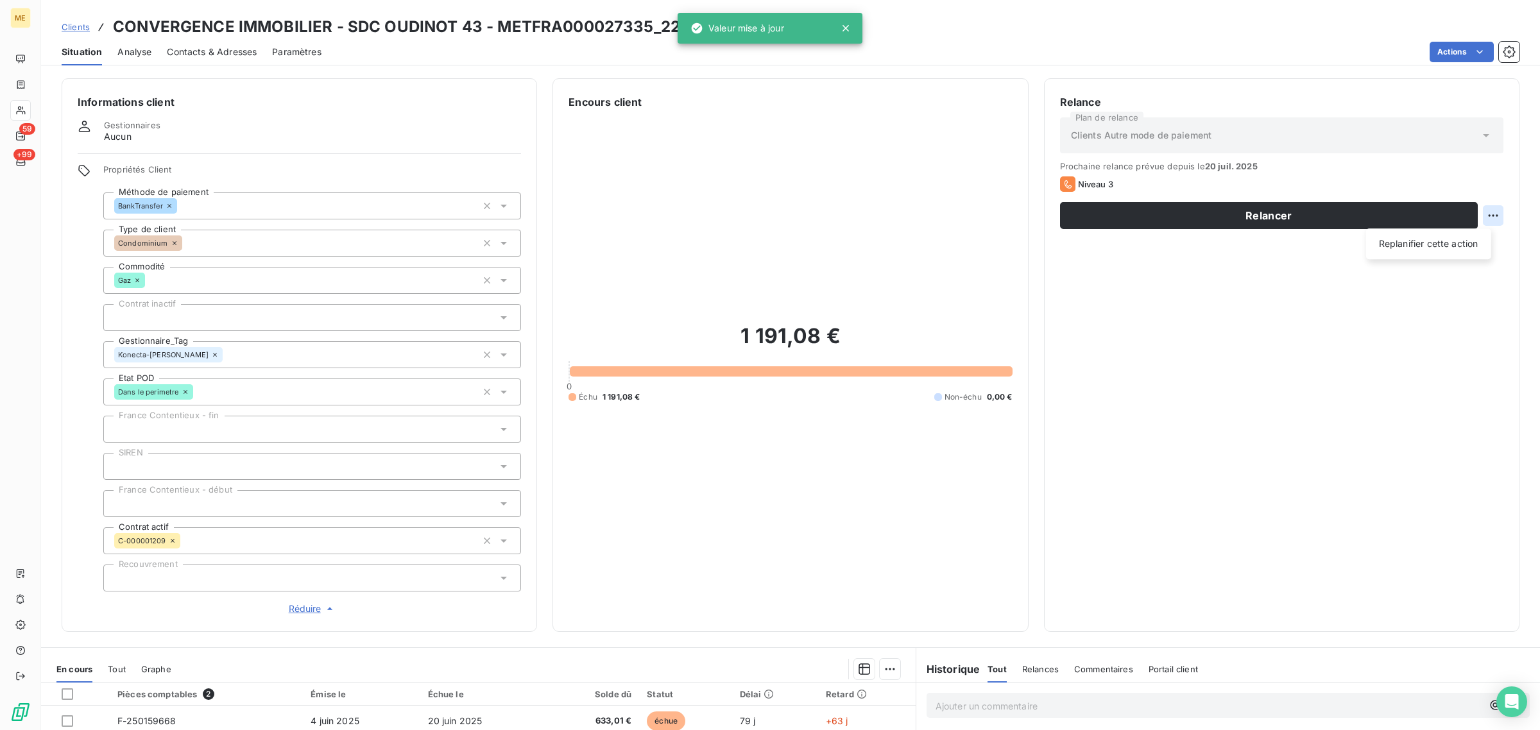
click at [1484, 221] on html "ME 59 +99 Clients CONVERGENCE IMMOBILIER - SDC OUDINOT 43 - METFRA000027335_223…" at bounding box center [770, 365] width 1540 height 730
click at [1436, 248] on div "Replanifier cette action" at bounding box center [1428, 244] width 115 height 21
select select "7"
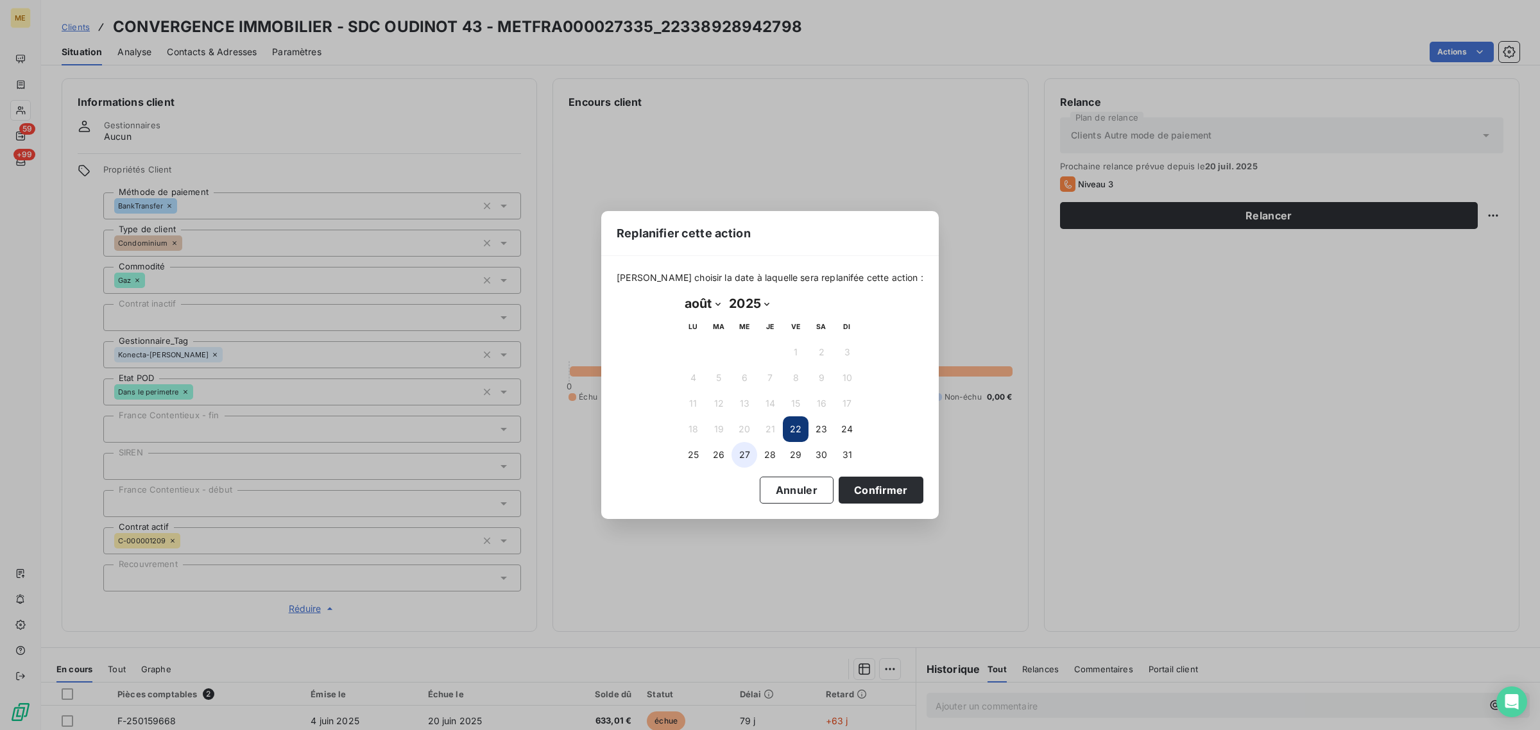
click at [743, 453] on button "27" at bounding box center [745, 455] width 26 height 26
click at [839, 486] on button "Confirmer" at bounding box center [881, 490] width 85 height 27
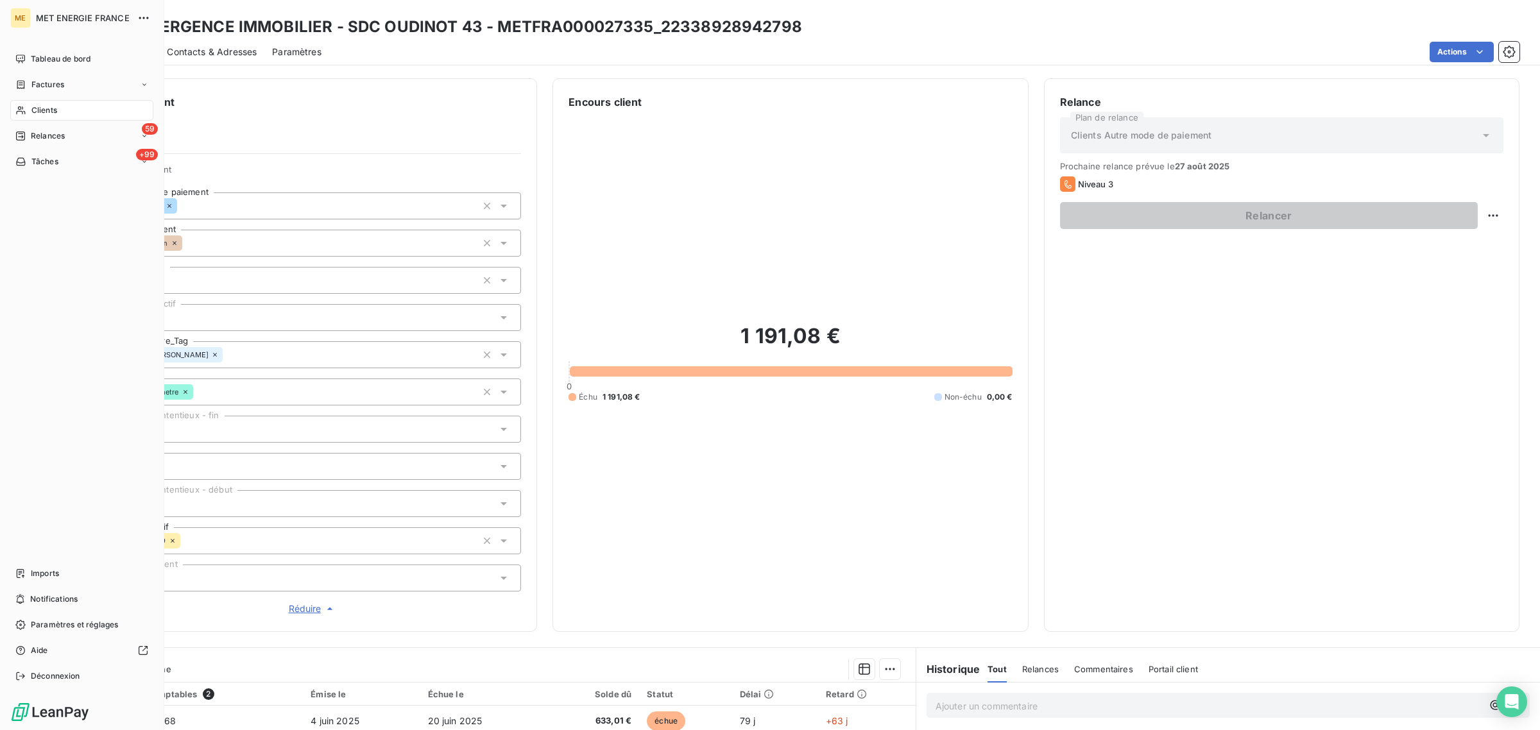
drag, startPoint x: 24, startPoint y: 113, endPoint x: 64, endPoint y: 113, distance: 40.4
click at [24, 113] on icon at bounding box center [20, 110] width 11 height 10
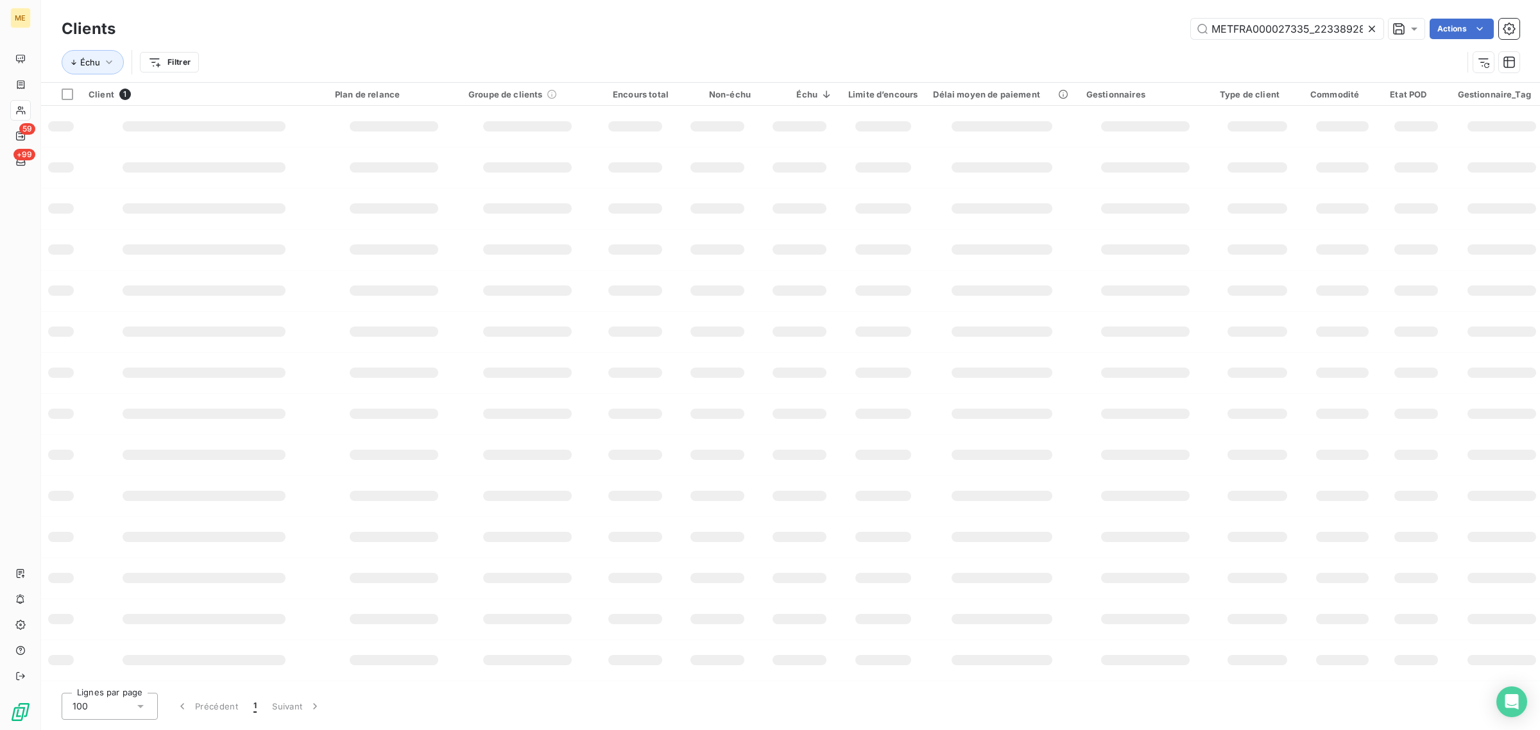
scroll to position [0, 40]
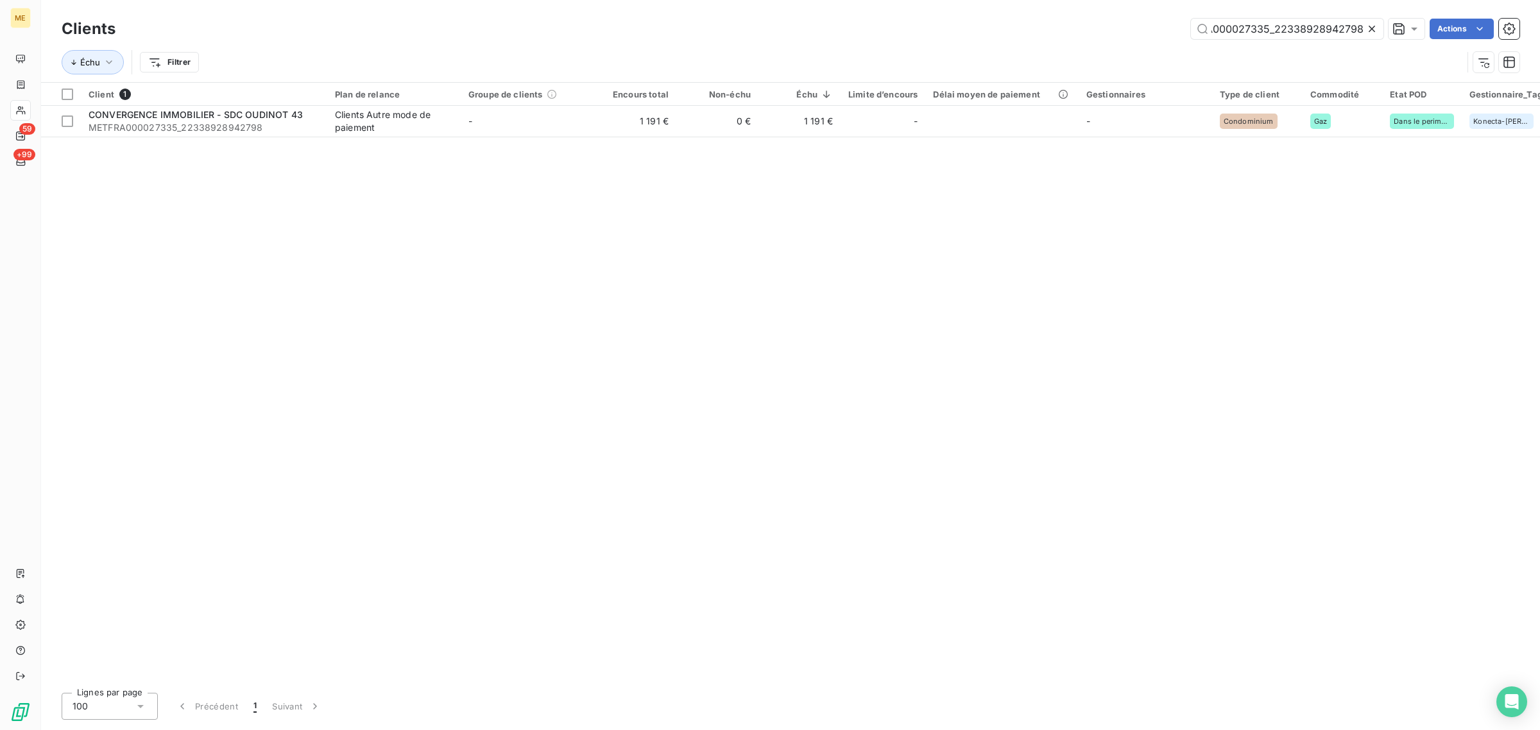
click at [1371, 22] on icon at bounding box center [1372, 28] width 13 height 13
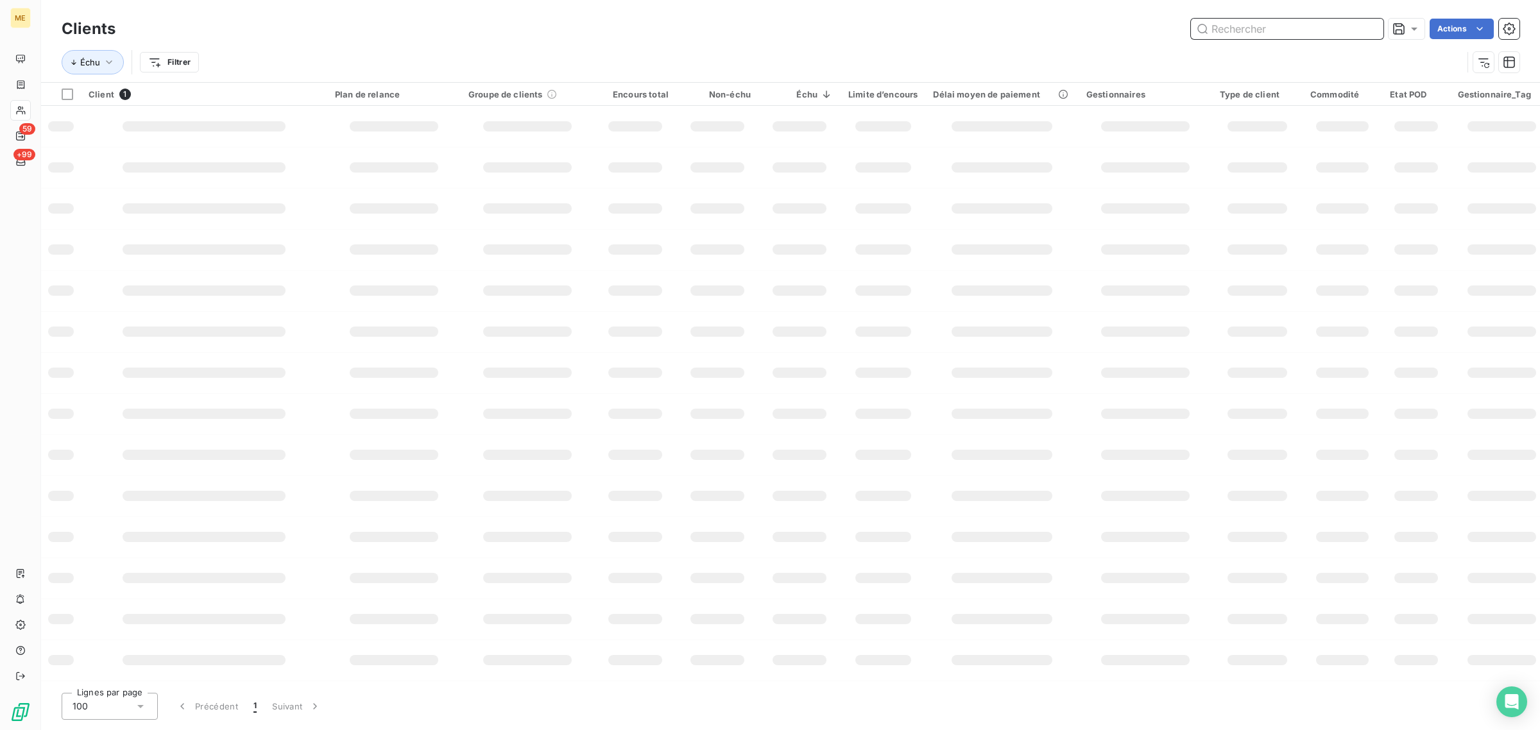
click at [1289, 33] on input "text" at bounding box center [1287, 29] width 193 height 21
paste input "METFRA000003078_19518523761905"
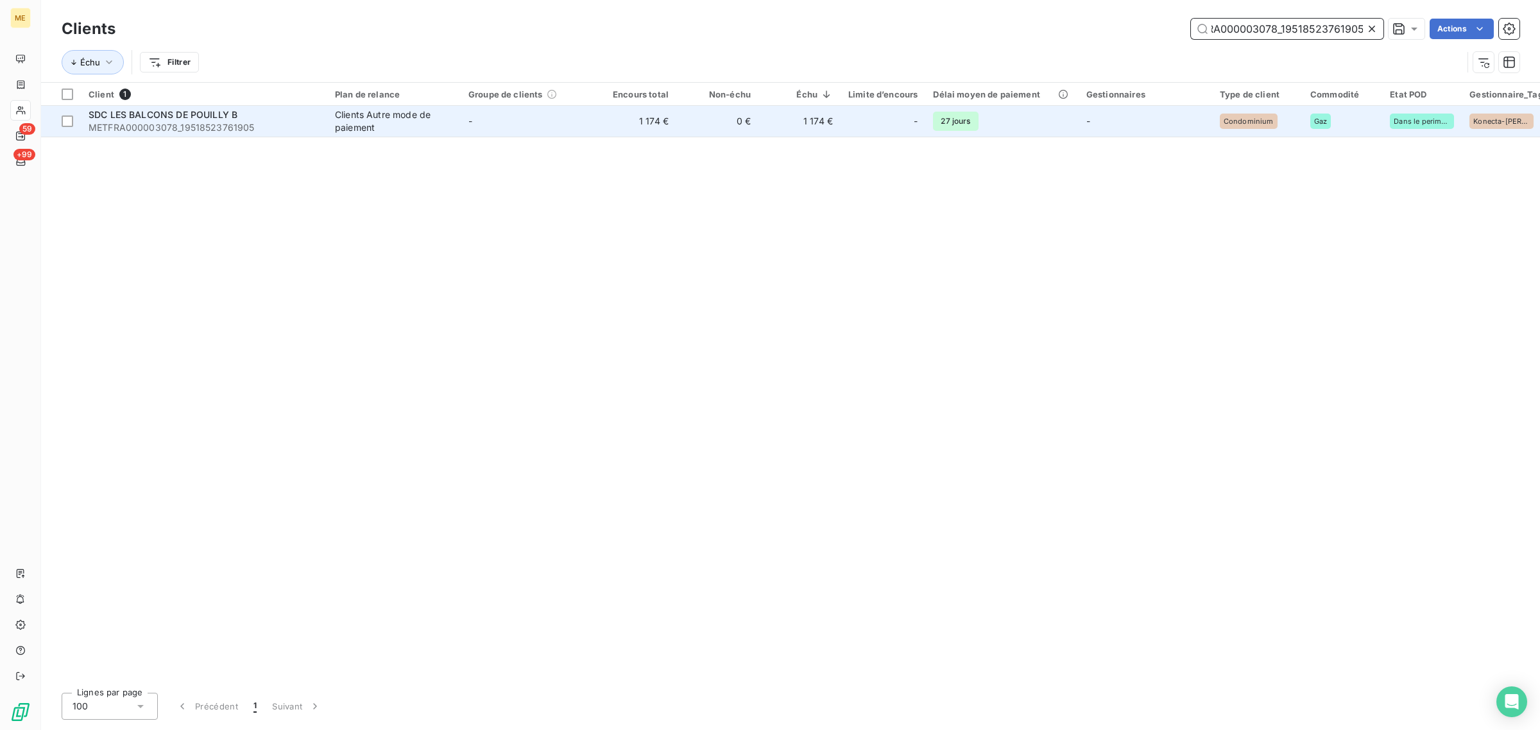
type input "METFRA000003078_19518523761905"
click at [523, 119] on td "-" at bounding box center [527, 121] width 133 height 31
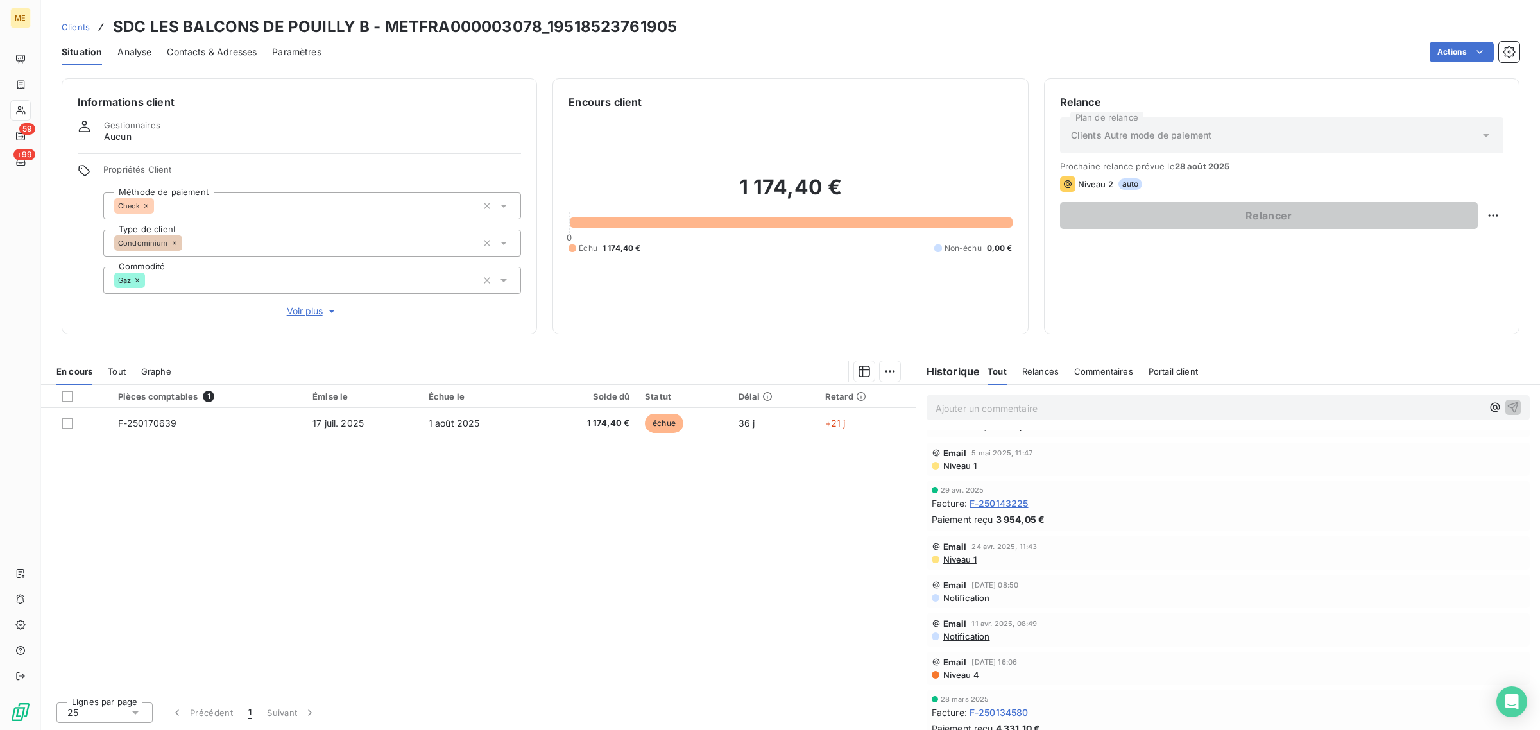
scroll to position [401, 0]
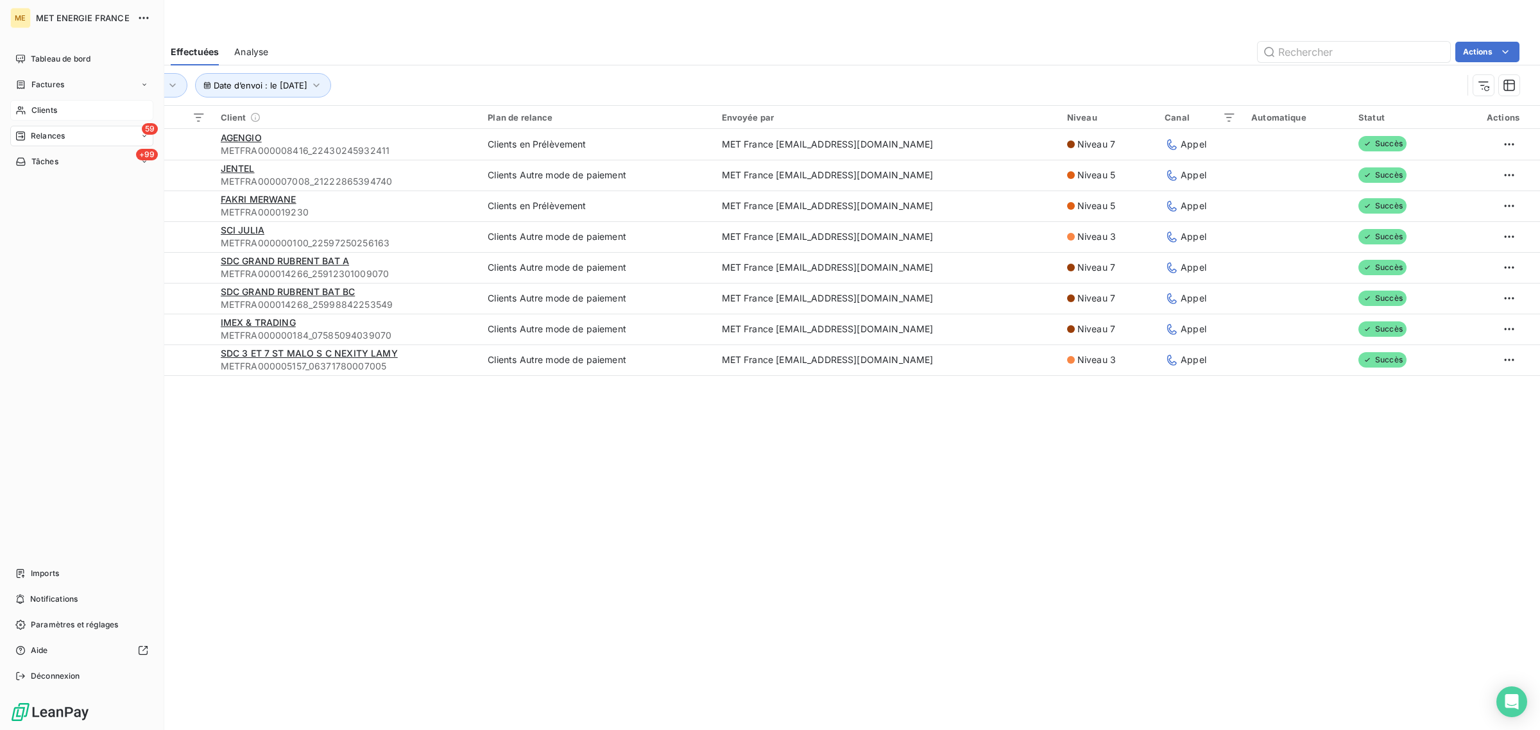
click at [51, 116] on div "Clients" at bounding box center [81, 110] width 143 height 21
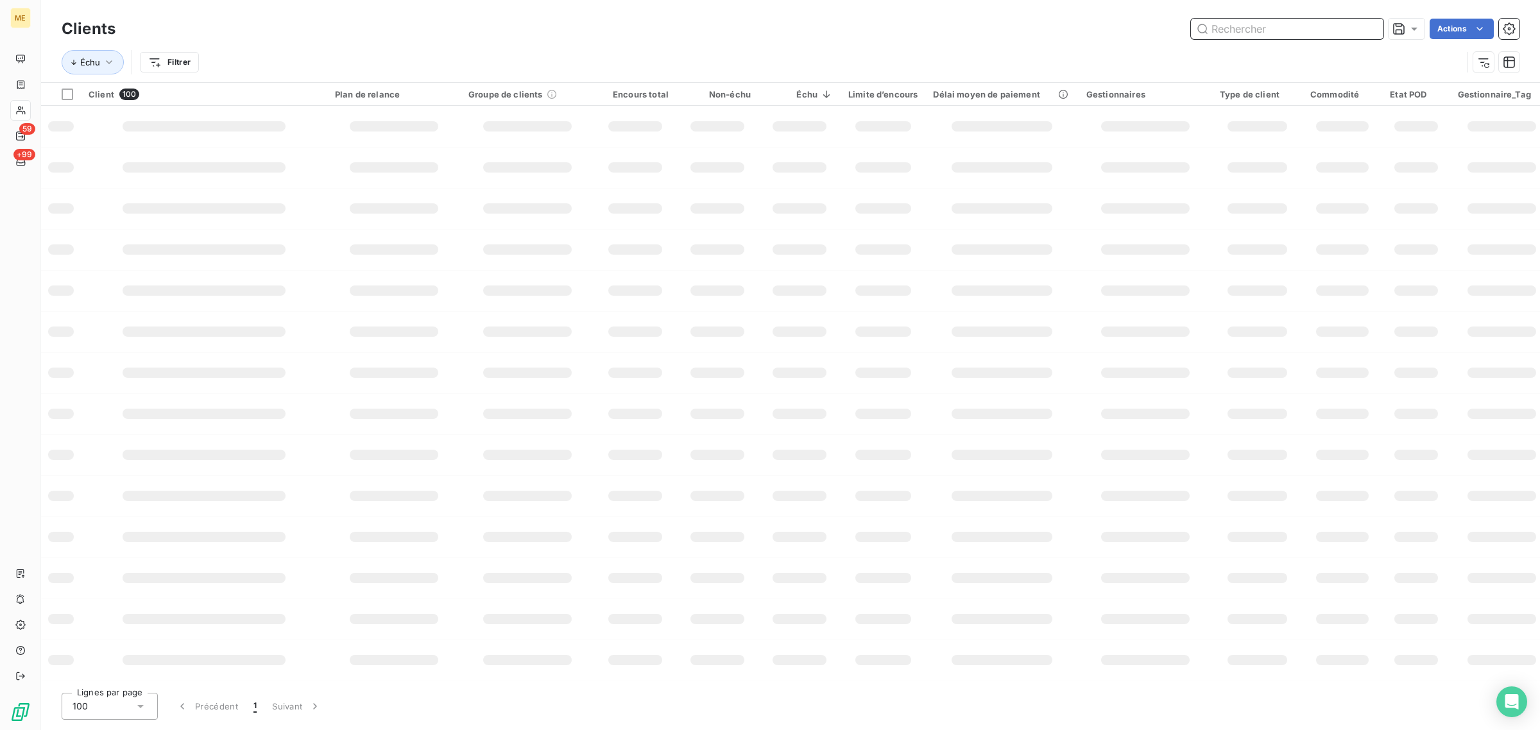
click at [1261, 35] on input "text" at bounding box center [1287, 29] width 193 height 21
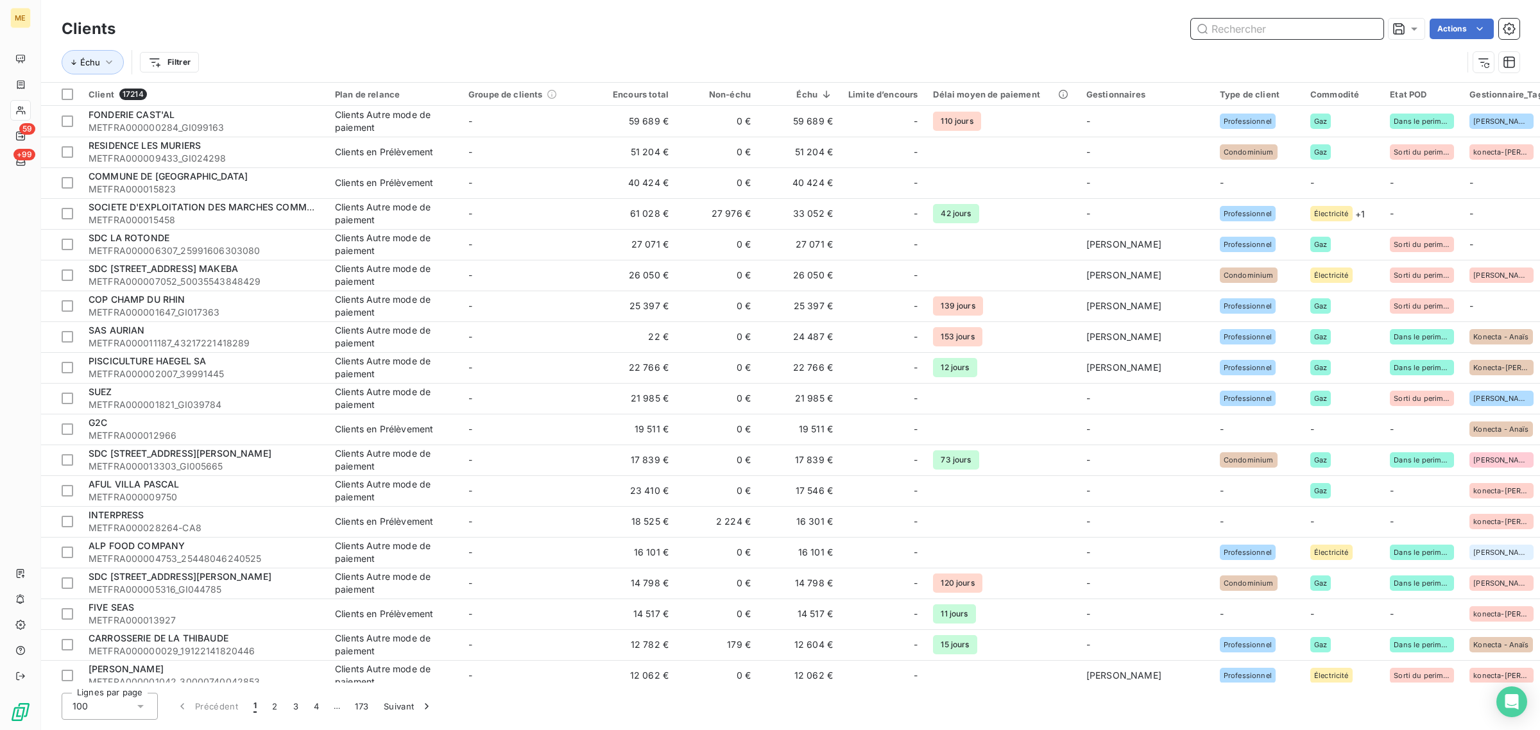
paste input "METFRA000003078_19518523761905"
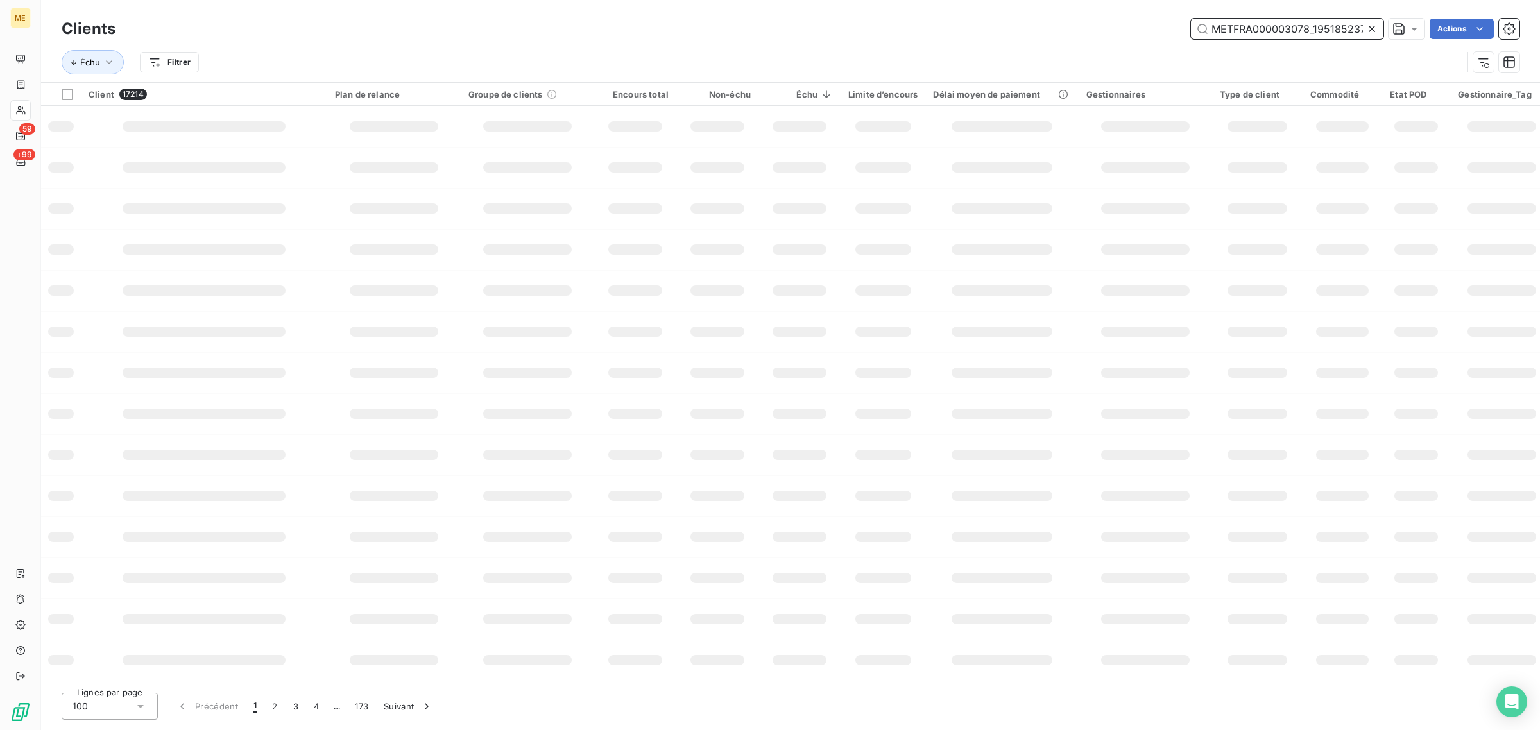
scroll to position [0, 32]
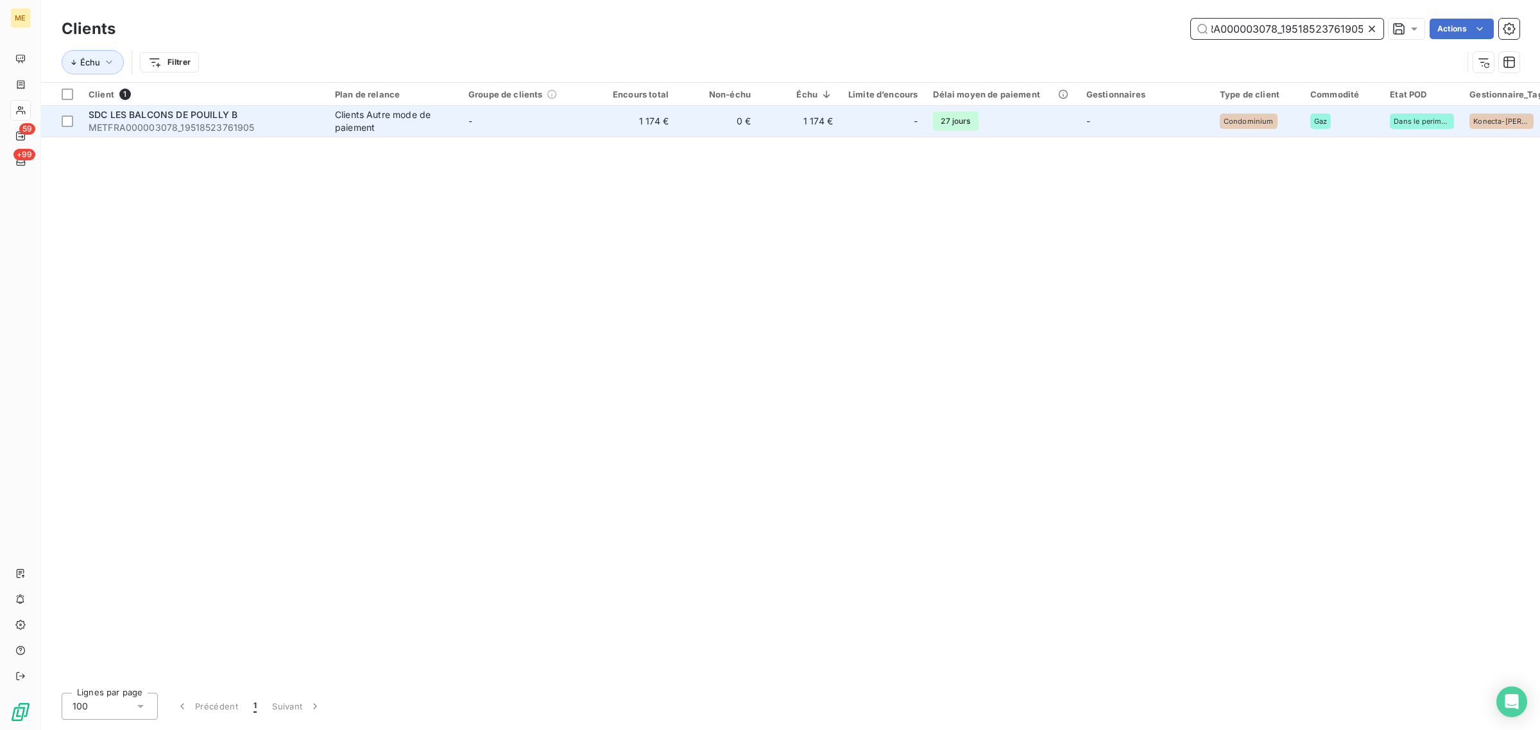
type input "METFRA000003078_19518523761905"
click at [498, 130] on td "-" at bounding box center [527, 121] width 133 height 31
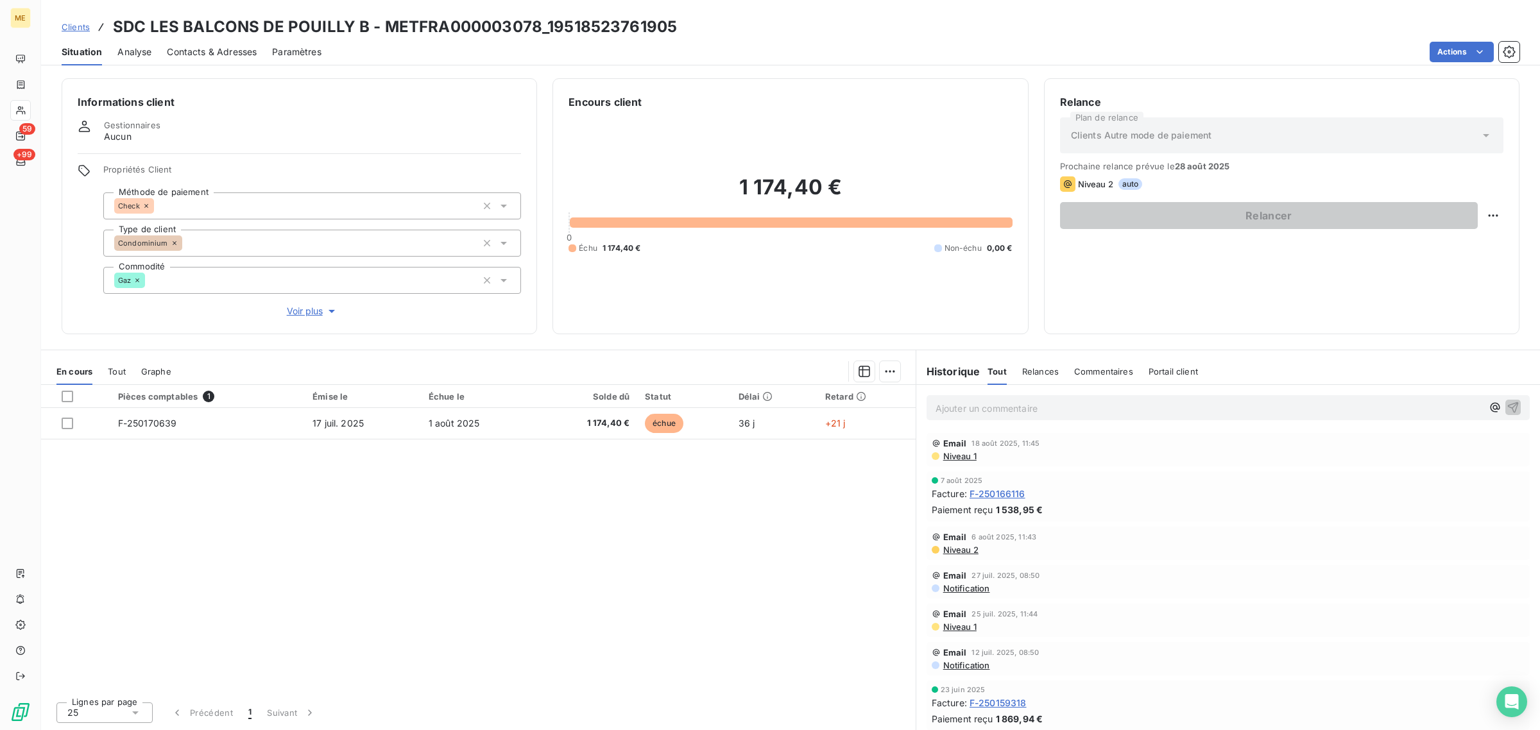
click at [296, 316] on span "Voir plus" at bounding box center [312, 311] width 51 height 13
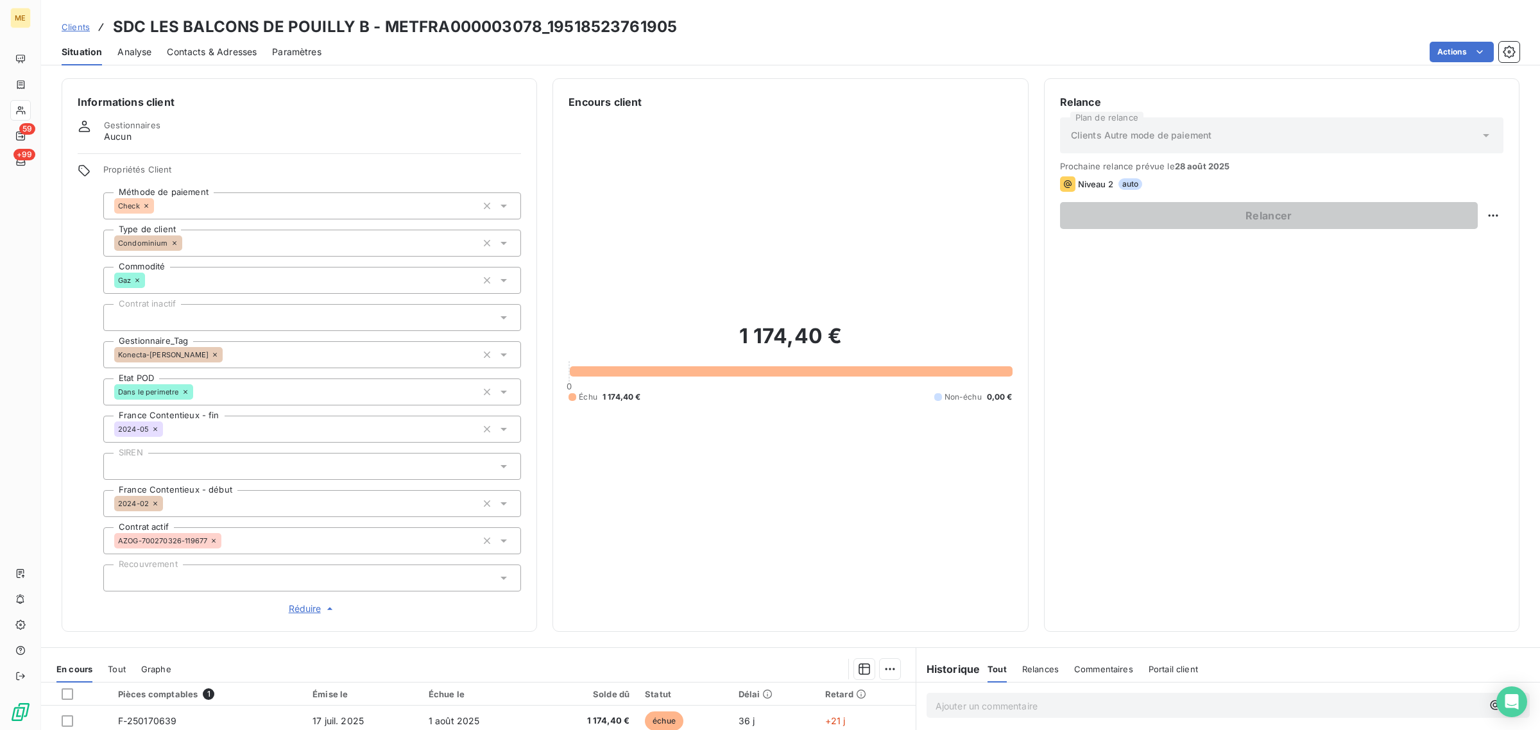
click at [210, 360] on div "Konecta-[PERSON_NAME]" at bounding box center [312, 354] width 418 height 27
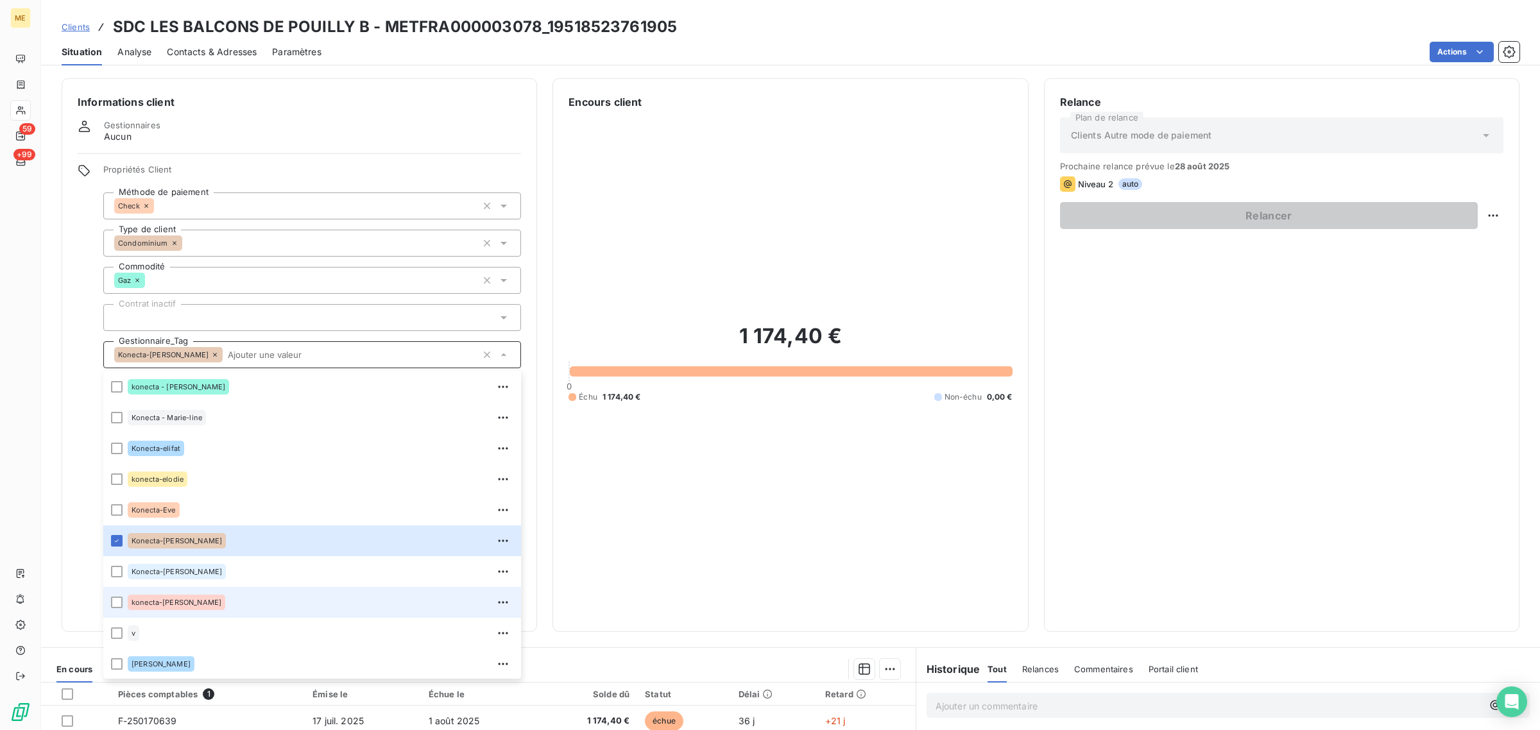
scroll to position [160, 0]
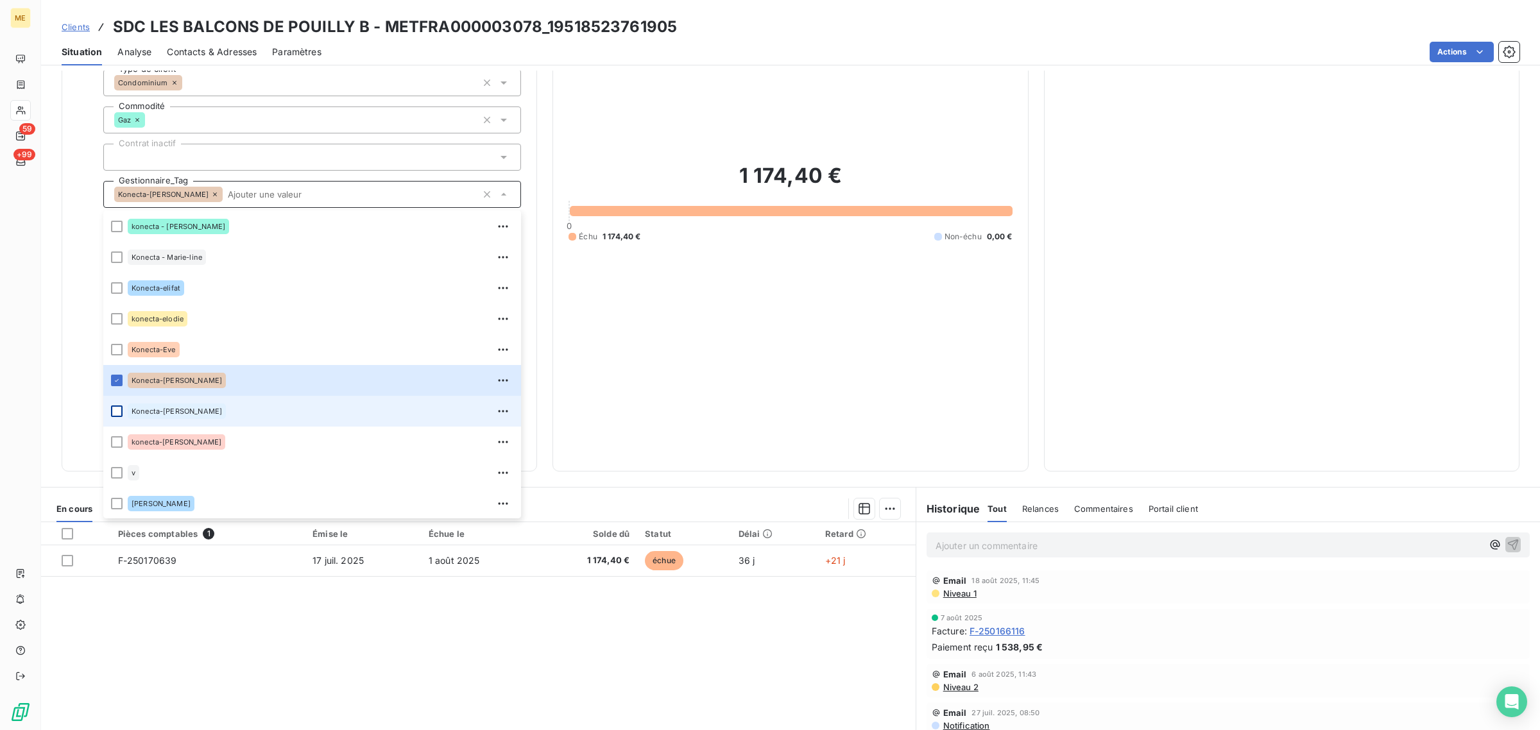
click at [114, 414] on div at bounding box center [117, 412] width 12 height 12
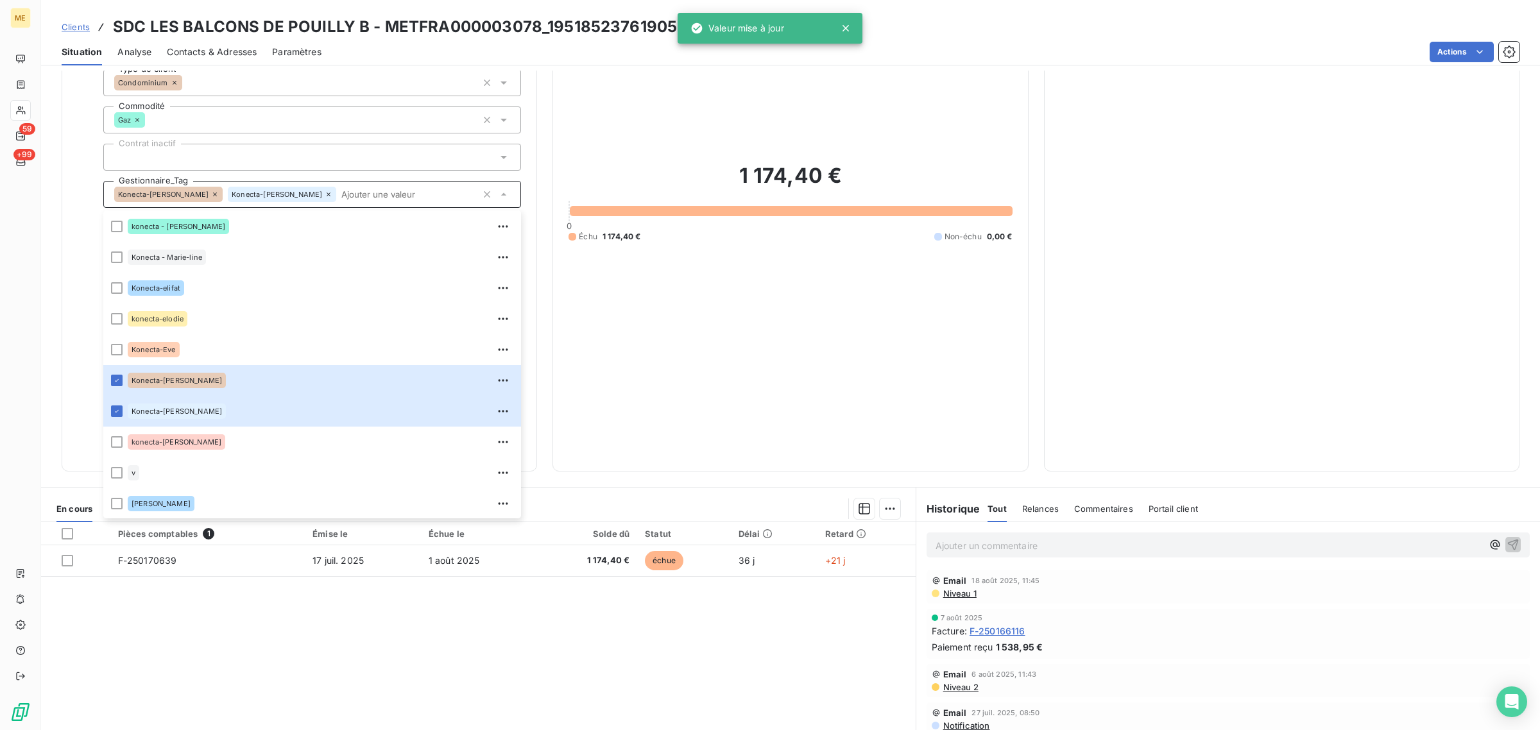
scroll to position [80, 0]
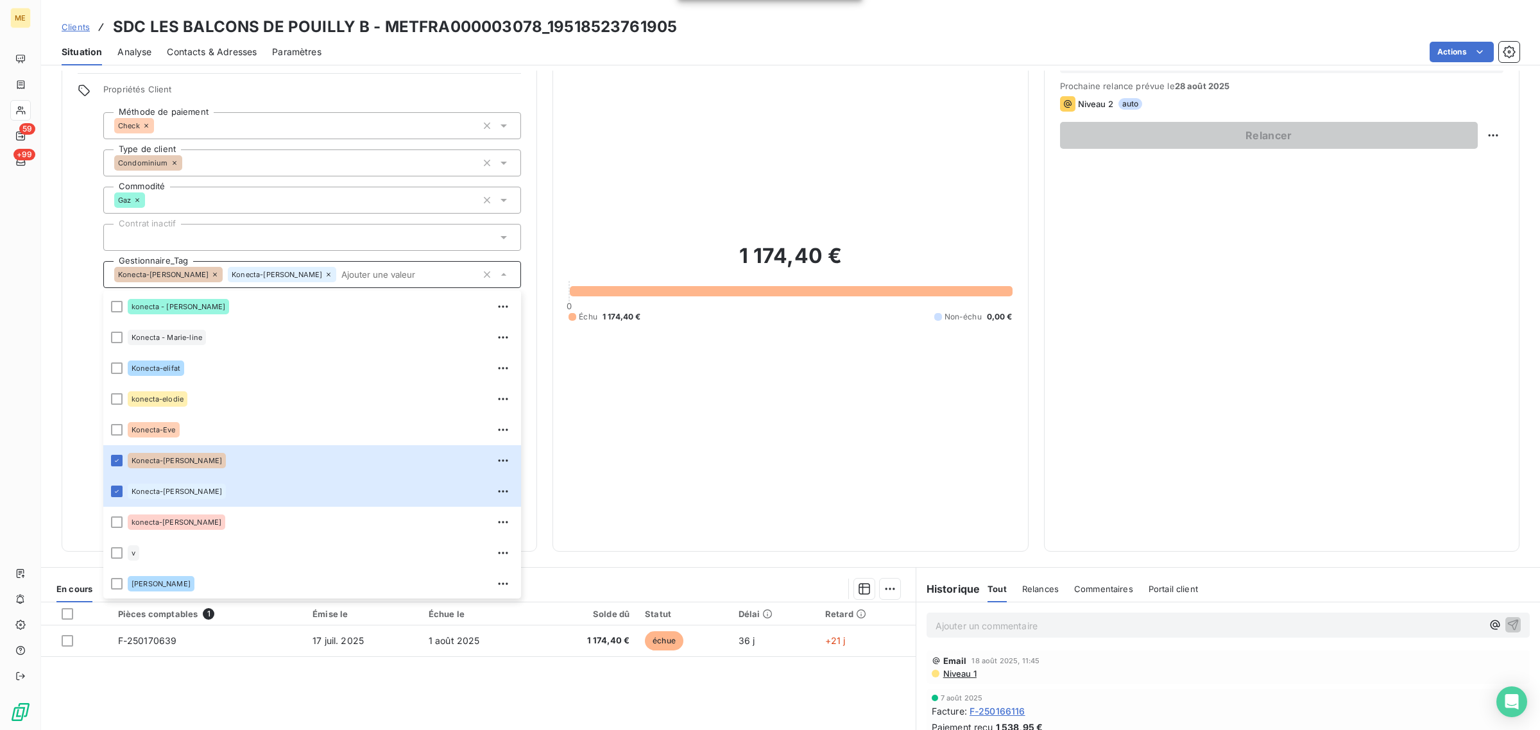
click at [213, 273] on icon at bounding box center [215, 275] width 4 height 4
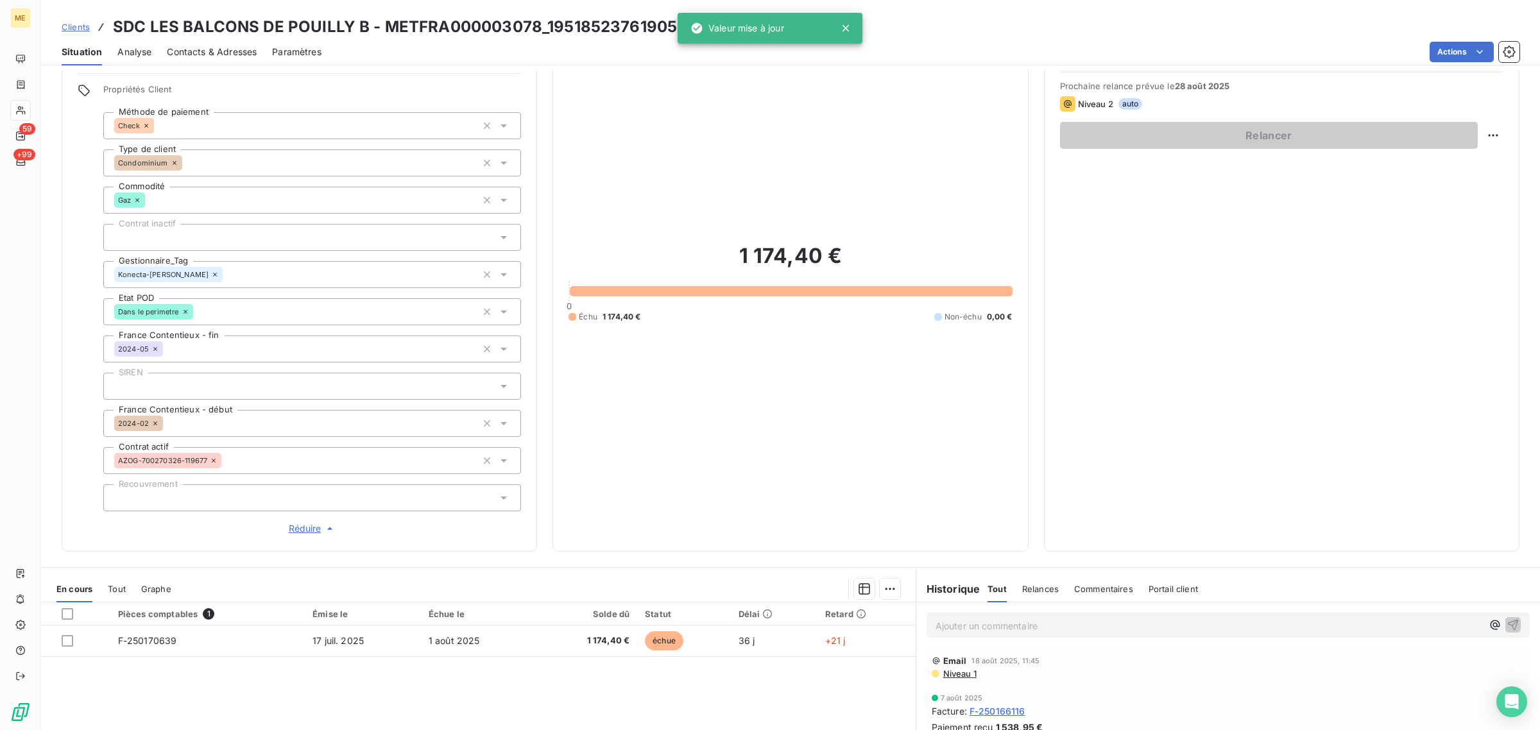
scroll to position [0, 0]
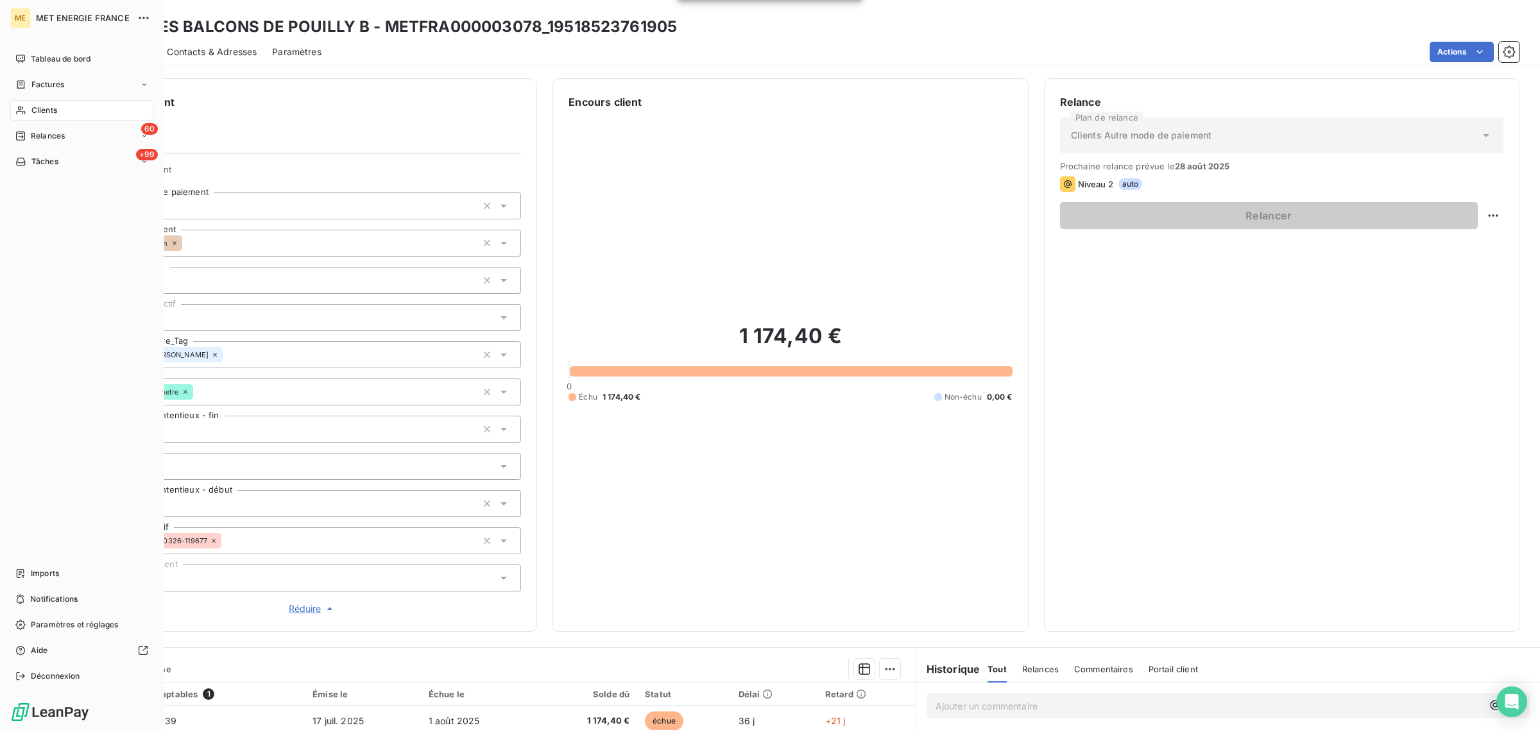
click at [49, 101] on div "Clients" at bounding box center [81, 110] width 143 height 21
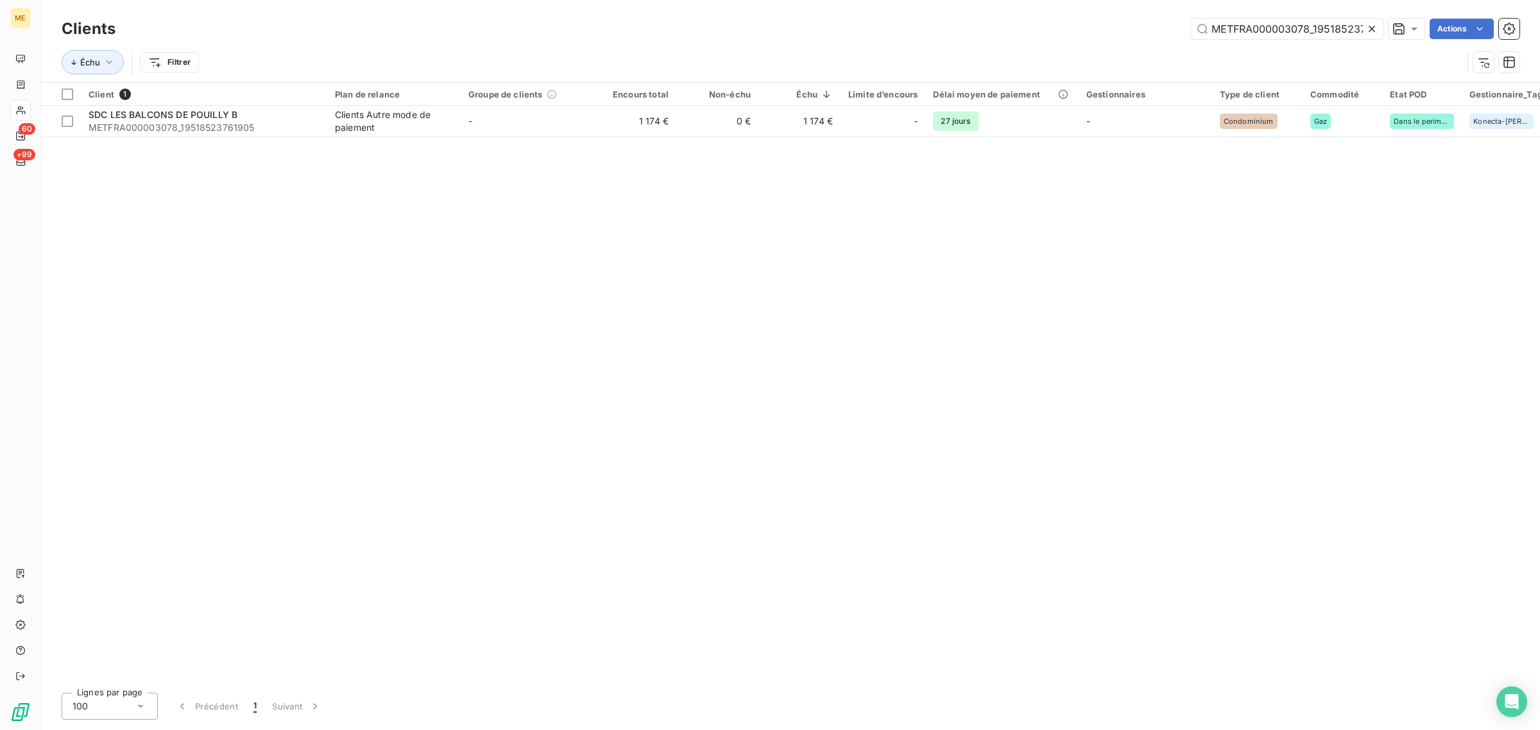
click at [1375, 27] on icon at bounding box center [1372, 28] width 13 height 13
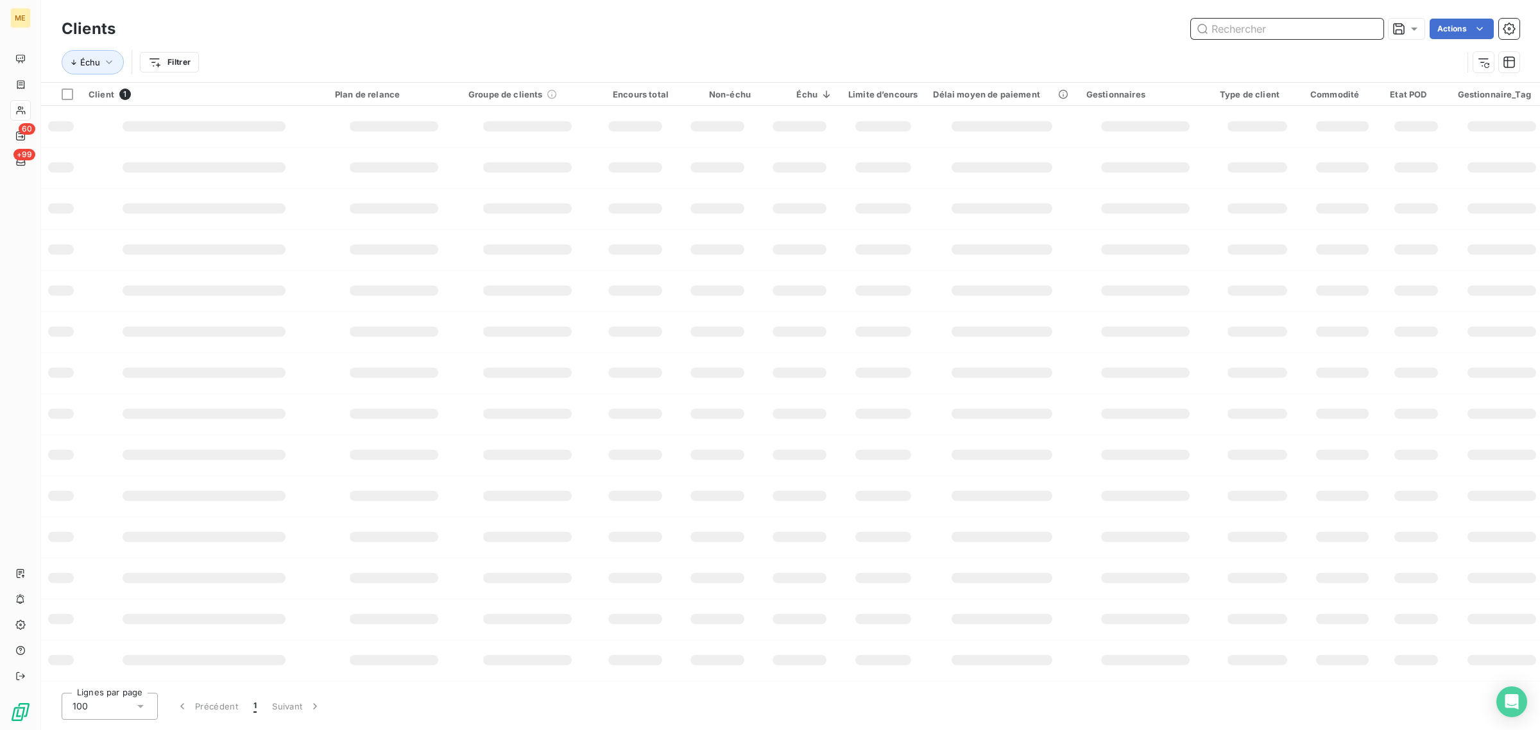
click at [1303, 29] on input "text" at bounding box center [1287, 29] width 193 height 21
paste input "METFRA000019395_25103762513958"
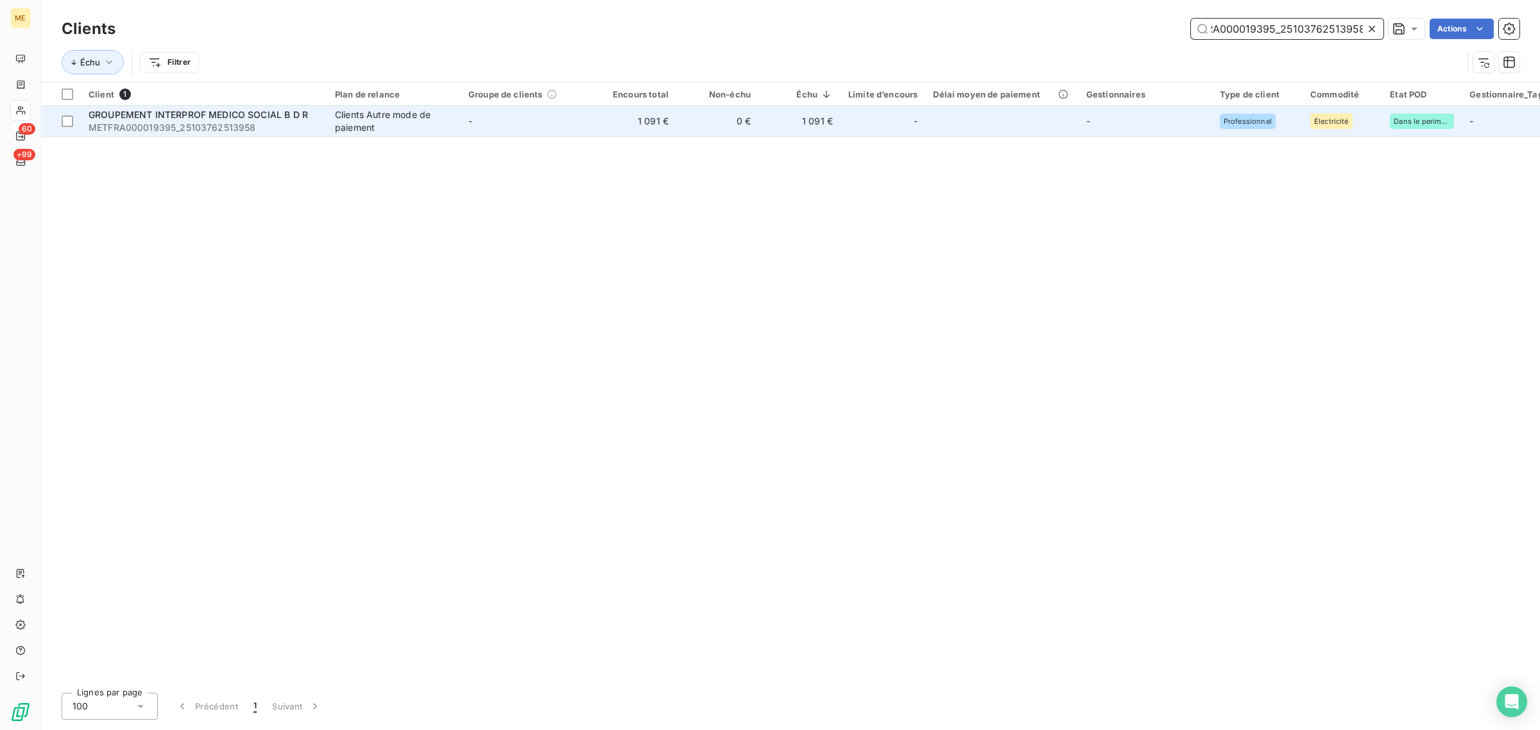
type input "METFRA000019395_25103762513958"
click at [622, 126] on td "1 091 €" at bounding box center [635, 121] width 82 height 31
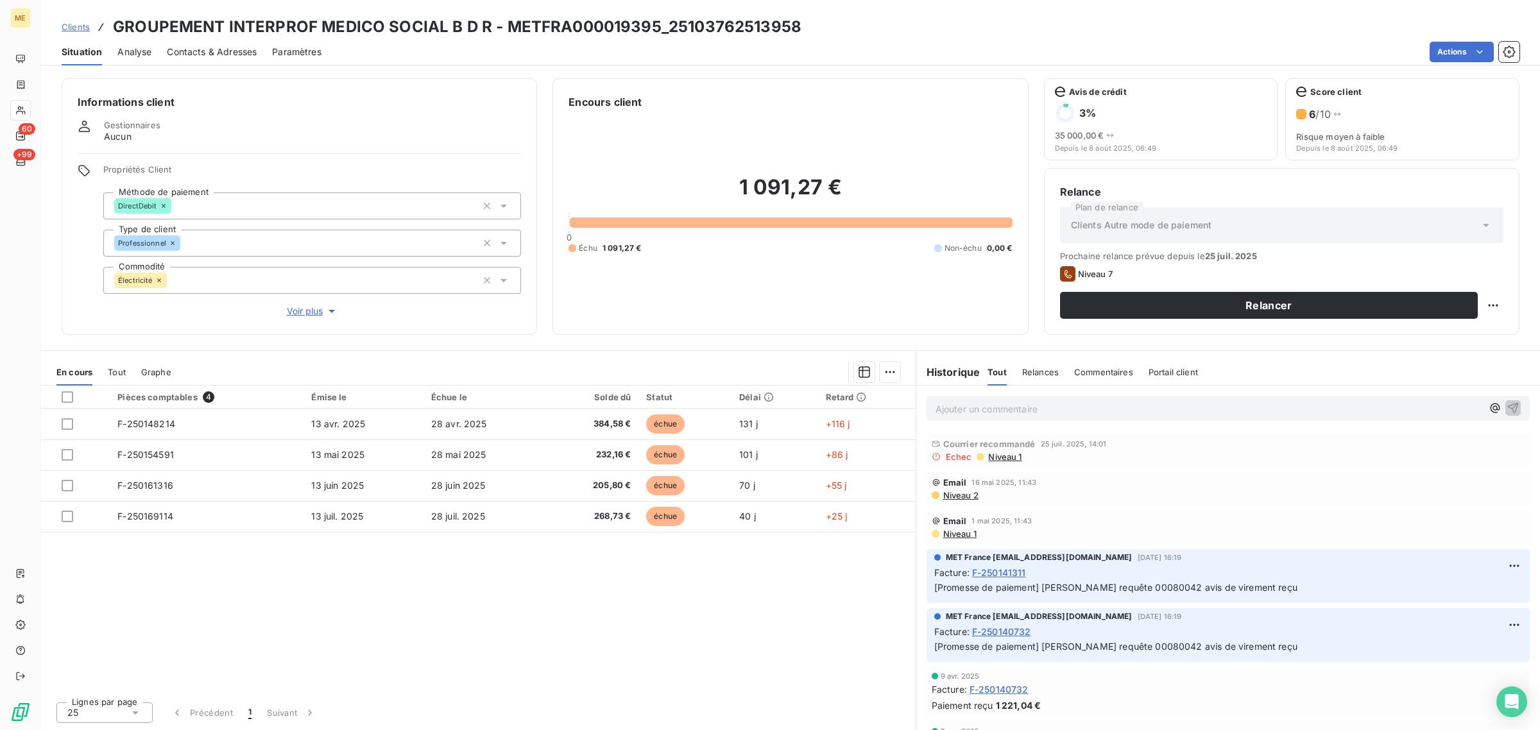
click at [305, 310] on span "Voir plus" at bounding box center [312, 311] width 51 height 13
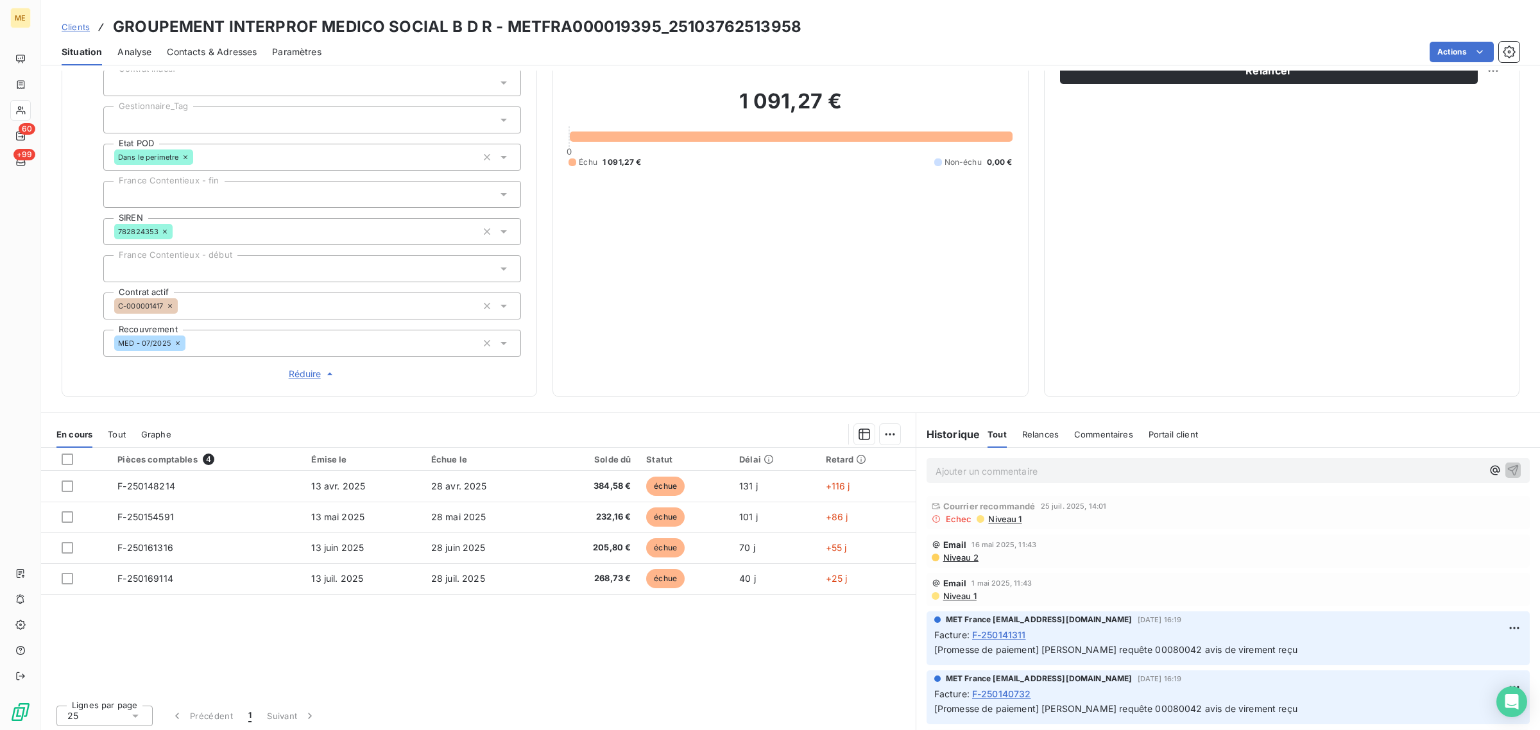
scroll to position [237, 0]
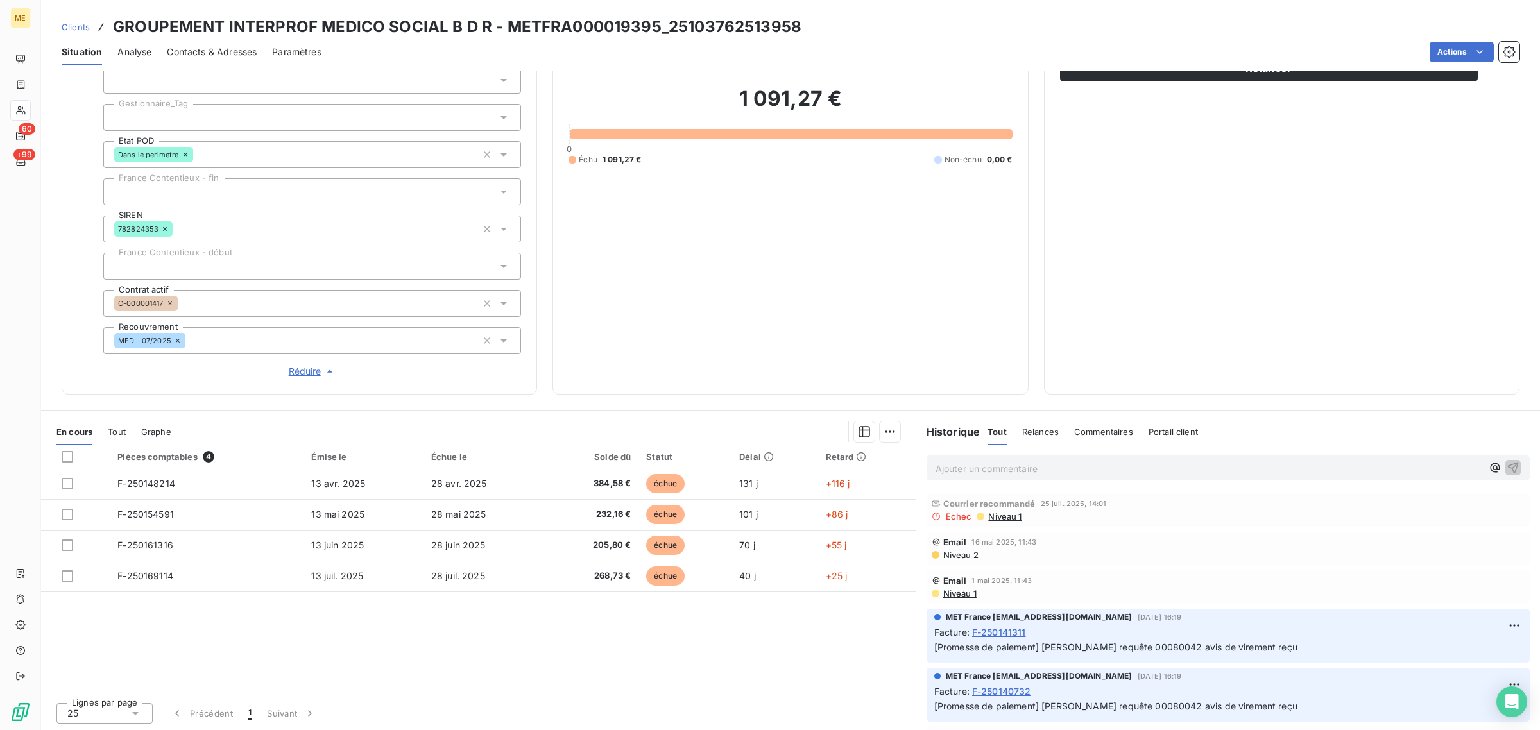
click at [146, 267] on div at bounding box center [312, 266] width 418 height 27
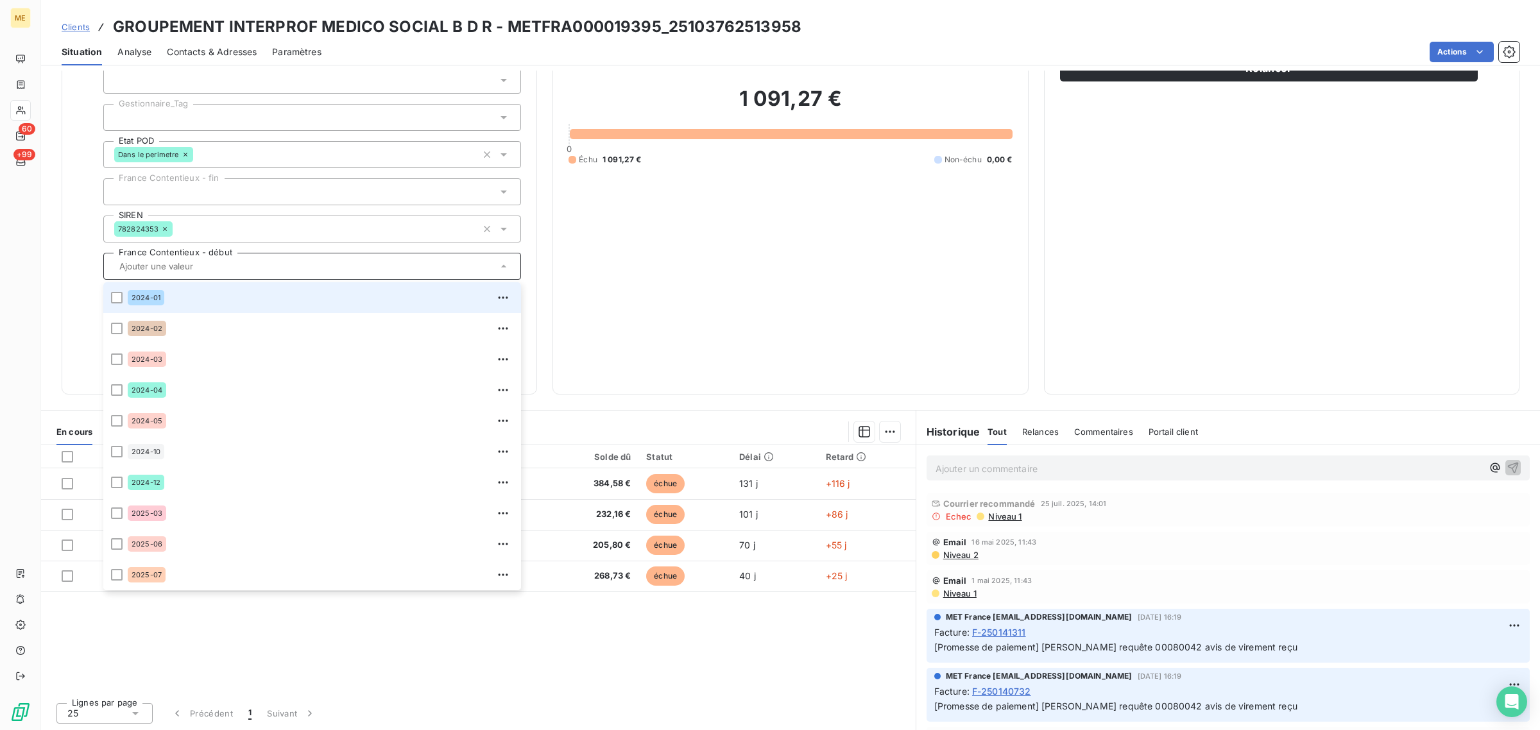
click at [139, 187] on div at bounding box center [312, 191] width 418 height 27
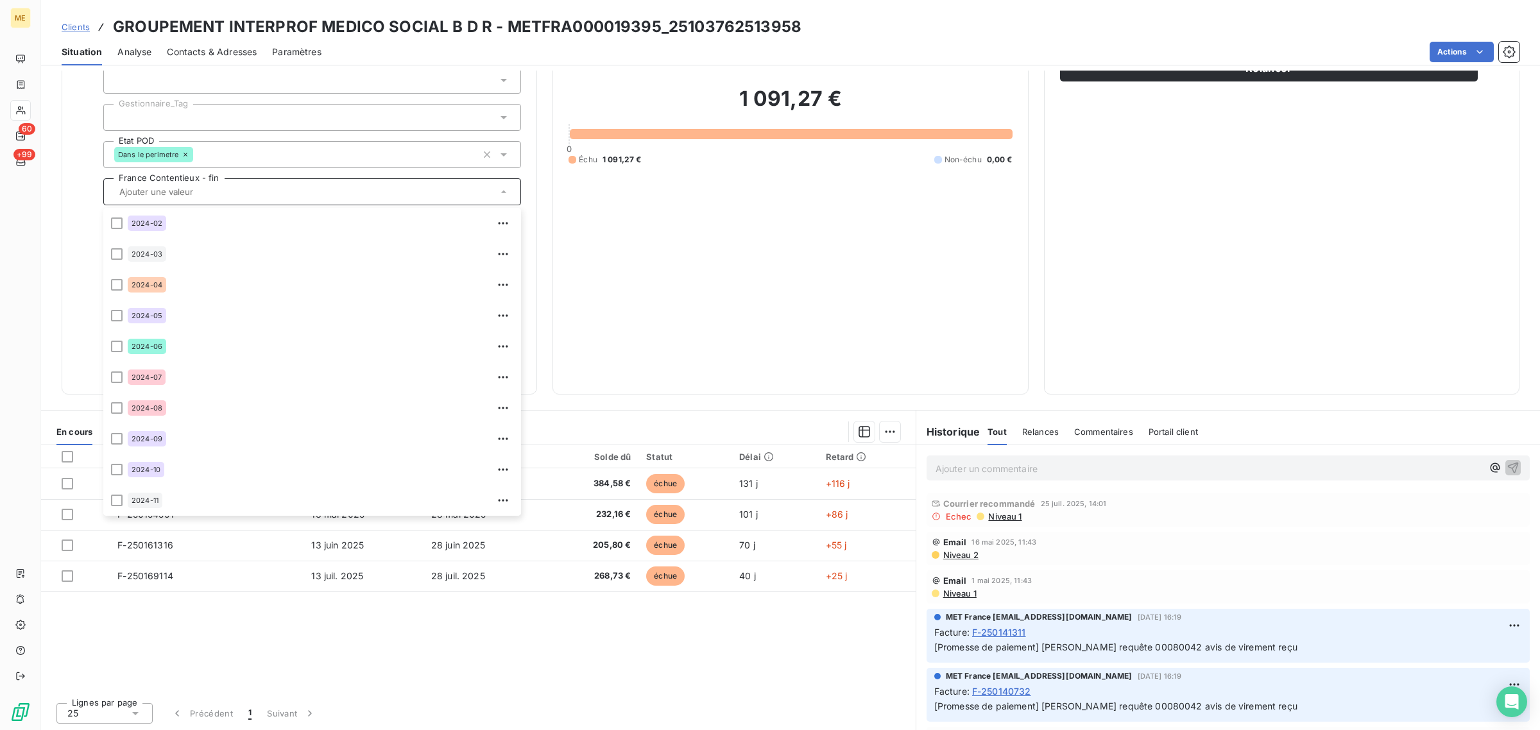
click at [196, 126] on div at bounding box center [312, 117] width 418 height 27
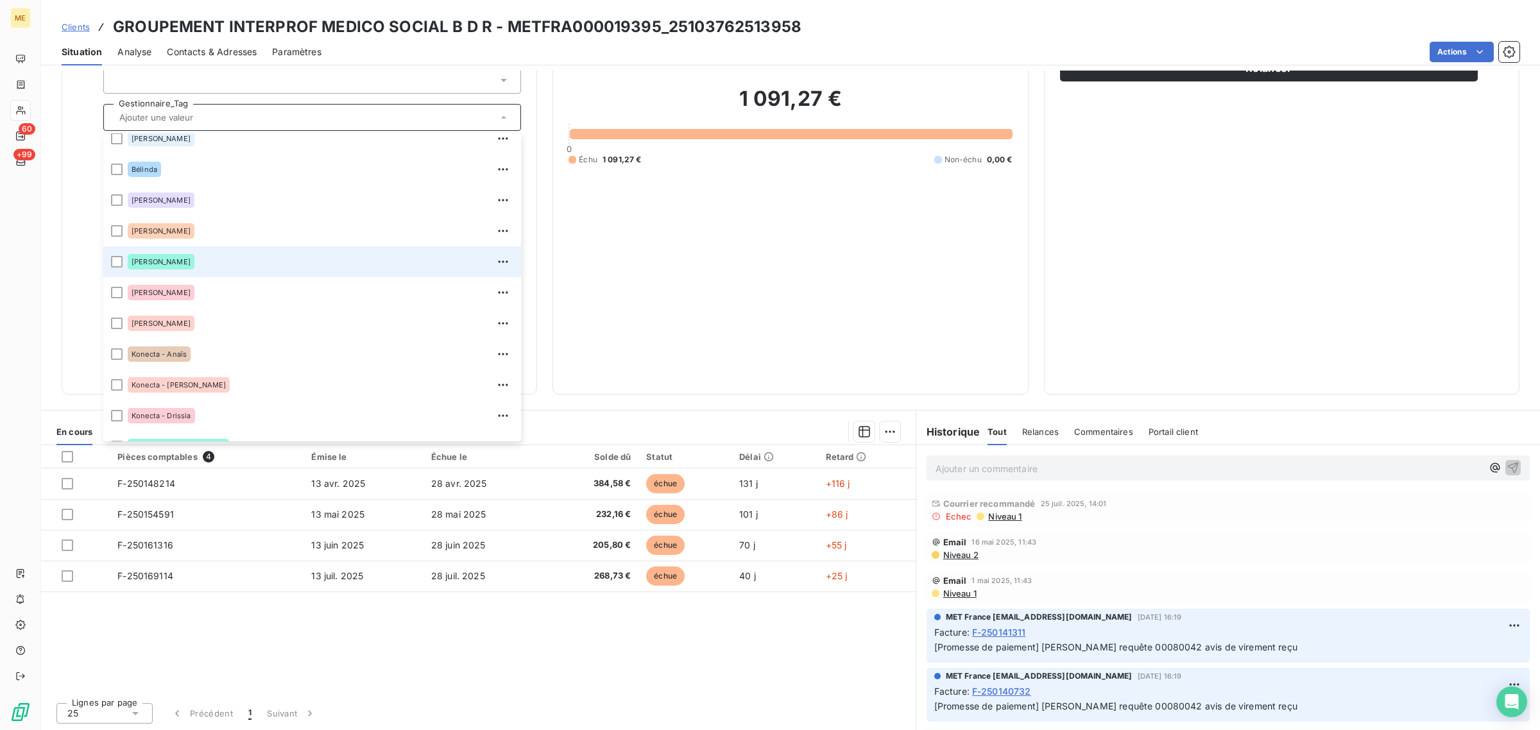
scroll to position [241, 0]
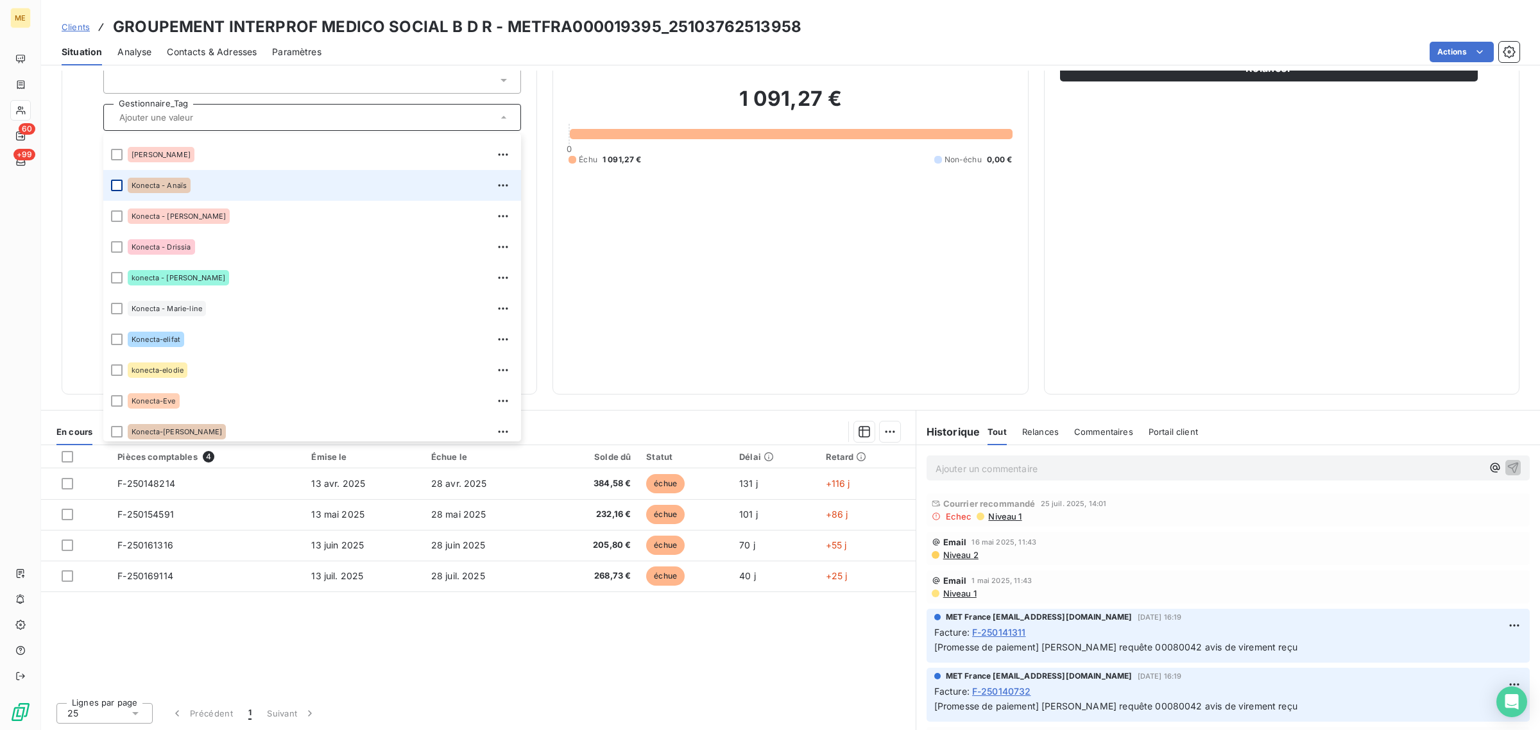
click at [119, 185] on div at bounding box center [117, 186] width 12 height 12
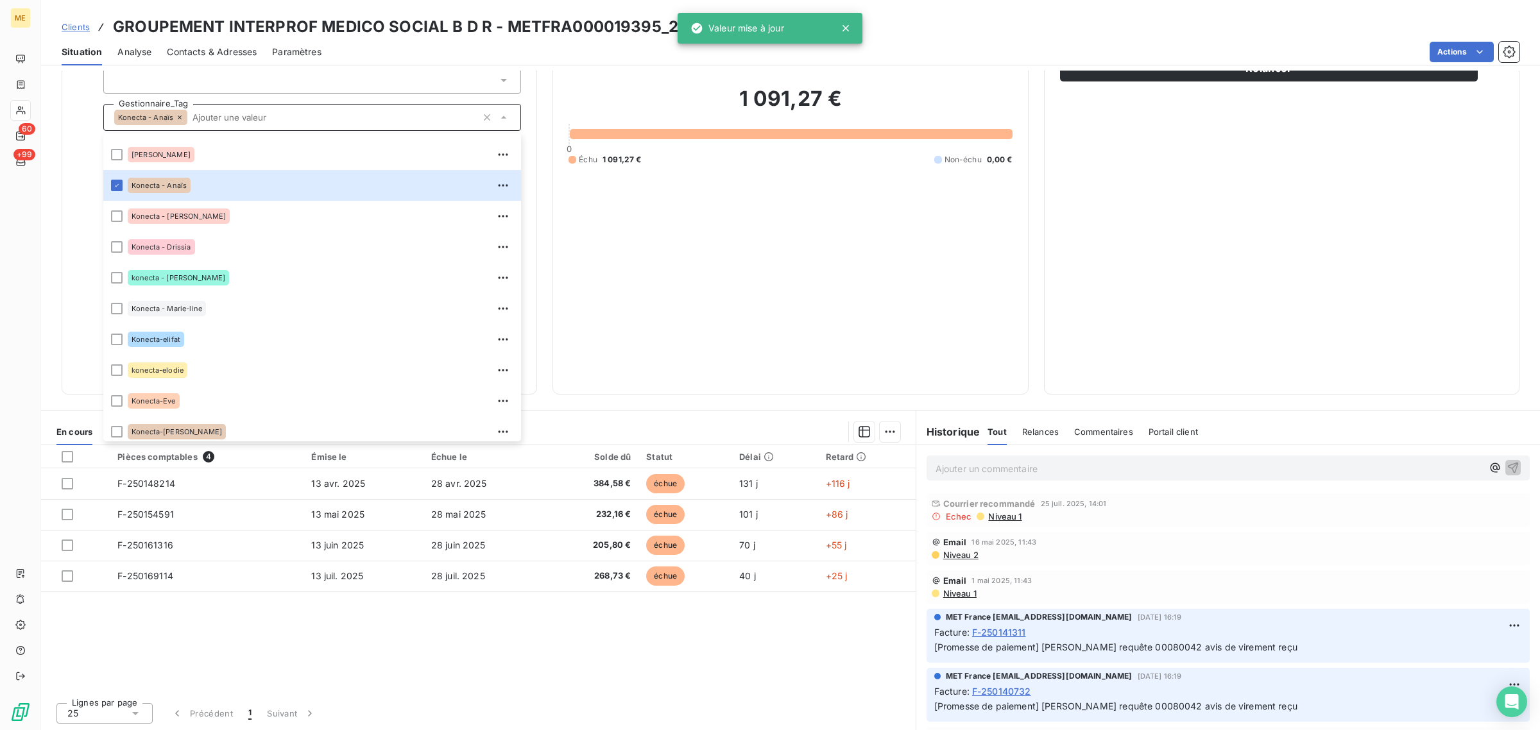
scroll to position [0, 0]
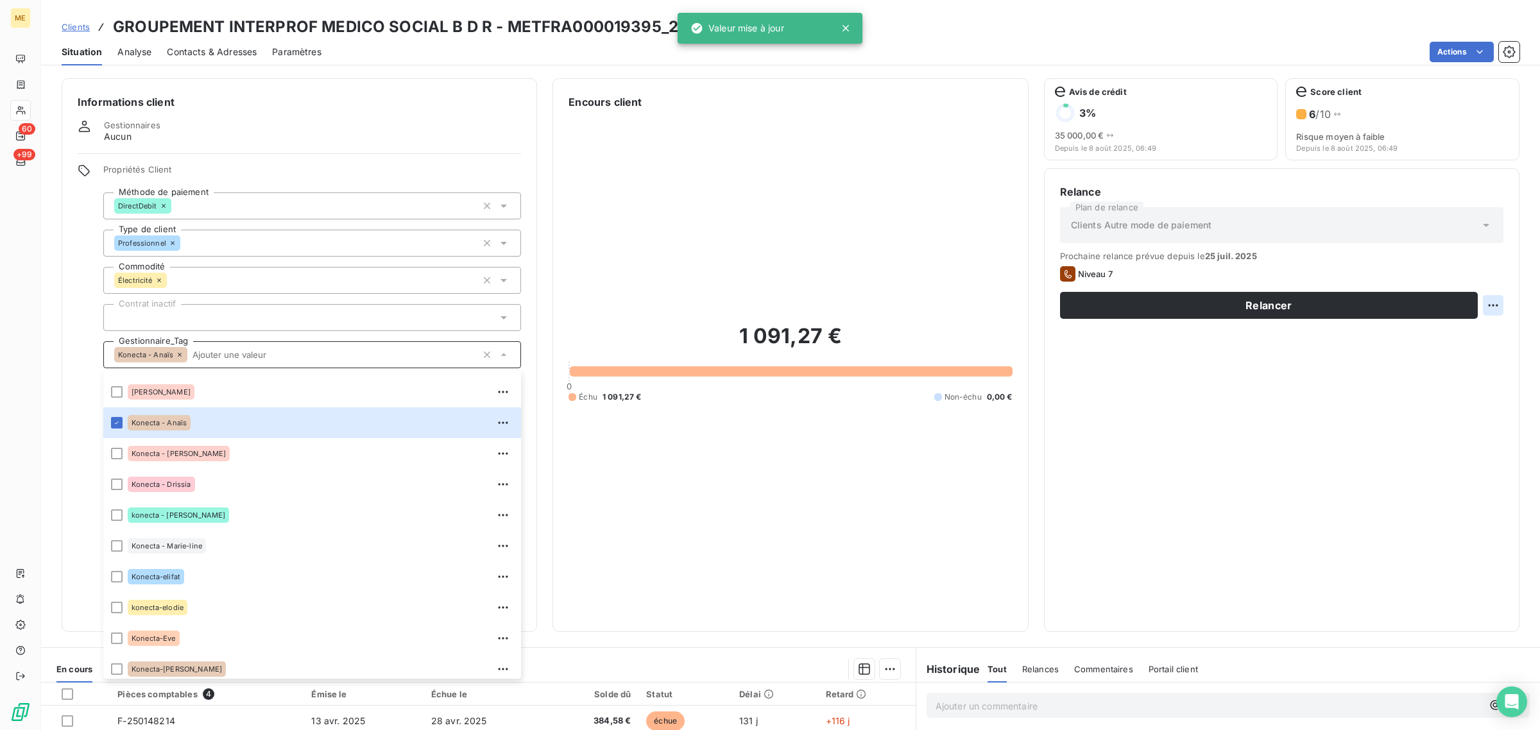
click at [1484, 309] on html "ME 60 +99 Clients GROUPEMENT INTERPROF MEDICO SOCIAL B D R - METFRA000019395_25…" at bounding box center [770, 365] width 1540 height 730
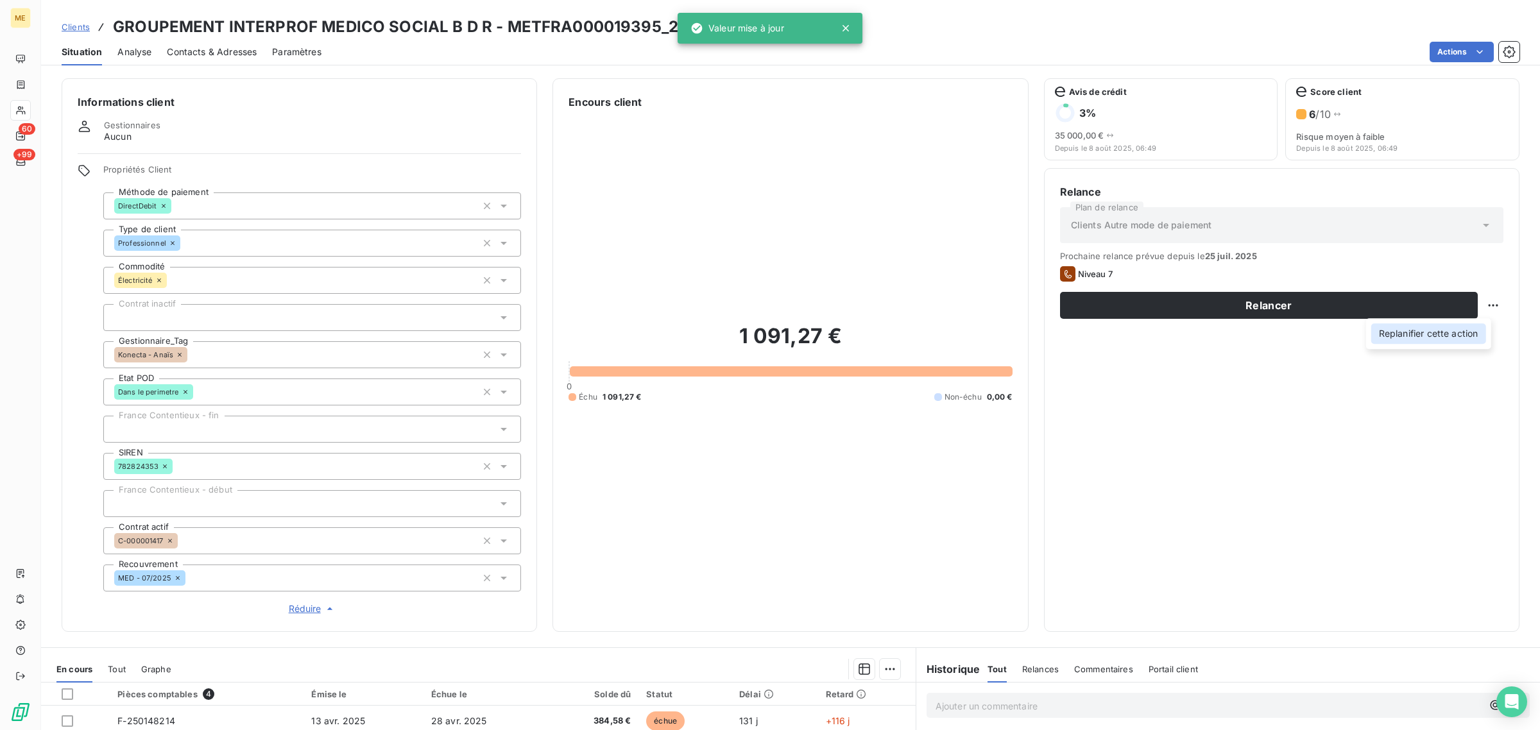
click at [1468, 329] on div "Replanifier cette action" at bounding box center [1428, 333] width 115 height 21
select select "7"
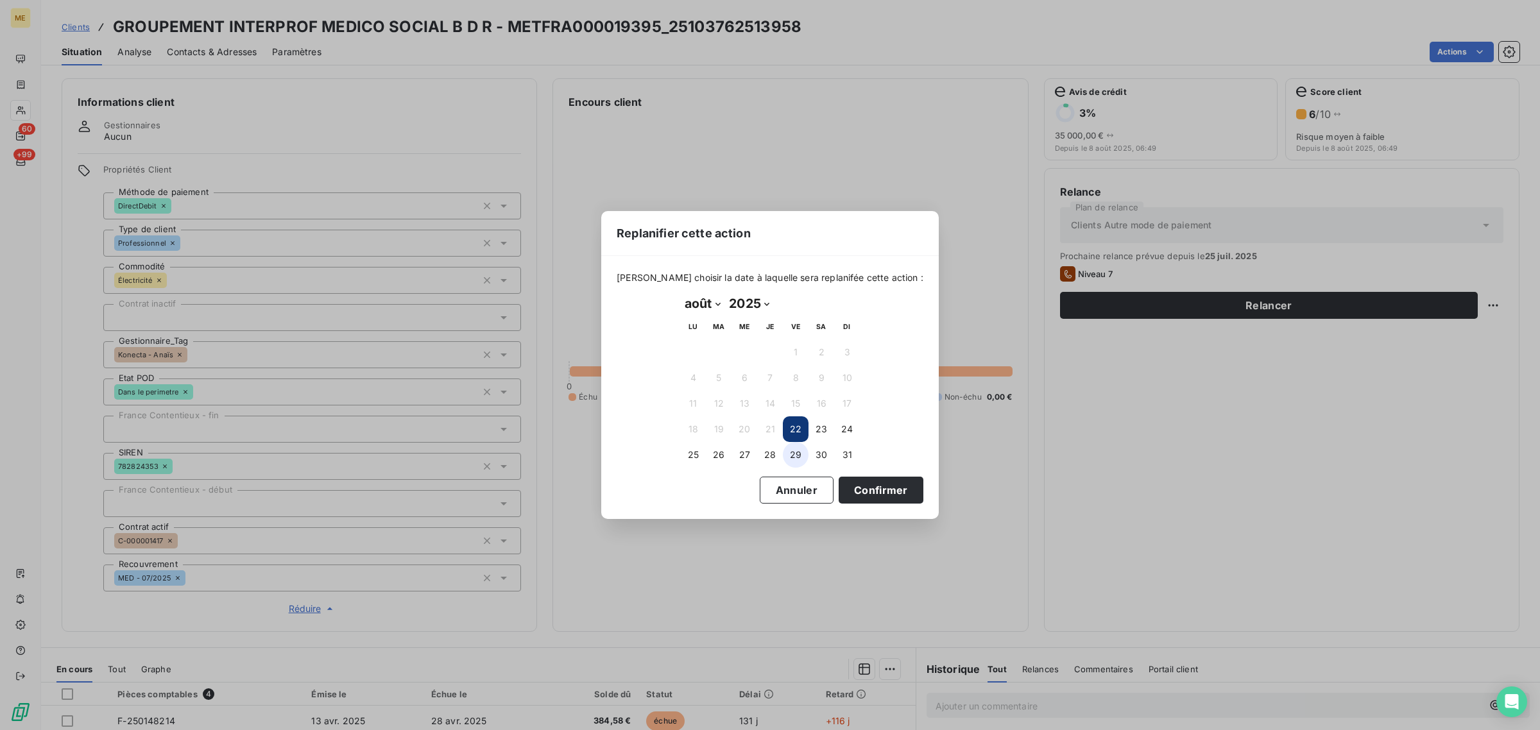
click at [796, 456] on button "29" at bounding box center [796, 455] width 26 height 26
click at [864, 495] on button "Confirmer" at bounding box center [881, 490] width 85 height 27
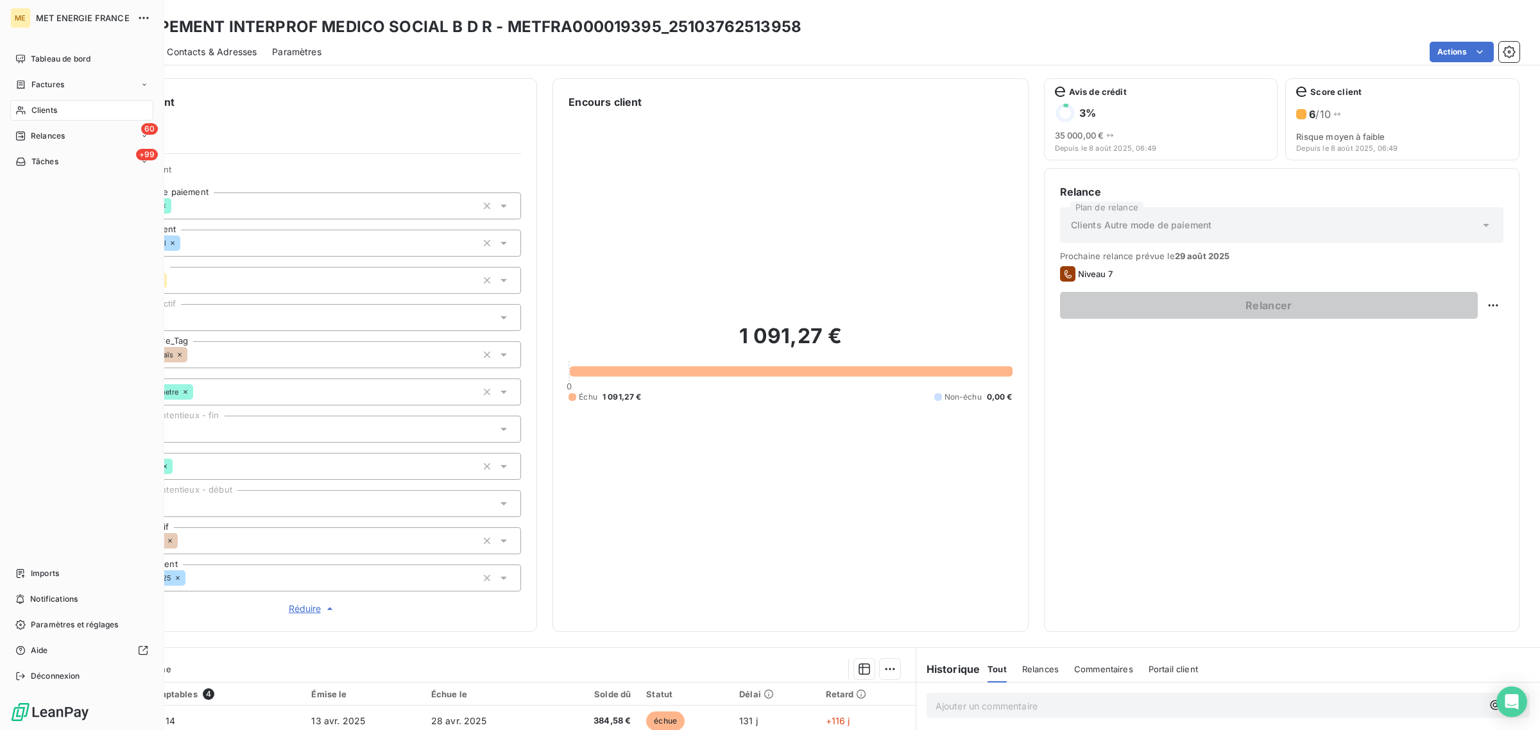
click at [21, 109] on icon at bounding box center [20, 111] width 9 height 8
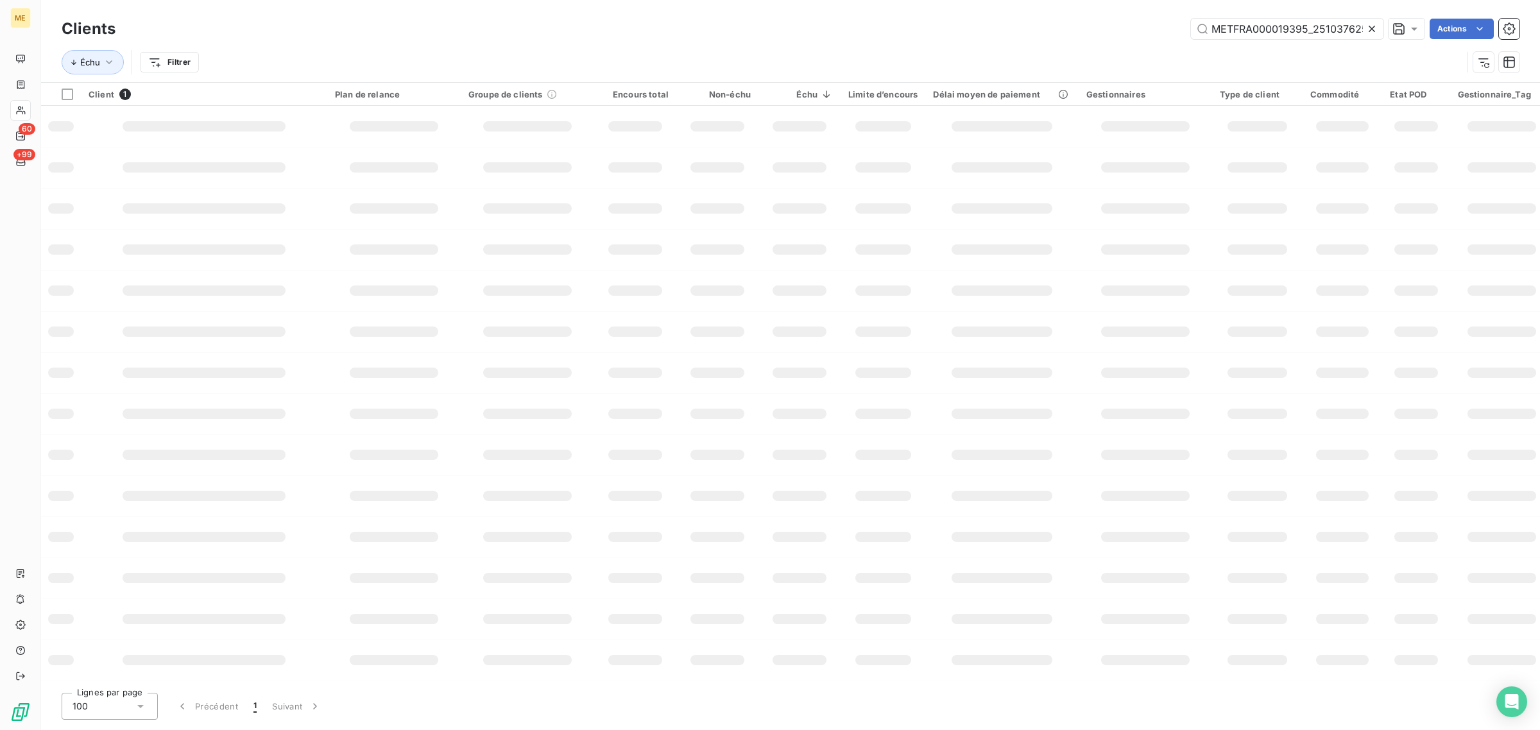
scroll to position [0, 33]
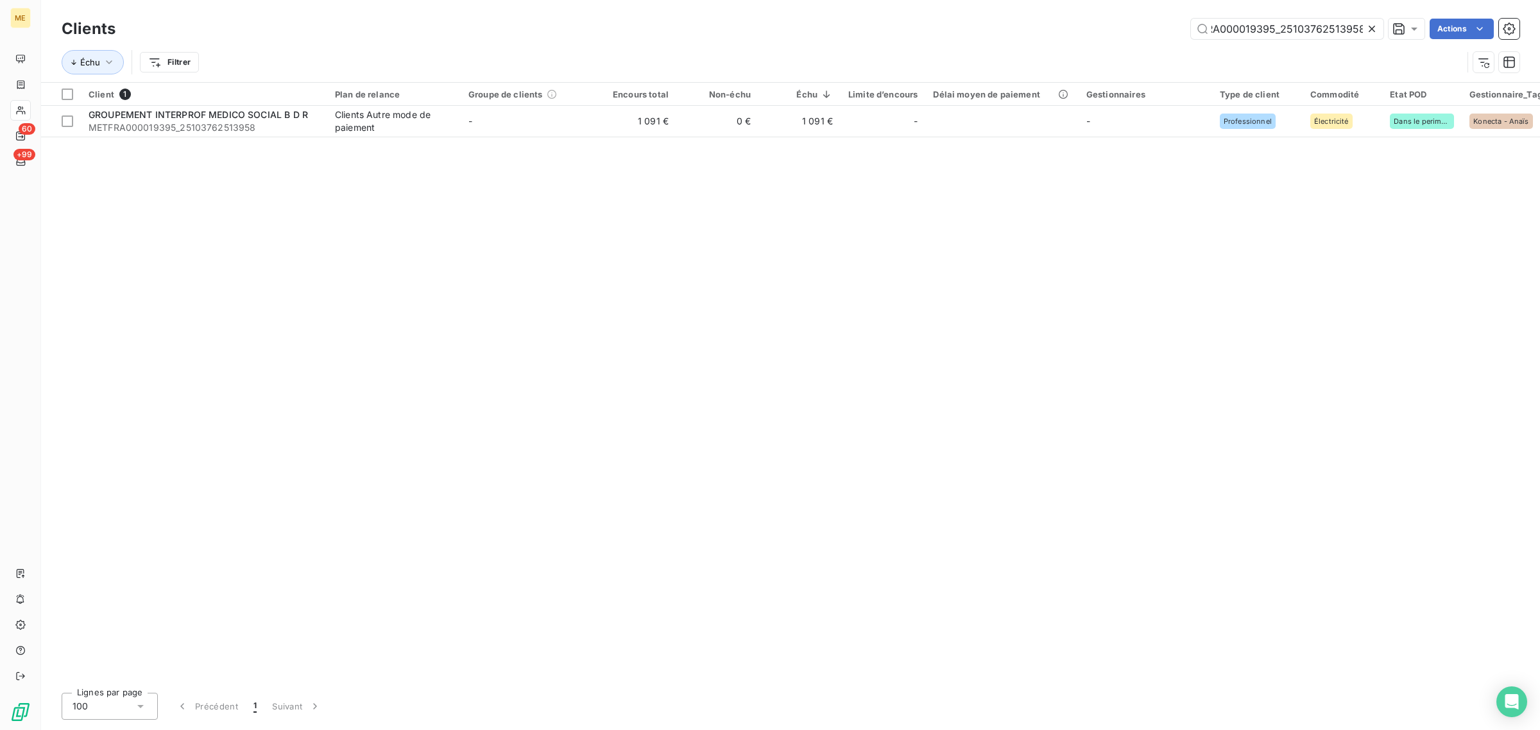
click at [1370, 33] on icon at bounding box center [1372, 28] width 13 height 13
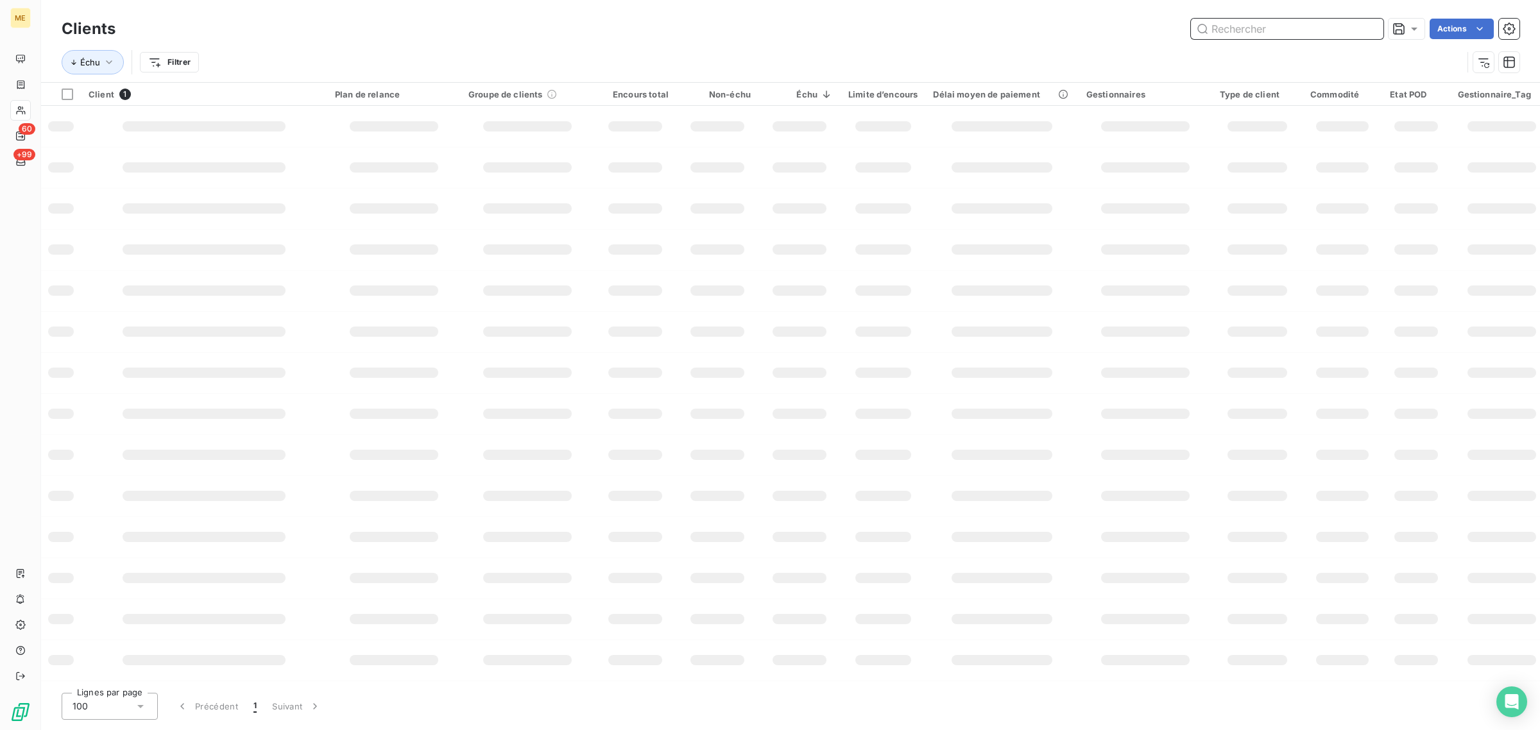
click at [1300, 32] on input "text" at bounding box center [1287, 29] width 193 height 21
paste input "METFRA000003230_50033665435595"
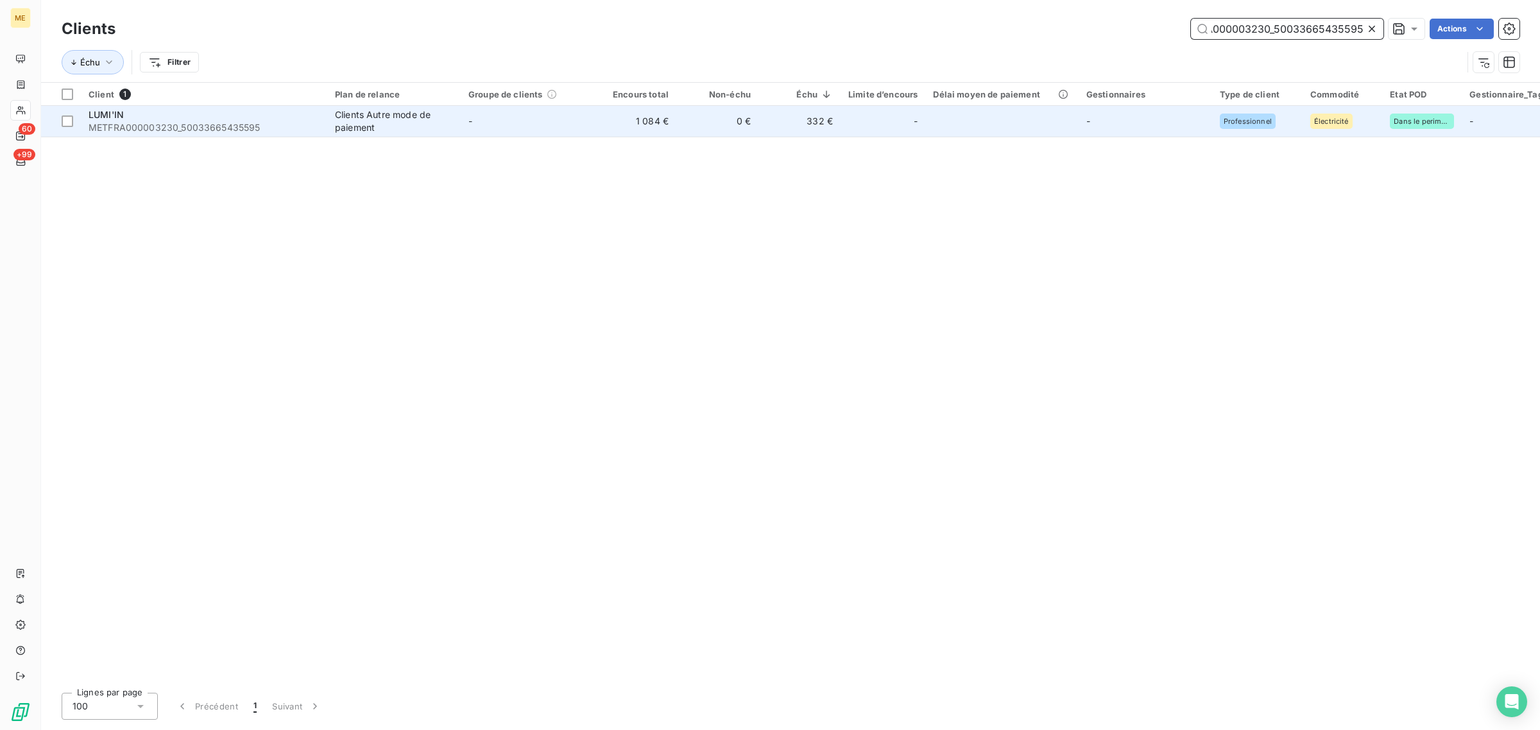
type input "METFRA000003230_50033665435595"
click at [467, 130] on td "-" at bounding box center [527, 121] width 133 height 31
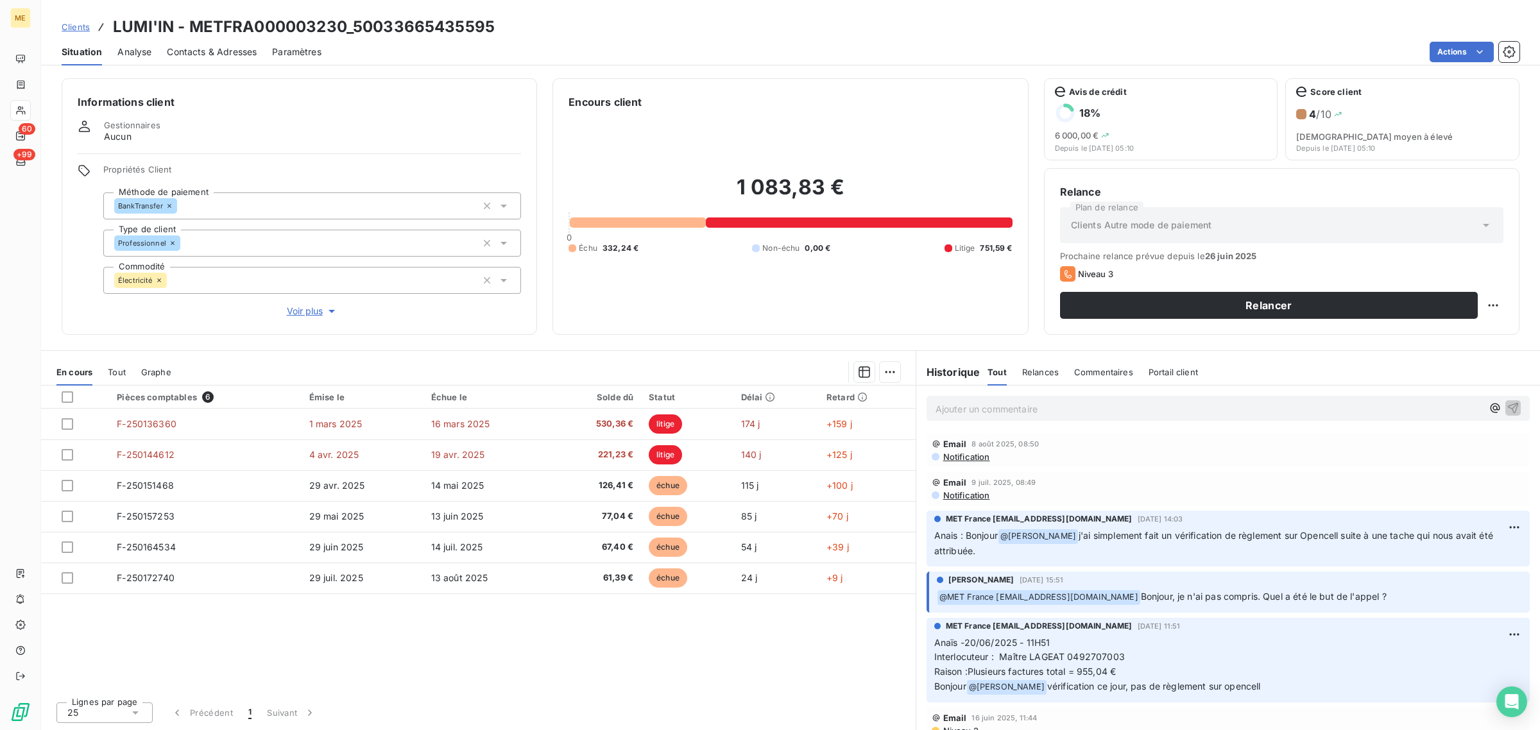
click at [296, 312] on span "Voir plus" at bounding box center [312, 311] width 51 height 13
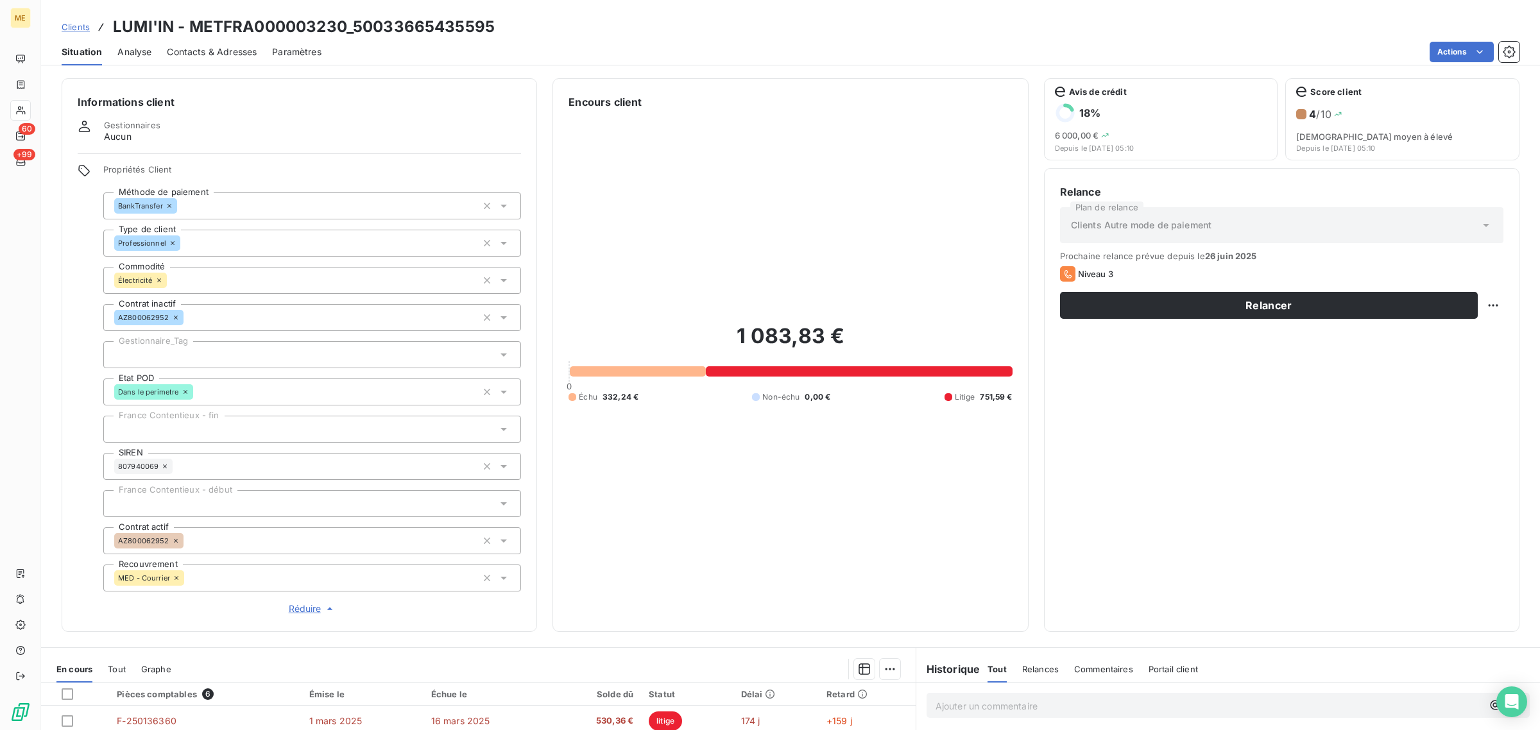
click at [196, 348] on div at bounding box center [312, 354] width 418 height 27
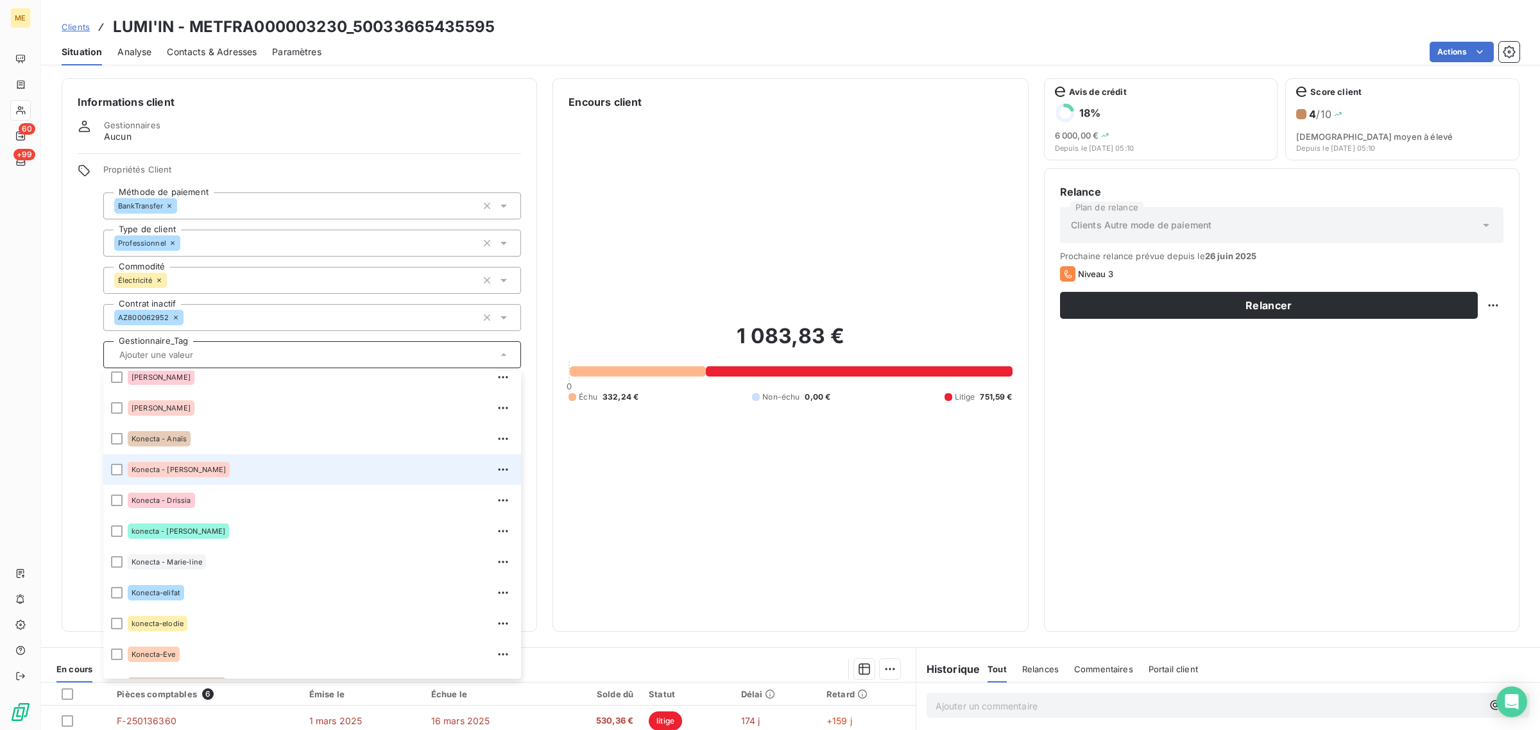
scroll to position [209, 0]
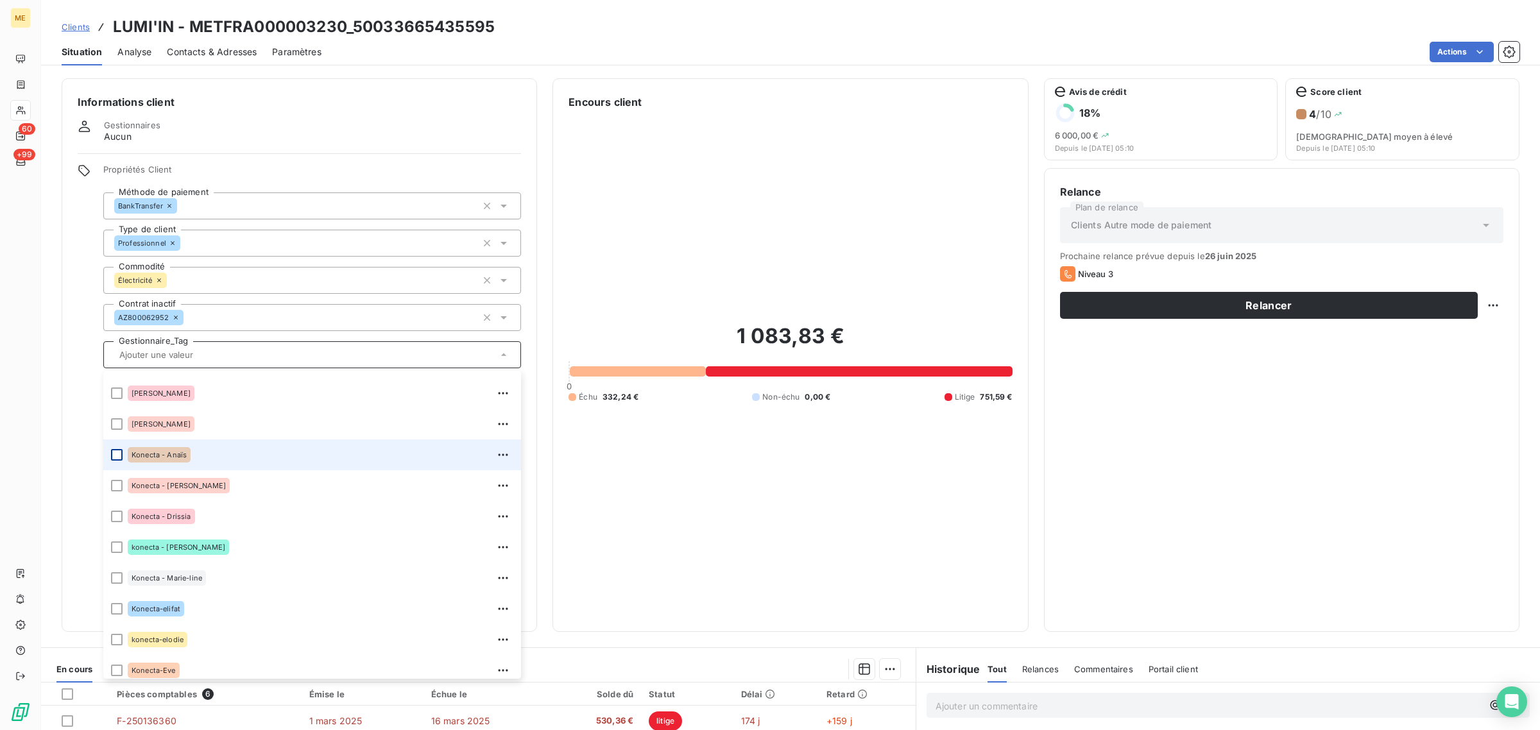
click at [122, 454] on div at bounding box center [117, 455] width 12 height 12
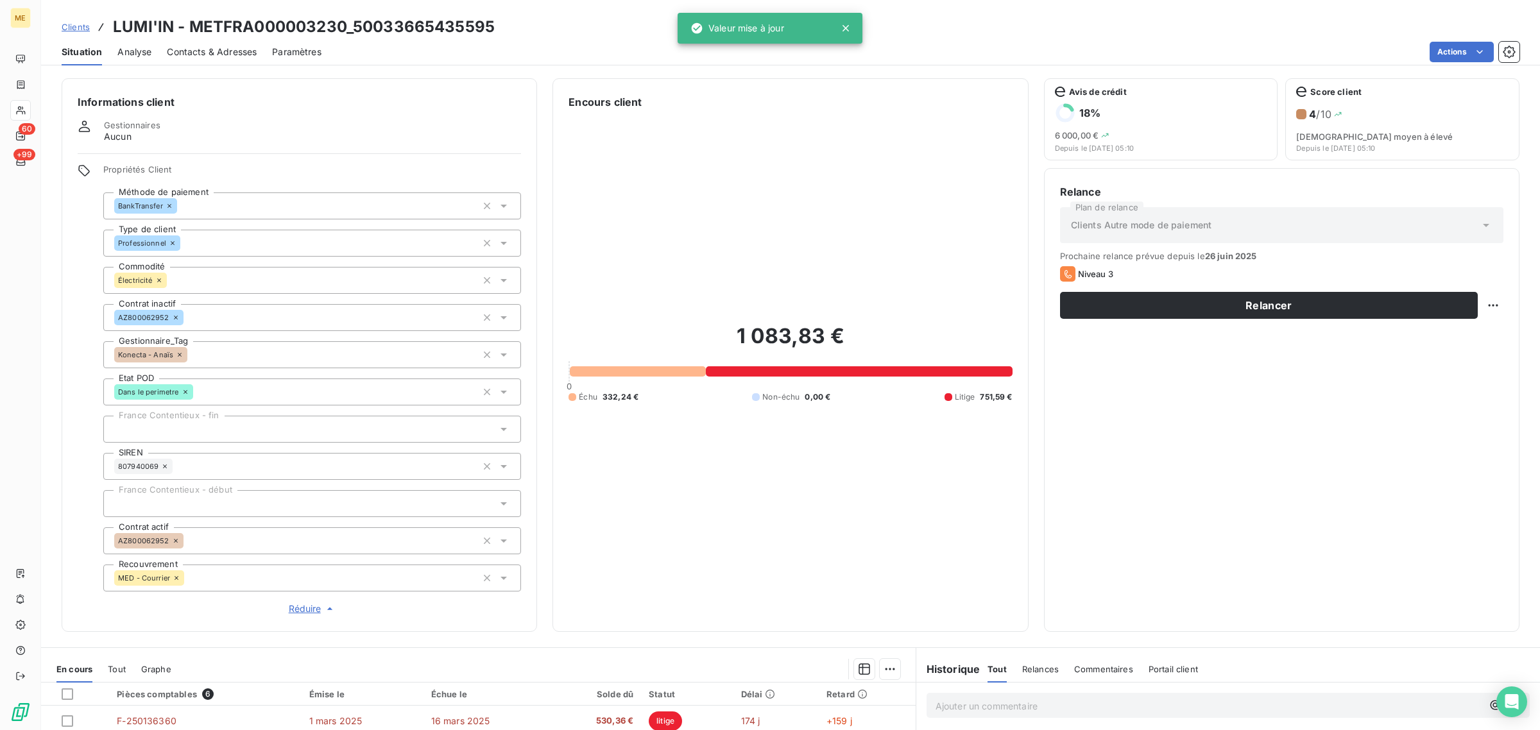
click at [751, 456] on div "1 083,83 € 0 Échu 332,24 € Non-échu 0,00 € Litige 751,59 €" at bounding box center [790, 363] width 443 height 506
click at [1473, 311] on html "ME 60 +99 Clients LUMI'IN - METFRA000003230_50033665435595 Situation Analyse Co…" at bounding box center [770, 365] width 1540 height 730
click at [1423, 340] on div "Replanifier cette action" at bounding box center [1428, 333] width 115 height 21
select select "7"
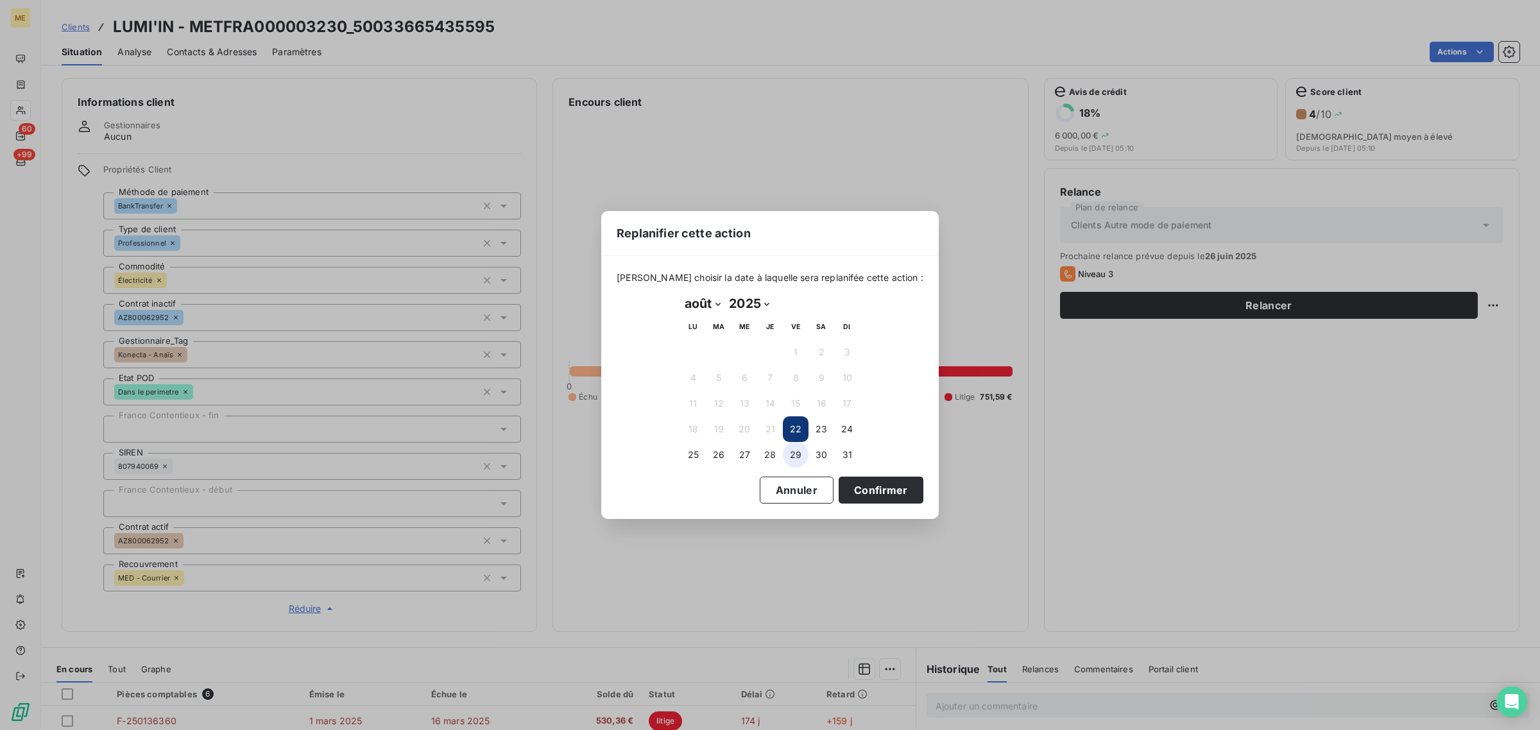
click at [784, 456] on button "29" at bounding box center [796, 455] width 26 height 26
click at [867, 488] on button "Confirmer" at bounding box center [881, 490] width 85 height 27
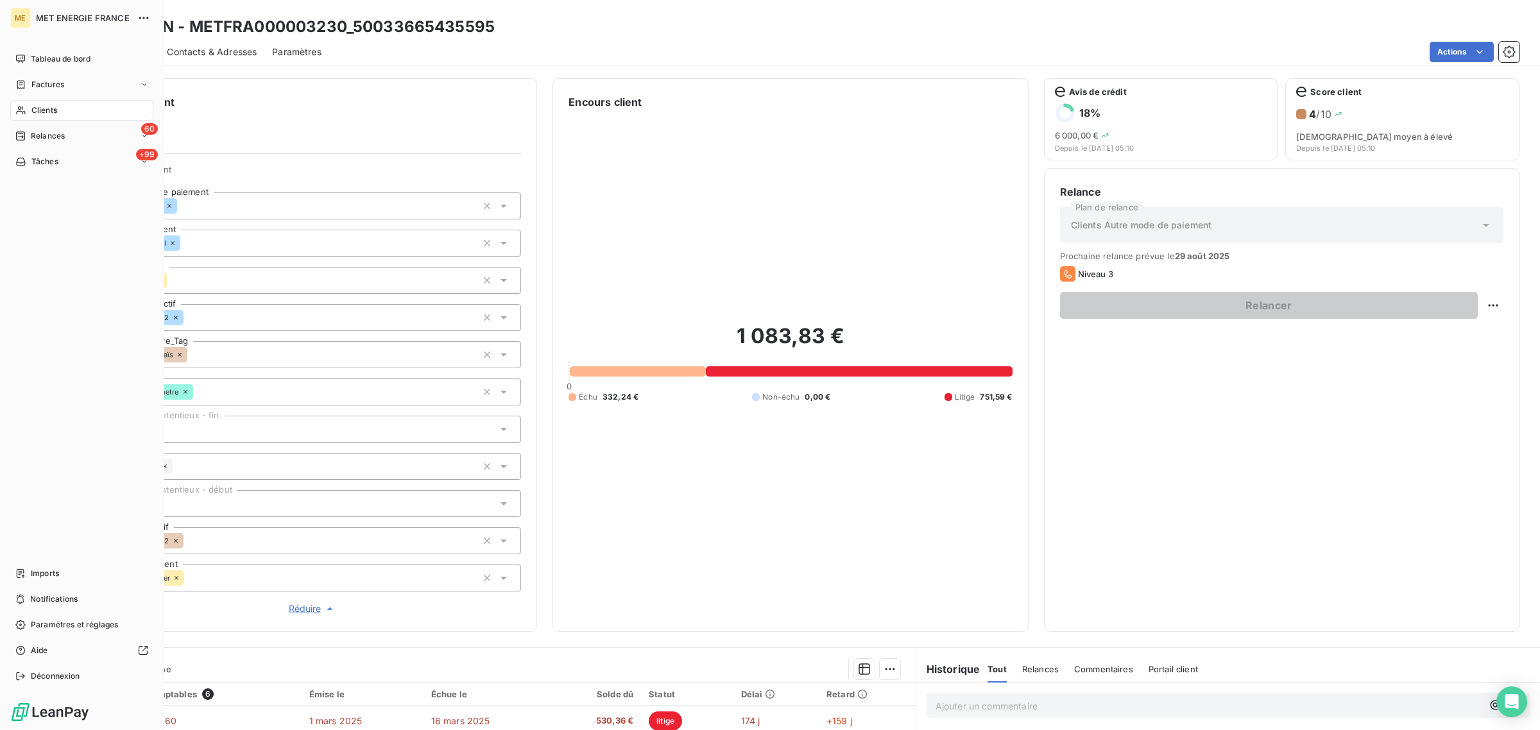
click at [31, 117] on div "Clients" at bounding box center [81, 110] width 143 height 21
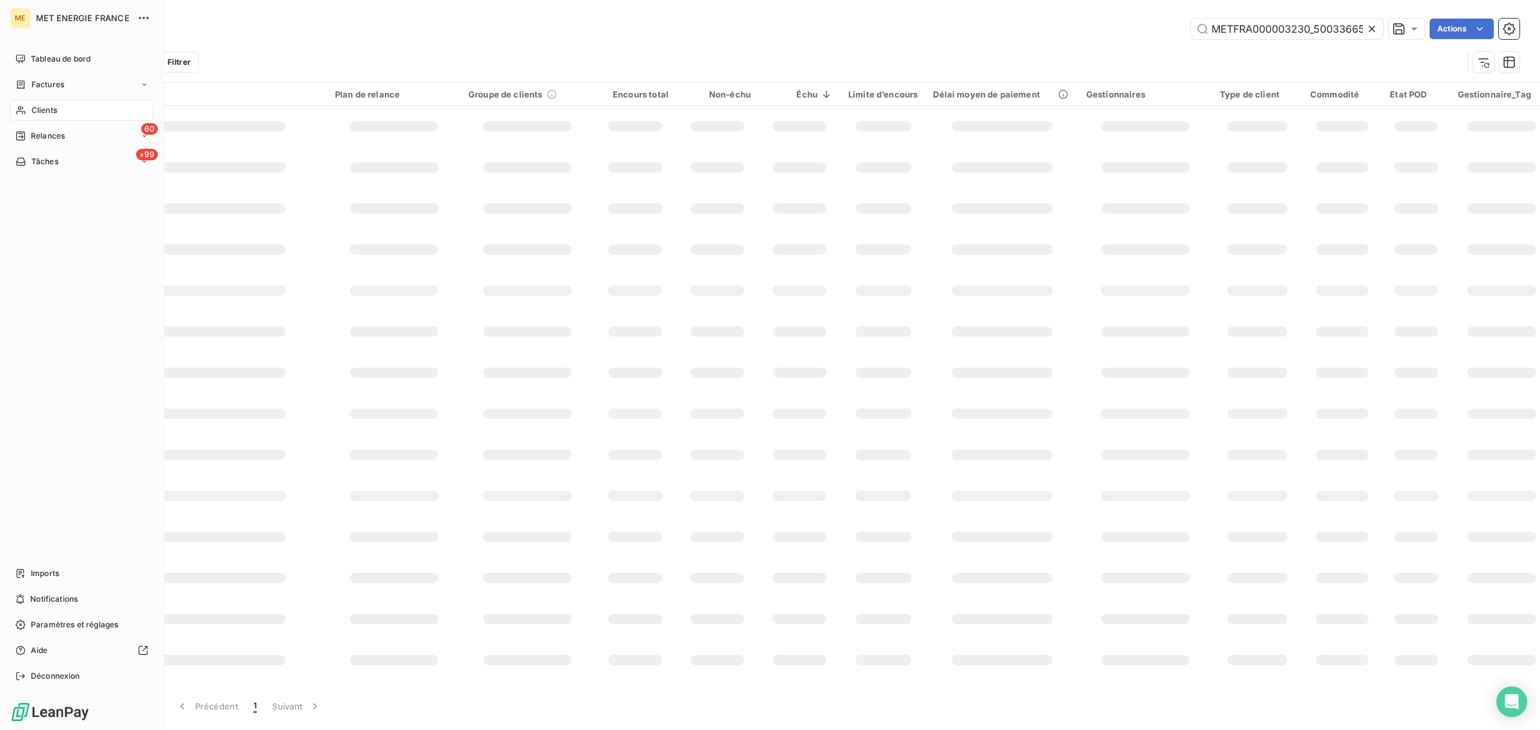
scroll to position [0, 40]
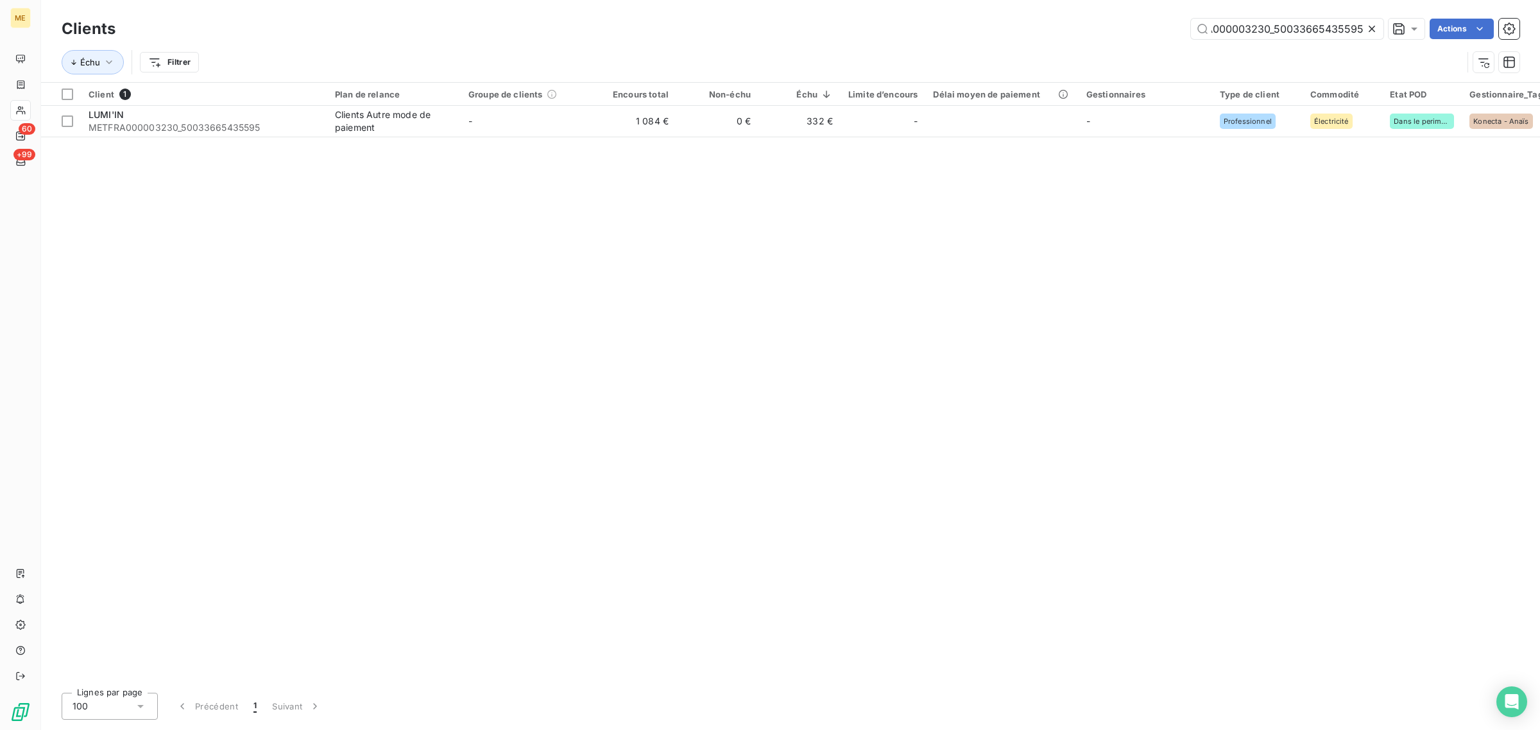
click at [1375, 26] on icon at bounding box center [1372, 28] width 13 height 13
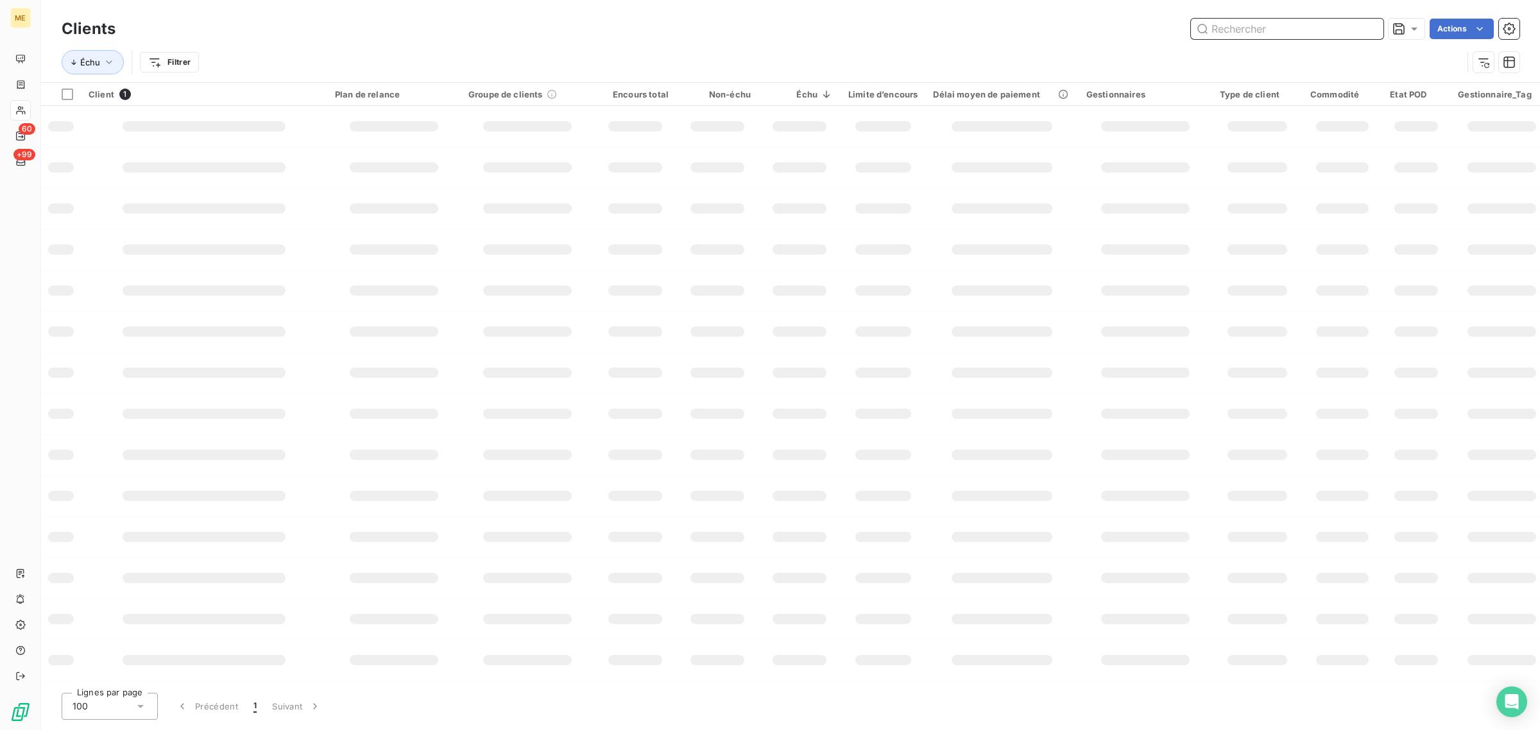
click at [1267, 39] on input "text" at bounding box center [1287, 29] width 193 height 21
paste input "METFRA000013713"
type input "METFRA000013713"
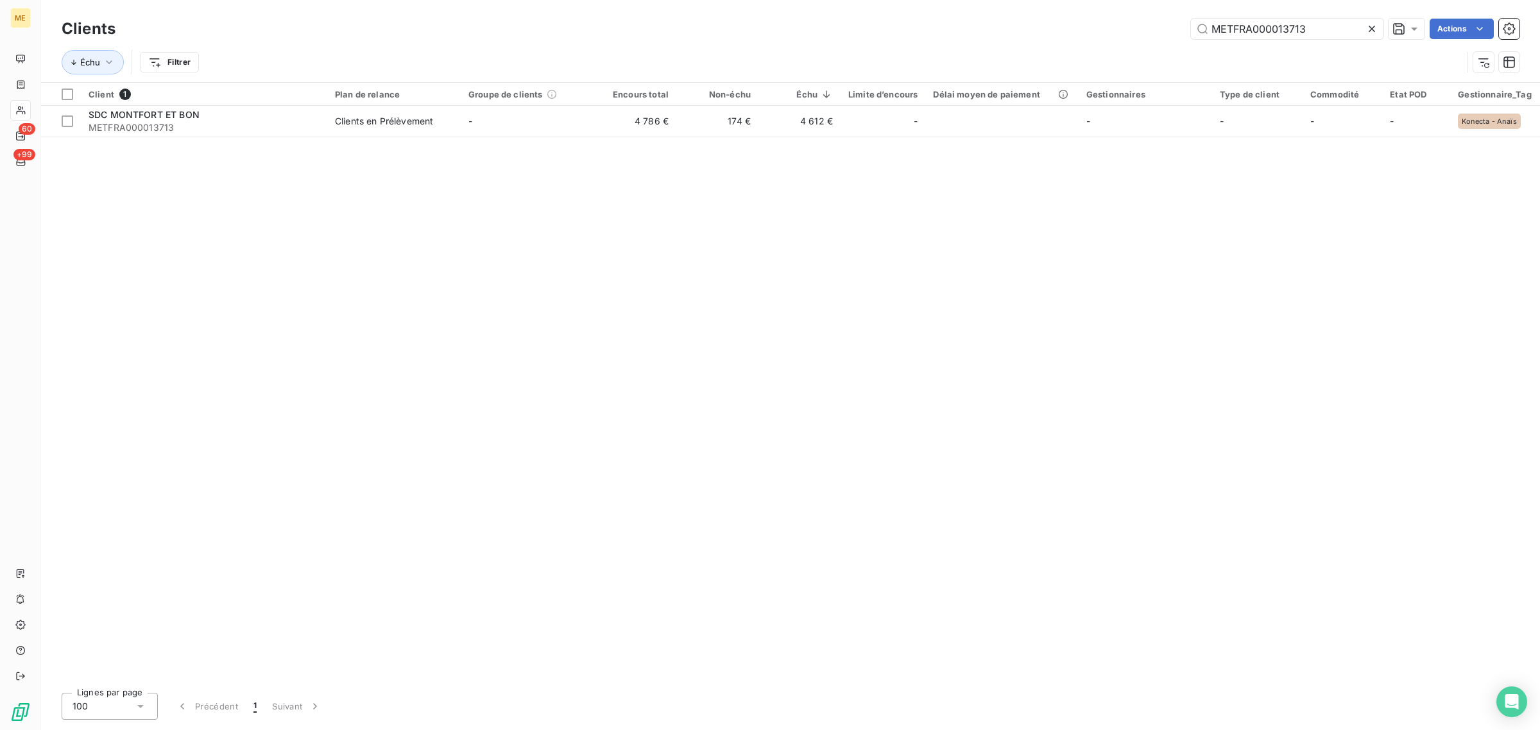
click at [757, 32] on div "METFRA000013713 Actions" at bounding box center [825, 29] width 1389 height 21
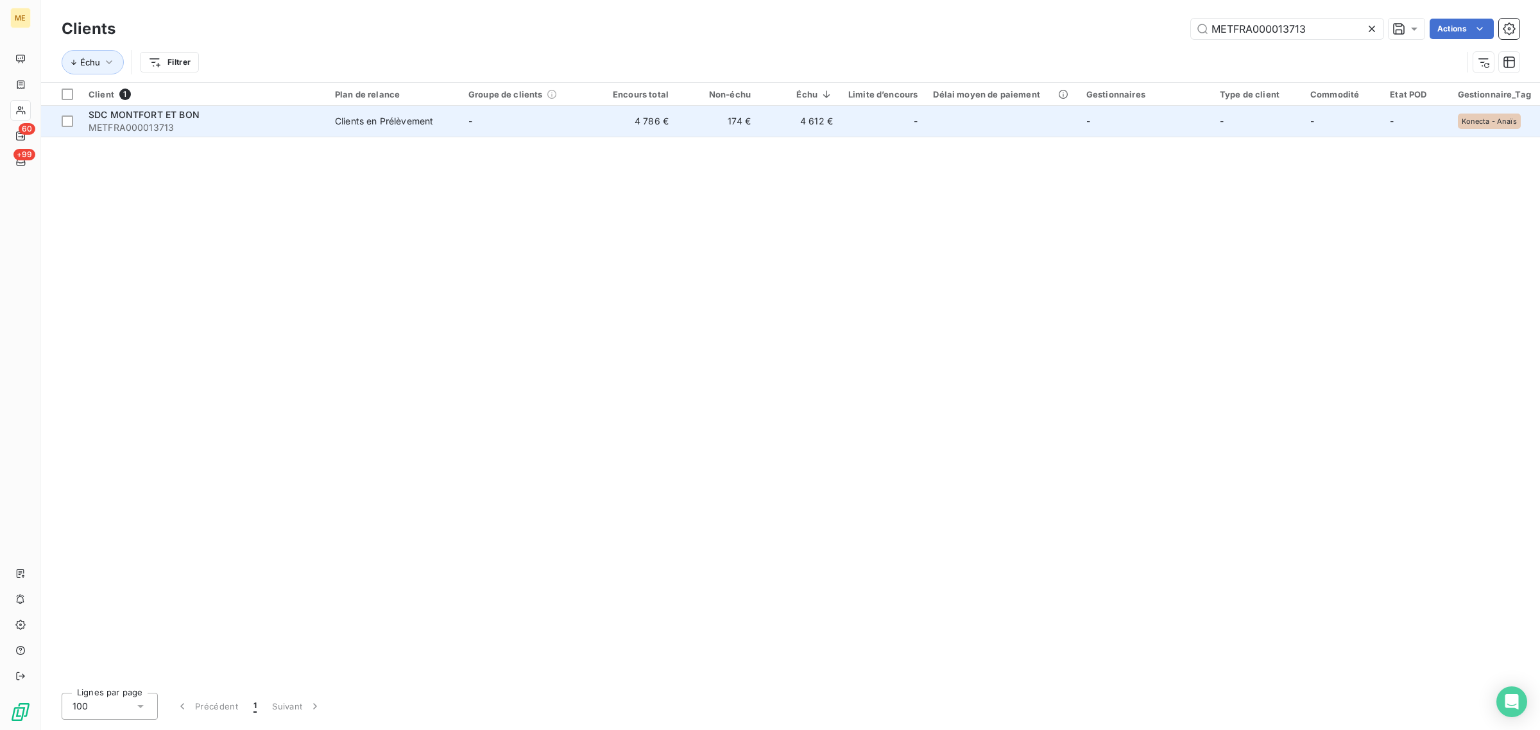
click at [159, 126] on span "METFRA000013713" at bounding box center [204, 127] width 231 height 13
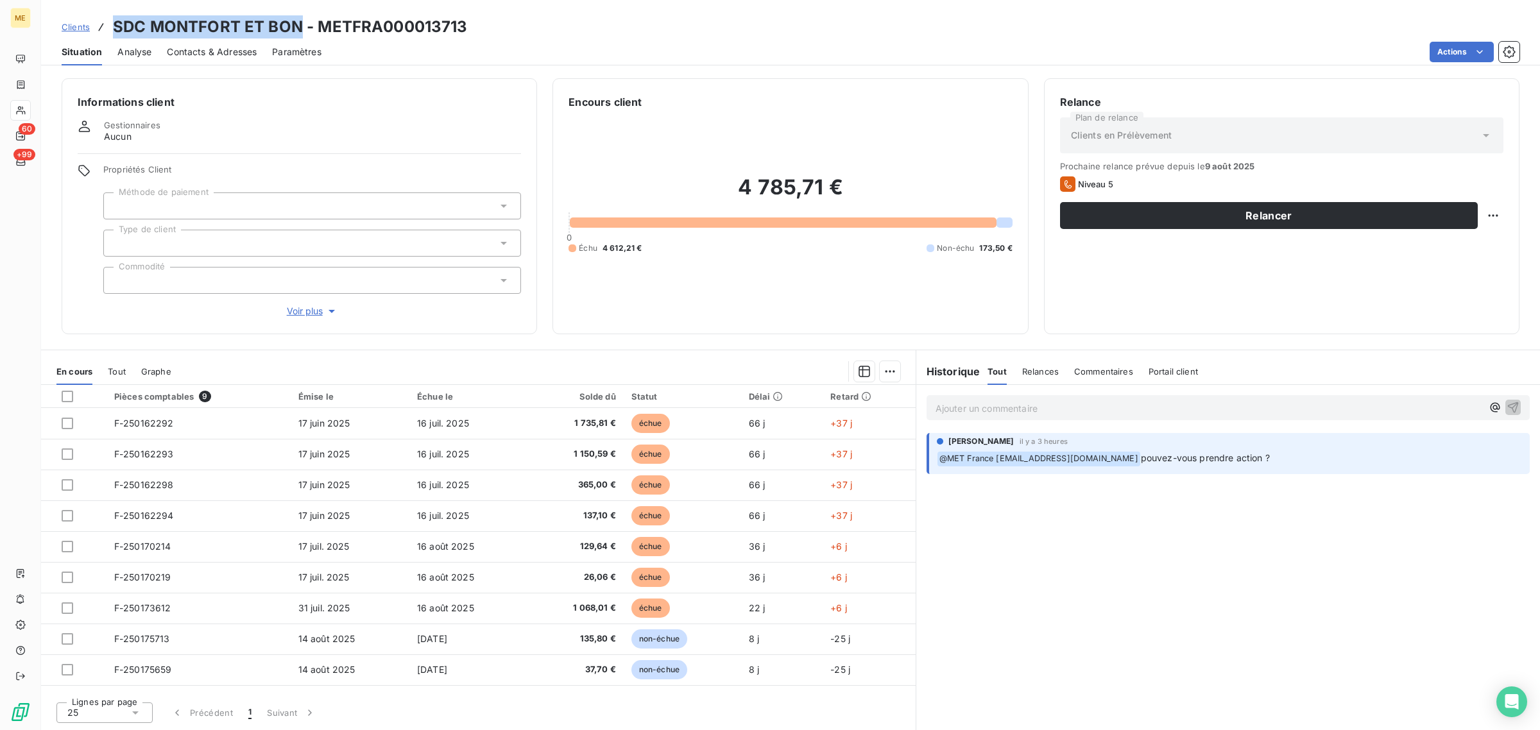
drag, startPoint x: 110, startPoint y: 26, endPoint x: 298, endPoint y: 28, distance: 188.0
click at [298, 28] on div "Clients SDC MONTFORT ET BON - METFRA000013713" at bounding box center [265, 26] width 406 height 23
copy h3 "SDC MONTFORT ET BON"
click at [669, 305] on div "4 785,71 € 0 Échu 4 612,21 € Non-échu 173,50 €" at bounding box center [790, 214] width 443 height 209
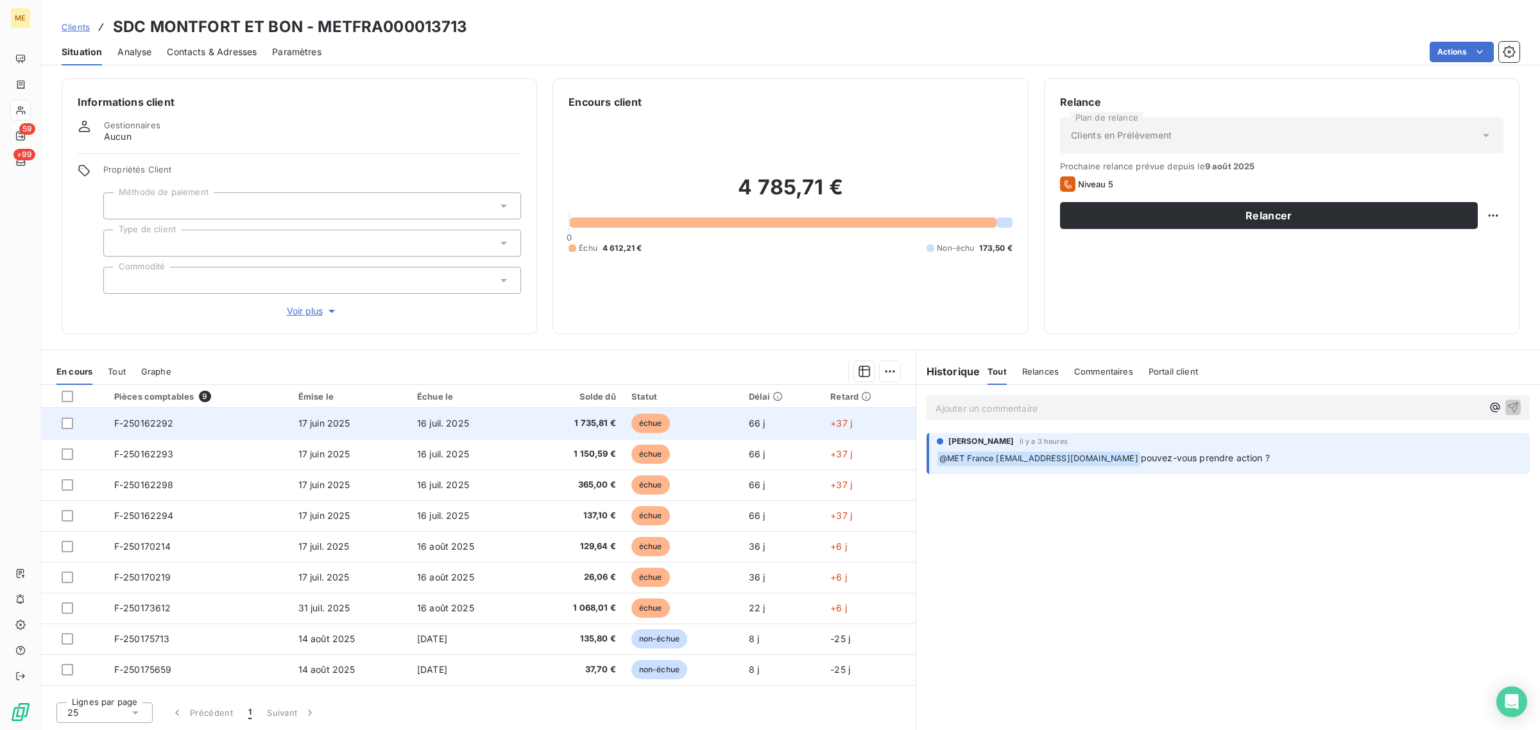
click at [472, 431] on td "16 juil. 2025" at bounding box center [468, 423] width 119 height 31
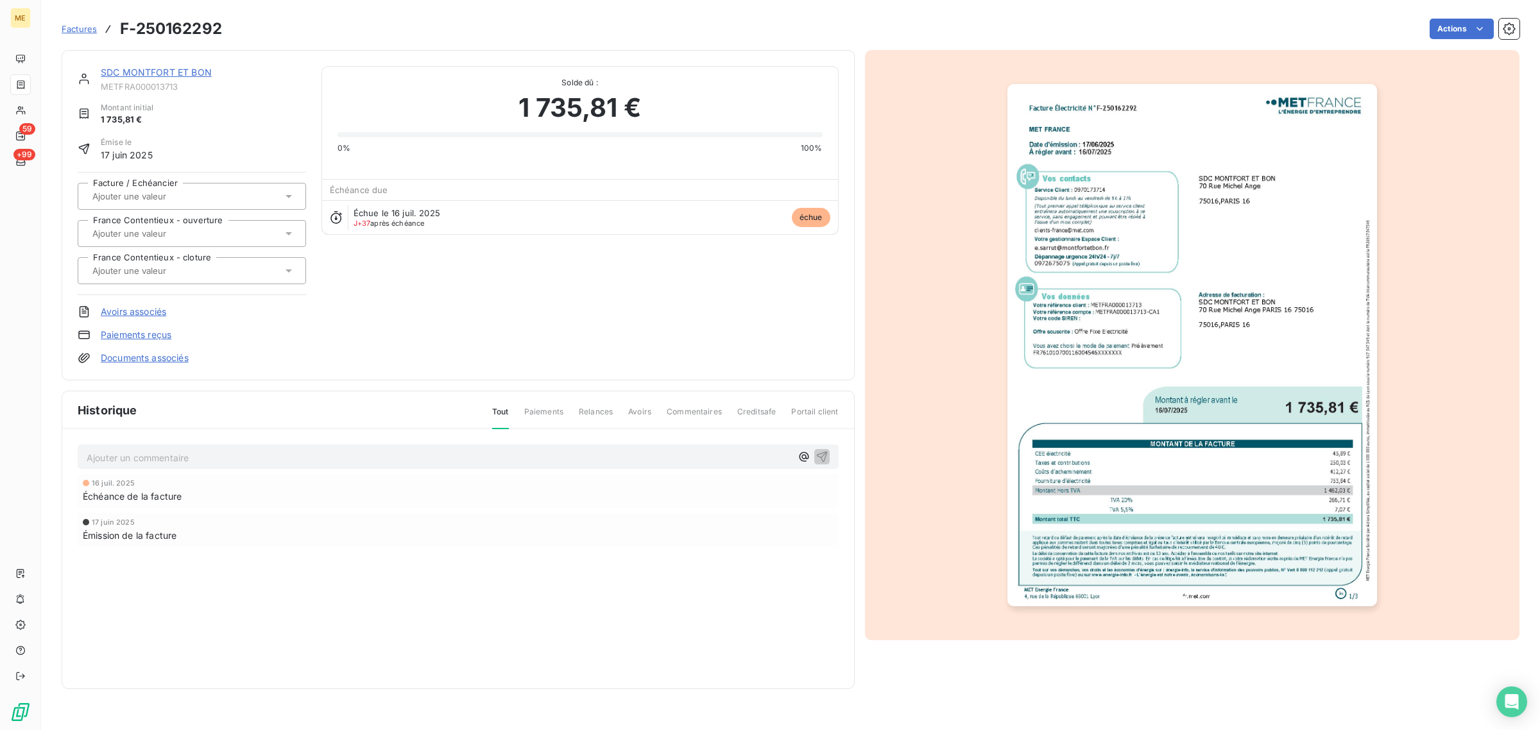
click at [977, 427] on div at bounding box center [1192, 345] width 655 height 590
click at [1078, 432] on img "button" at bounding box center [1193, 345] width 370 height 522
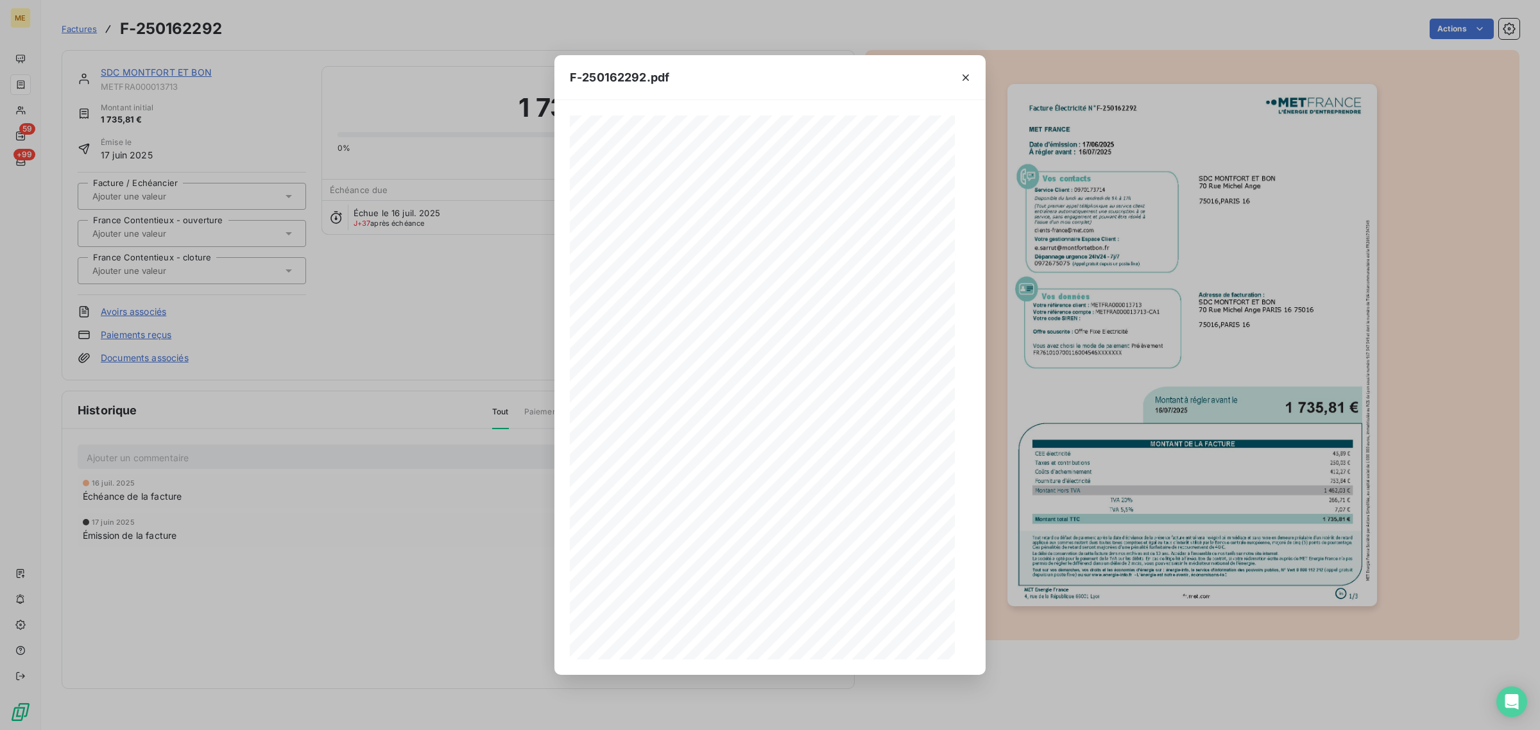
click at [963, 74] on icon "button" at bounding box center [966, 77] width 6 height 6
click at [966, 65] on div at bounding box center [966, 77] width 40 height 44
click at [961, 73] on div at bounding box center [966, 77] width 40 height 44
